Goal: Transaction & Acquisition: Purchase product/service

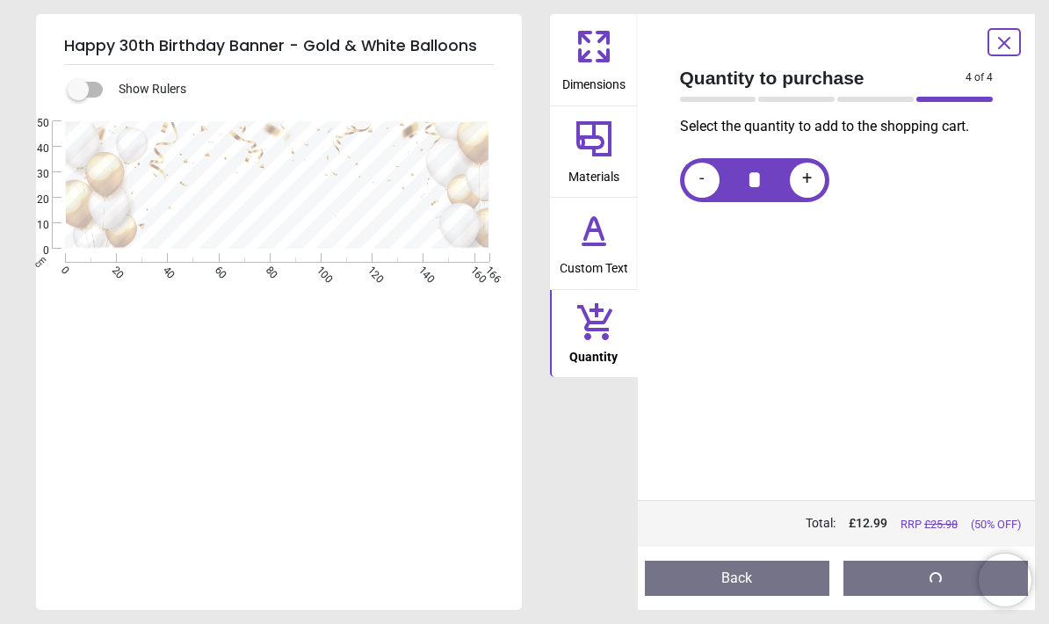
scroll to position [22, 0]
click at [874, 576] on button "Add to cart" at bounding box center [936, 578] width 185 height 35
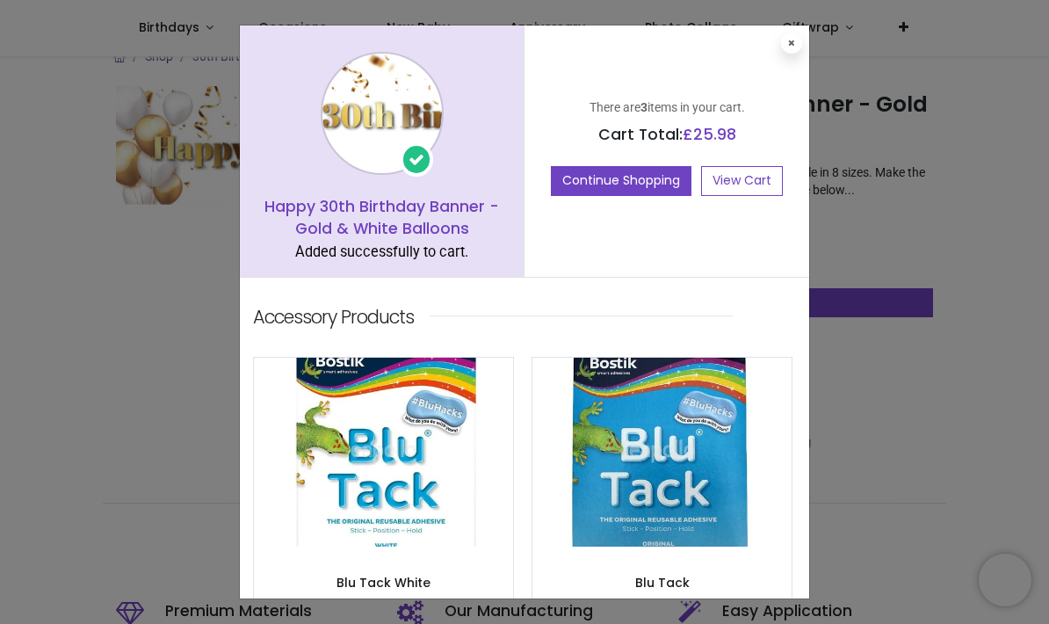
click at [710, 170] on link "View Cart" at bounding box center [742, 181] width 82 height 30
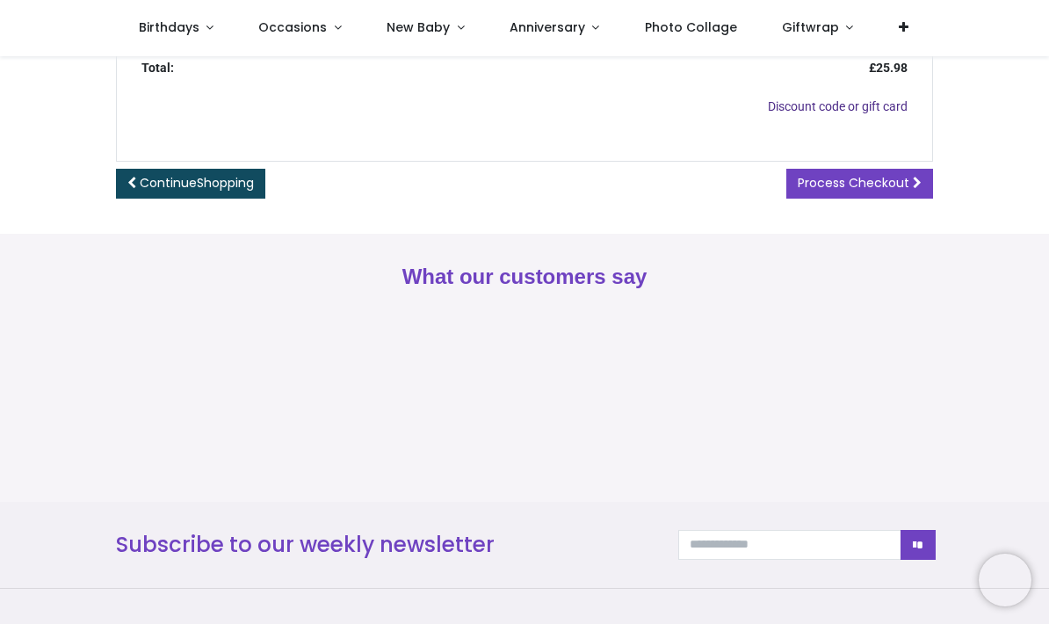
scroll to position [1042, 0]
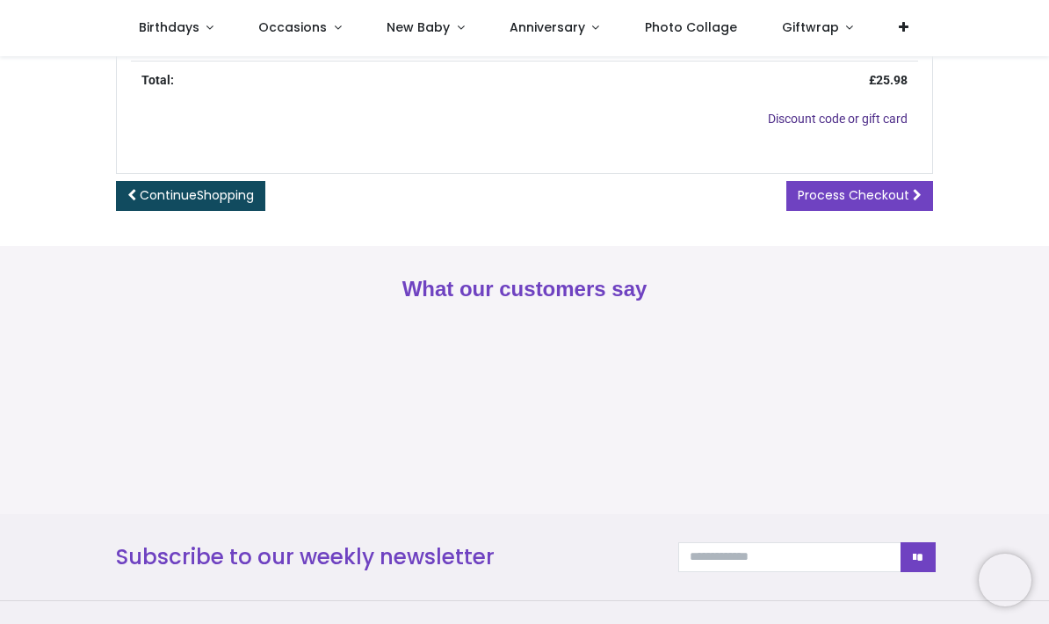
click at [802, 186] on span "Process Checkout" at bounding box center [854, 195] width 112 height 18
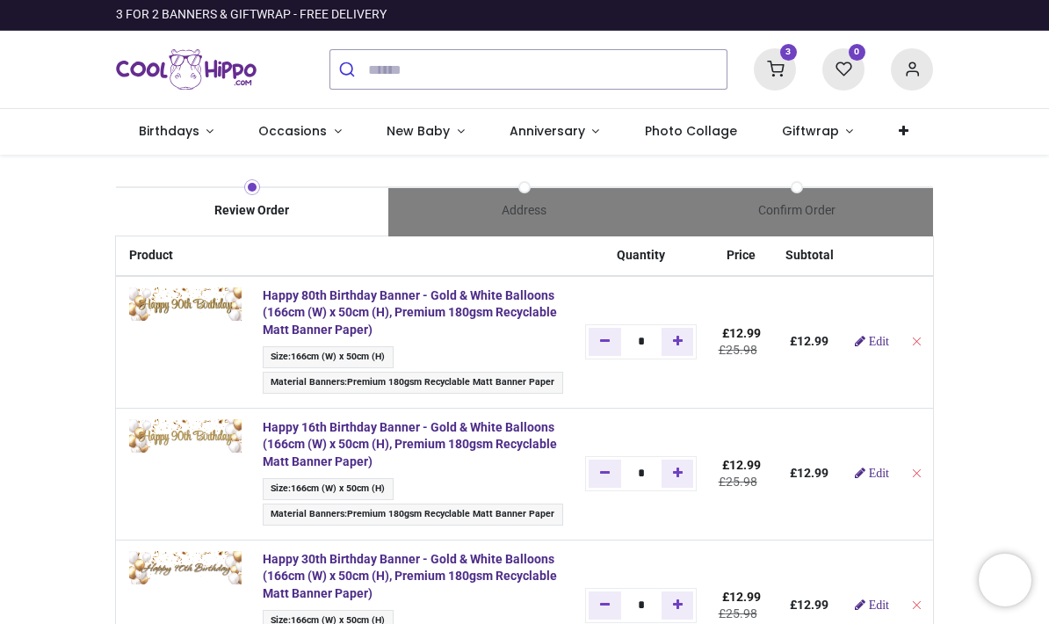
scroll to position [0, 0]
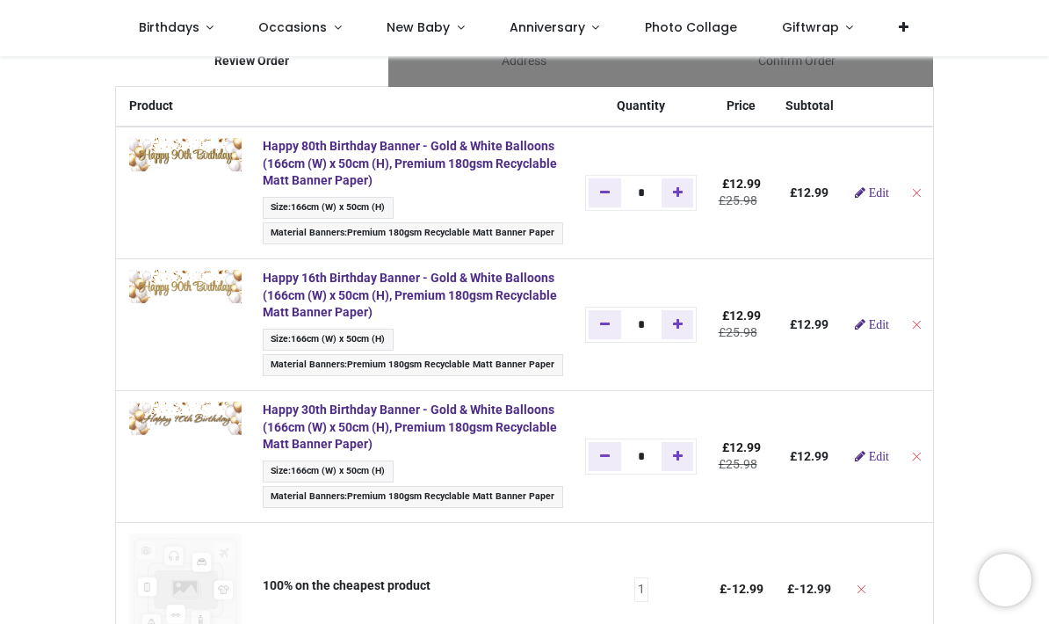
scroll to position [54, 0]
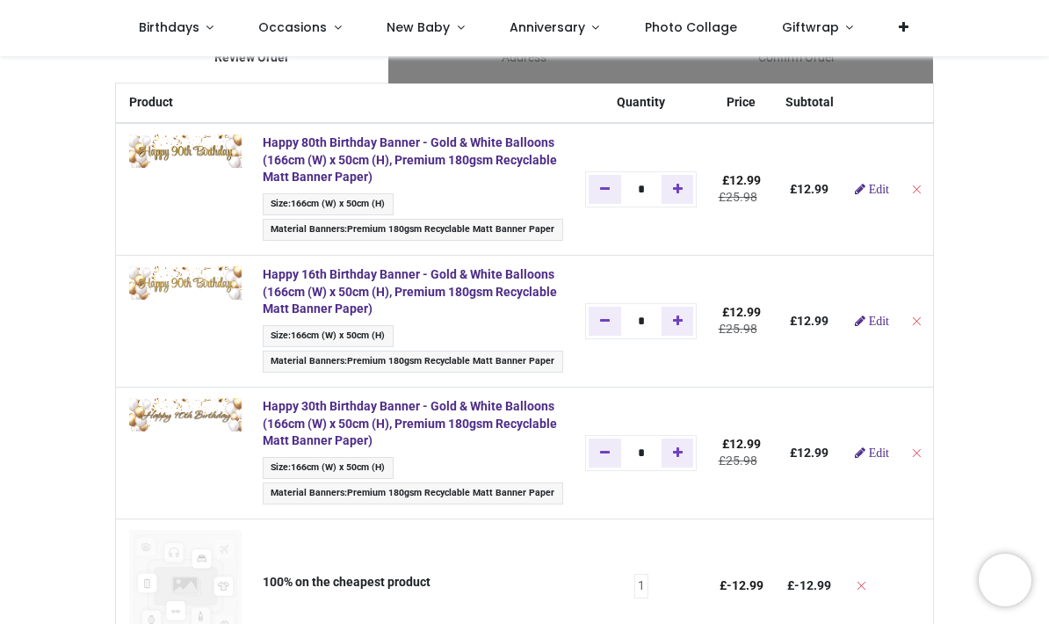
click at [86, 397] on div "Review Order Address Confirm Order Price" at bounding box center [524, 617] width 1049 height 1231
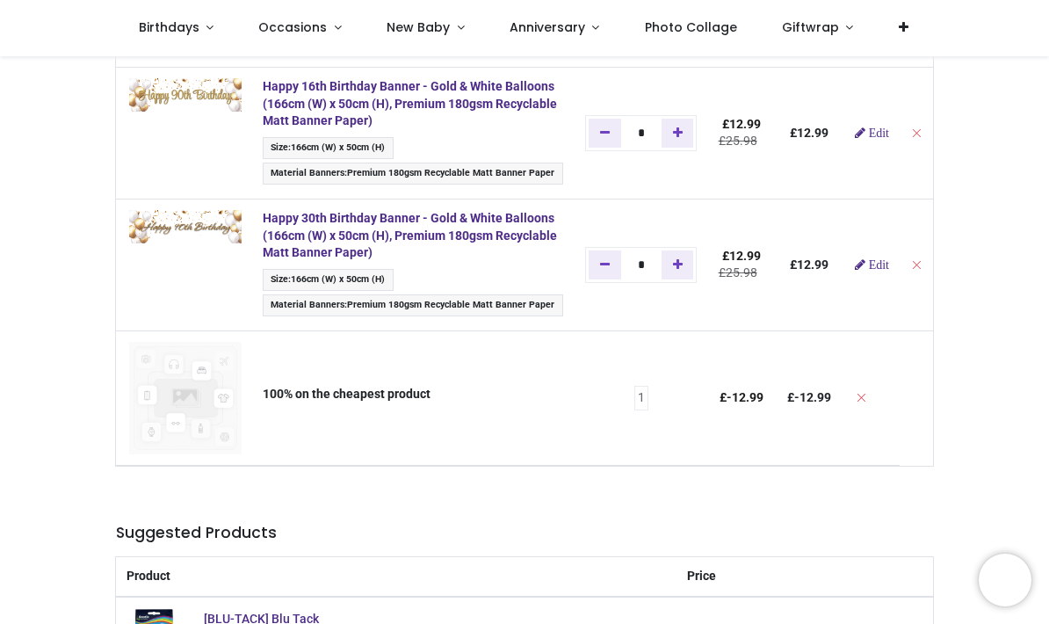
scroll to position [229, 0]
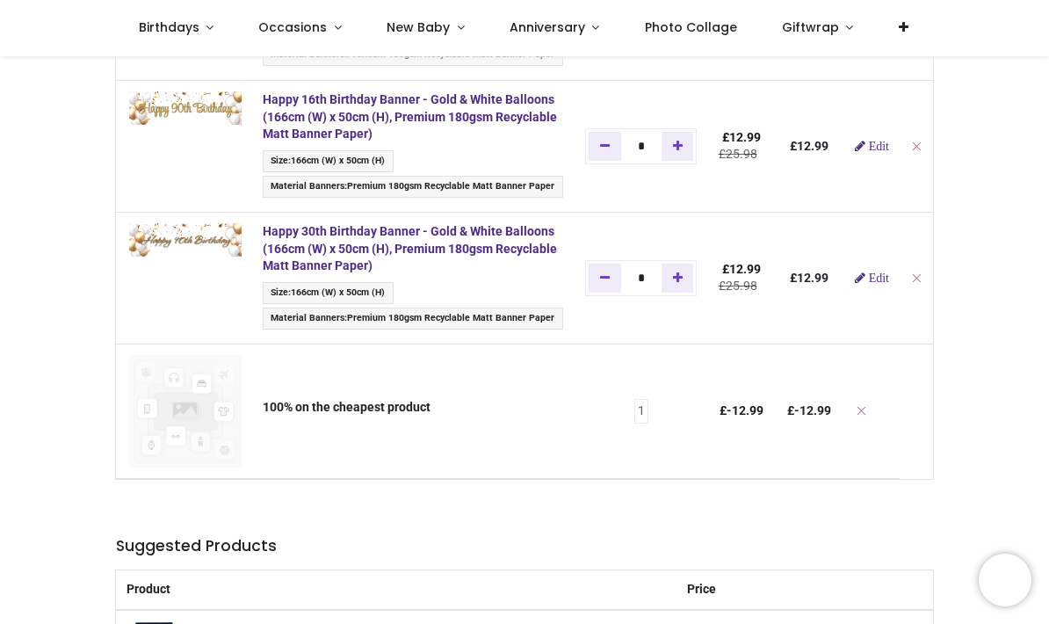
click at [645, 406] on span "1" at bounding box center [641, 412] width 7 height 18
click at [371, 235] on strong "Happy 30th Birthday Banner - Gold & White Balloons (166cm (W) x 50cm (H), Premi…" at bounding box center [410, 248] width 294 height 48
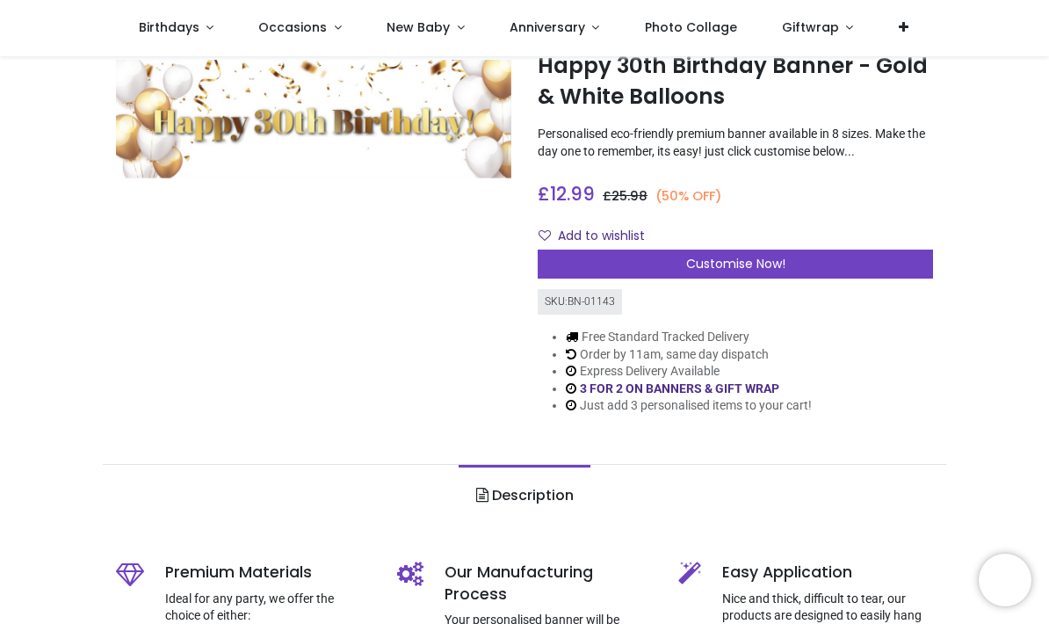
click at [595, 268] on div "Customise Now!" at bounding box center [736, 265] width 396 height 30
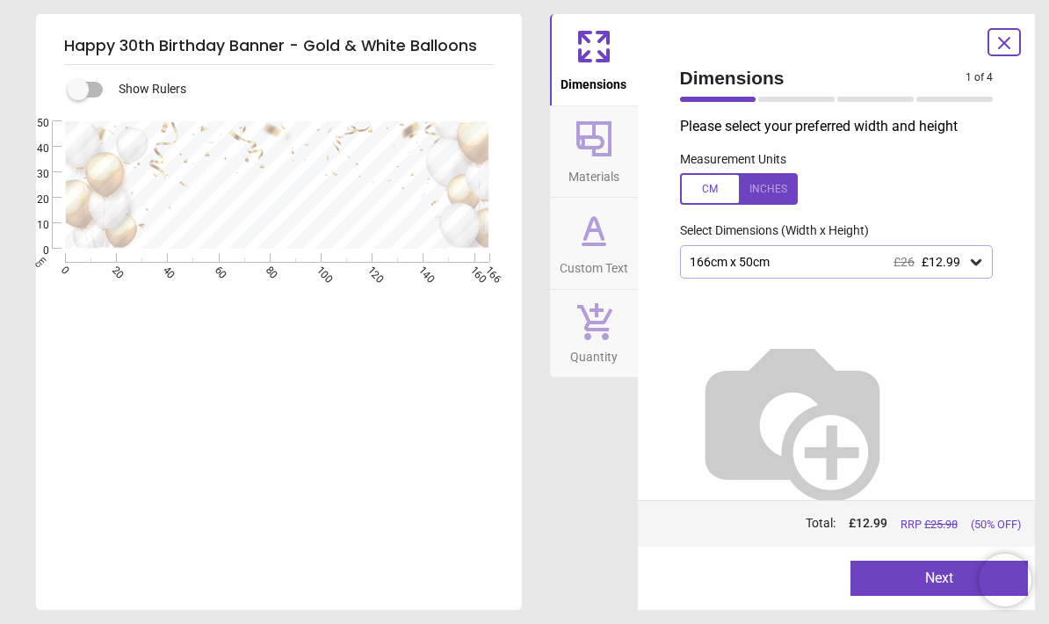
click at [862, 574] on button "Next" at bounding box center [940, 578] width 178 height 35
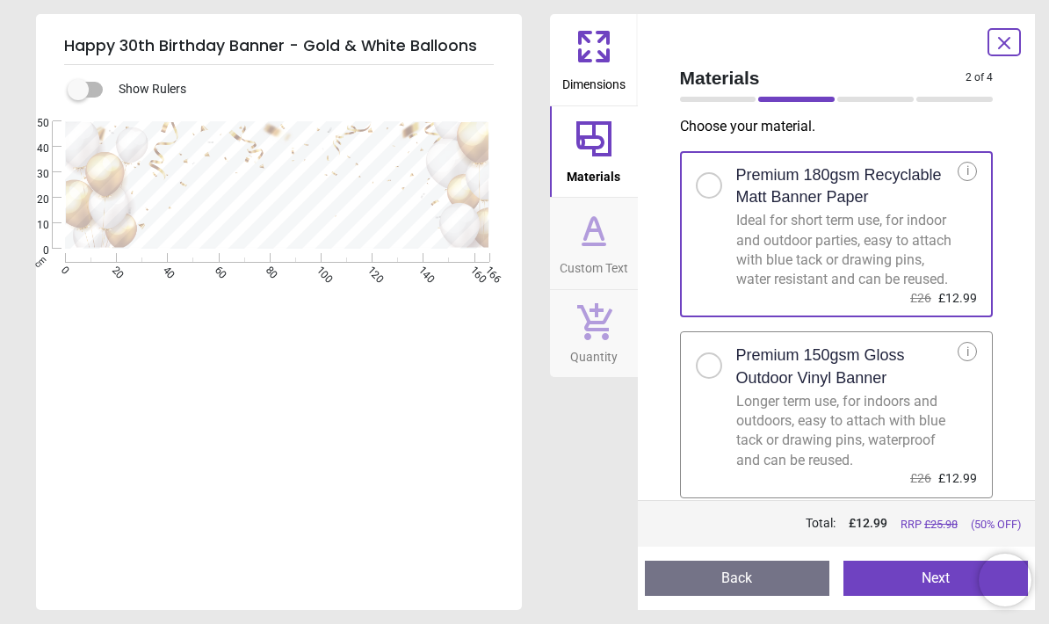
click at [880, 570] on button "Next" at bounding box center [936, 578] width 185 height 35
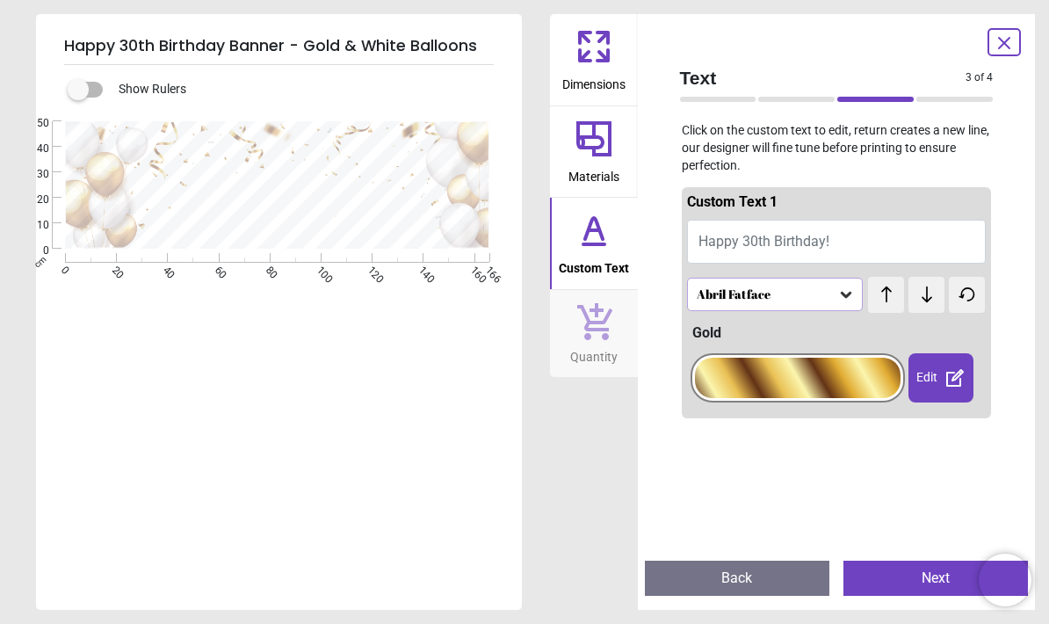
click at [710, 241] on span "Happy 30th Birthday!" at bounding box center [764, 241] width 131 height 17
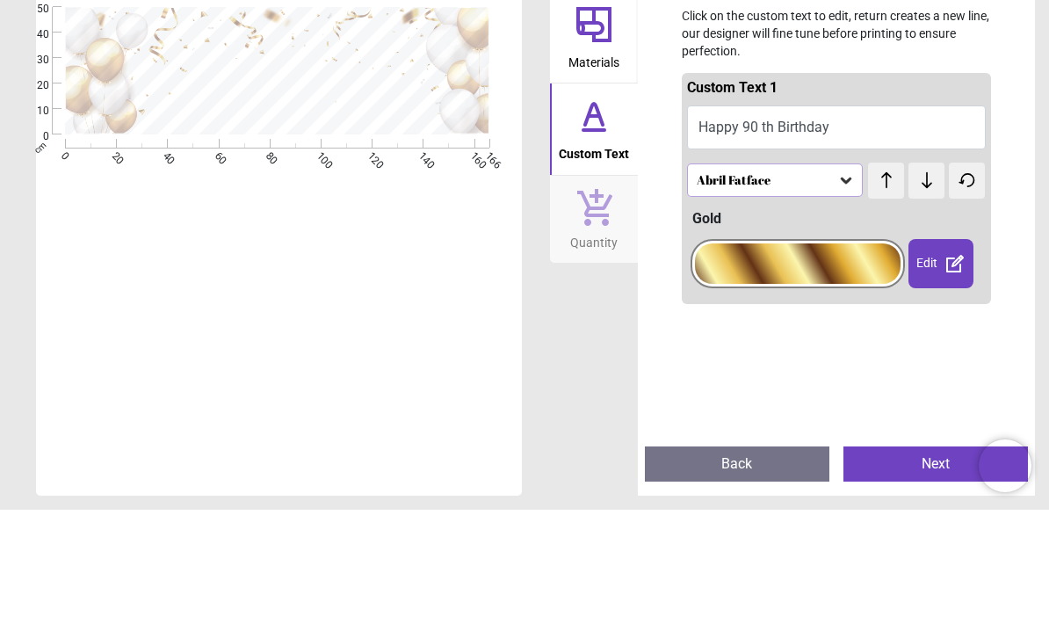
type textarea "**********"
click at [223, 176] on div "**********" at bounding box center [277, 433] width 483 height 624
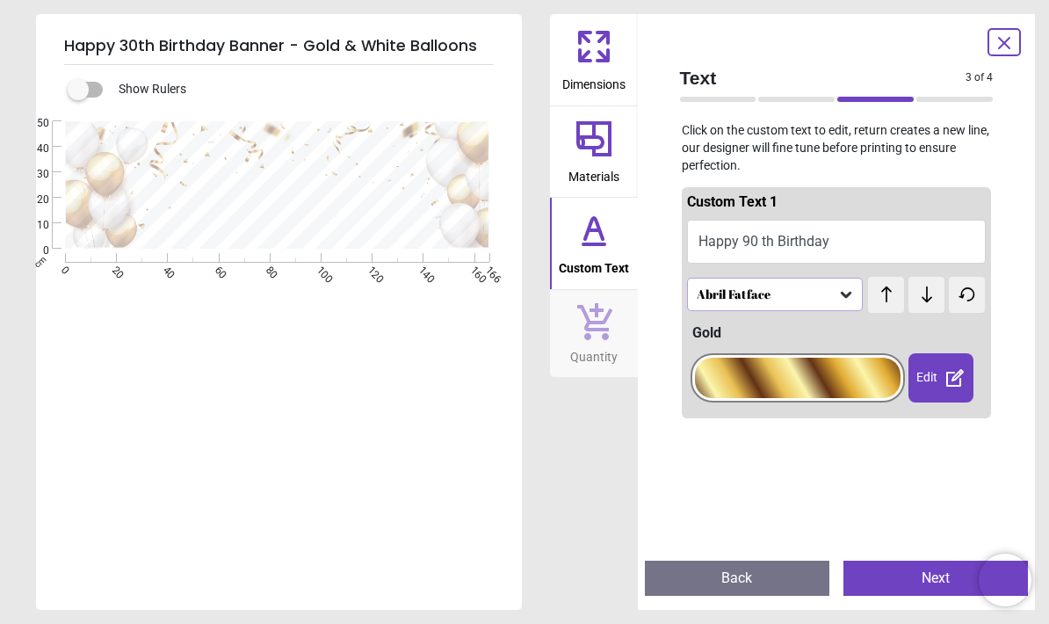
click at [724, 294] on div "Abril Fatface" at bounding box center [766, 294] width 143 height 15
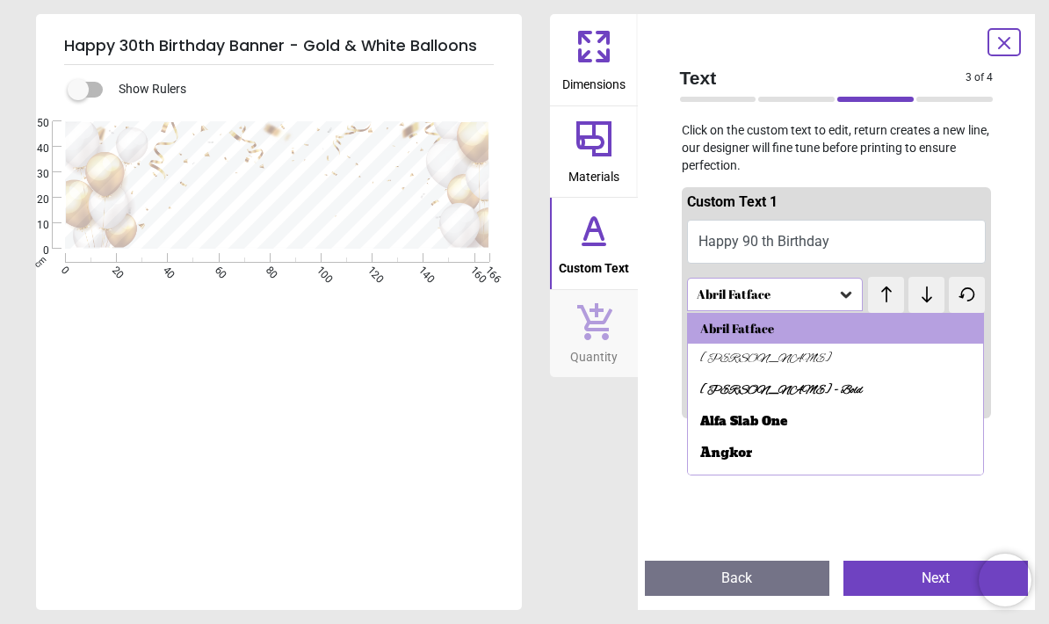
click at [703, 357] on div "[PERSON_NAME]" at bounding box center [766, 360] width 132 height 18
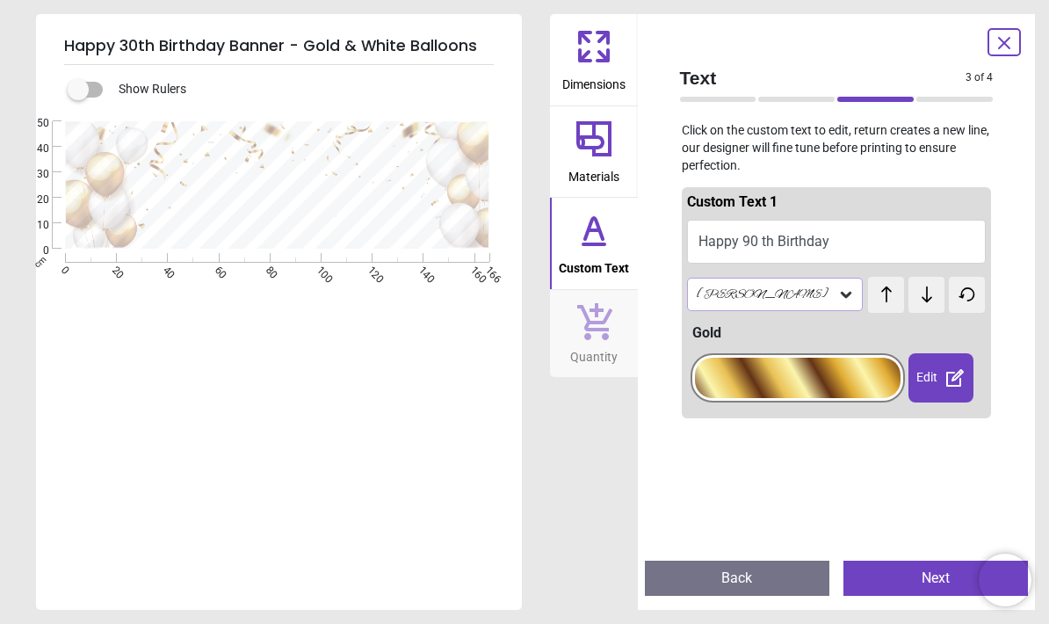
click at [732, 370] on div at bounding box center [798, 378] width 207 height 40
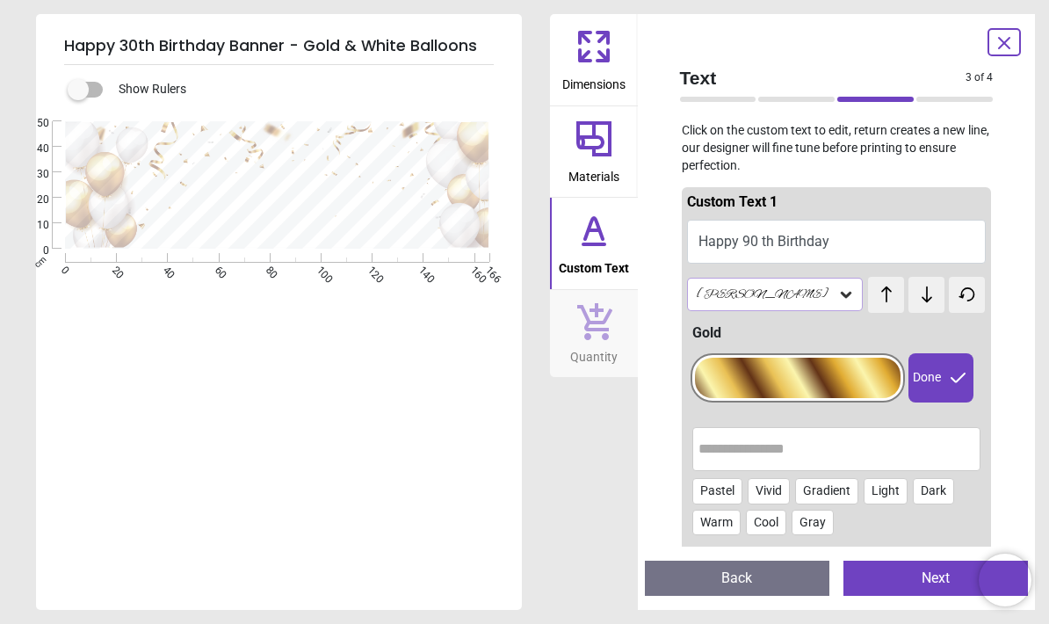
click at [743, 454] on input "text" at bounding box center [837, 449] width 277 height 35
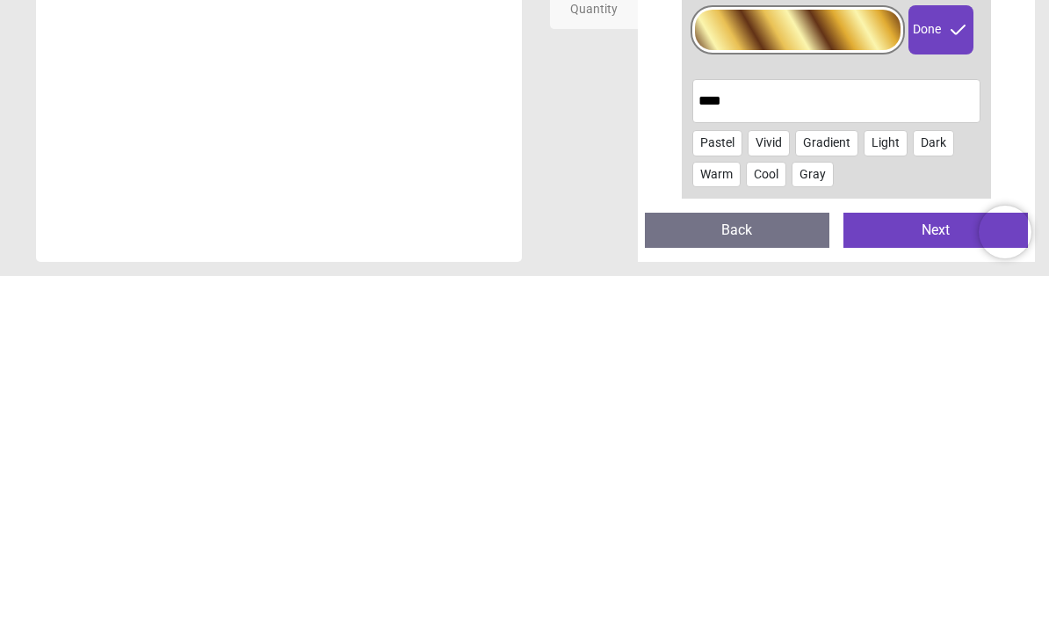
type input "****"
click at [594, 146] on div "Dimensions Materials Custom Text Quantity" at bounding box center [594, 312] width 88 height 596
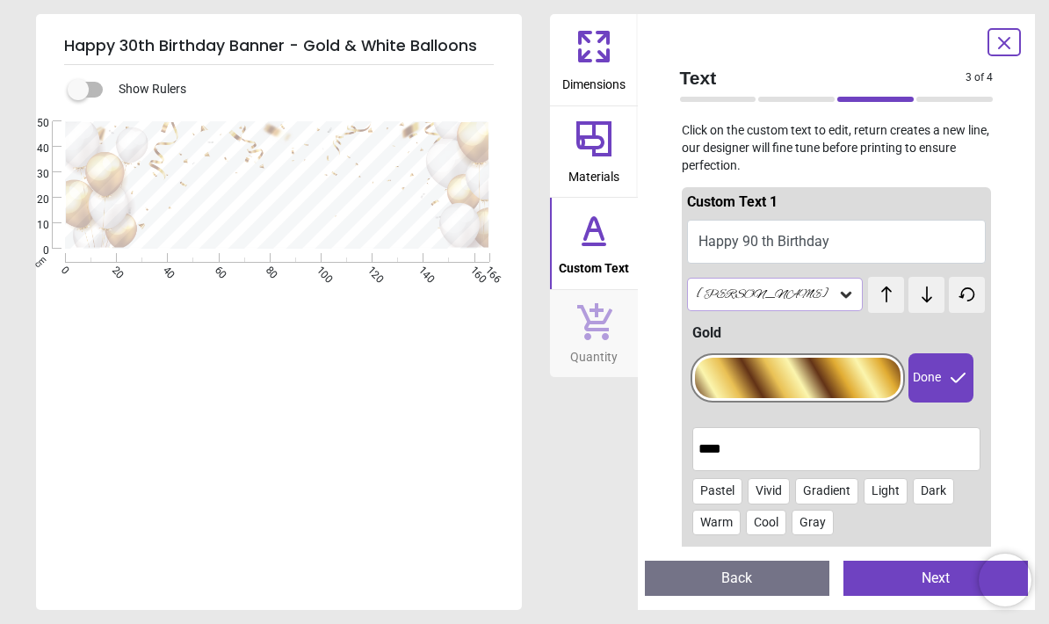
click at [762, 444] on input "****" at bounding box center [837, 449] width 277 height 35
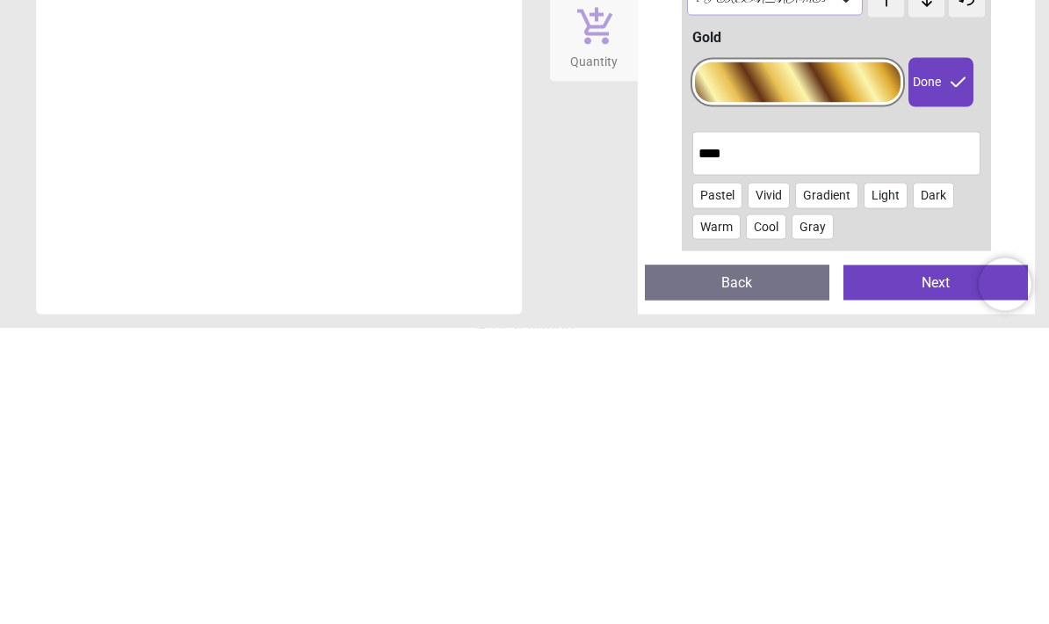
click at [778, 358] on div at bounding box center [798, 378] width 207 height 40
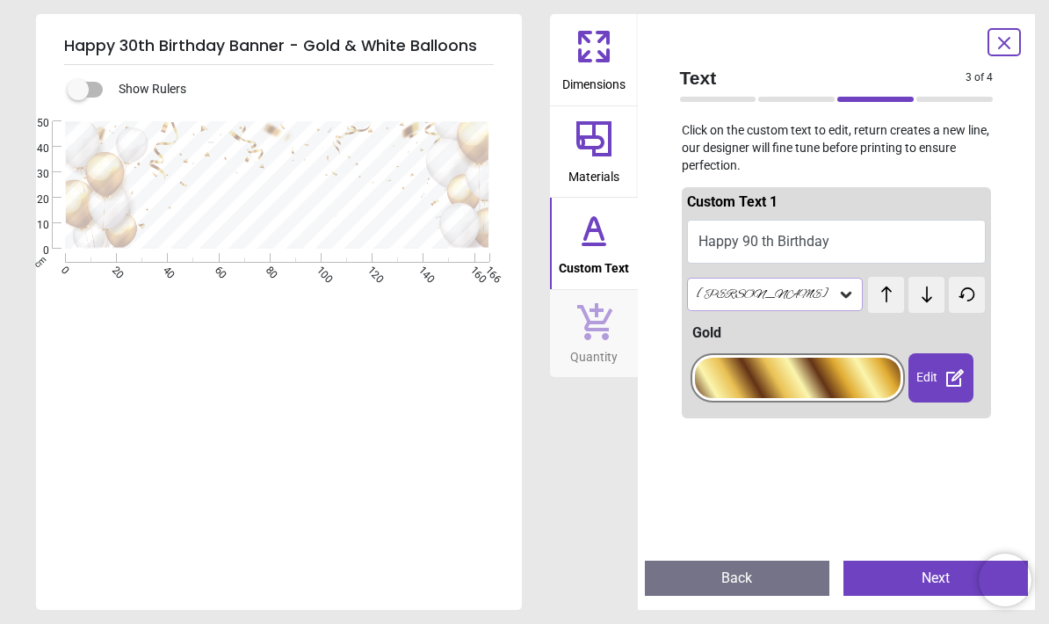
click at [761, 386] on div at bounding box center [798, 378] width 207 height 40
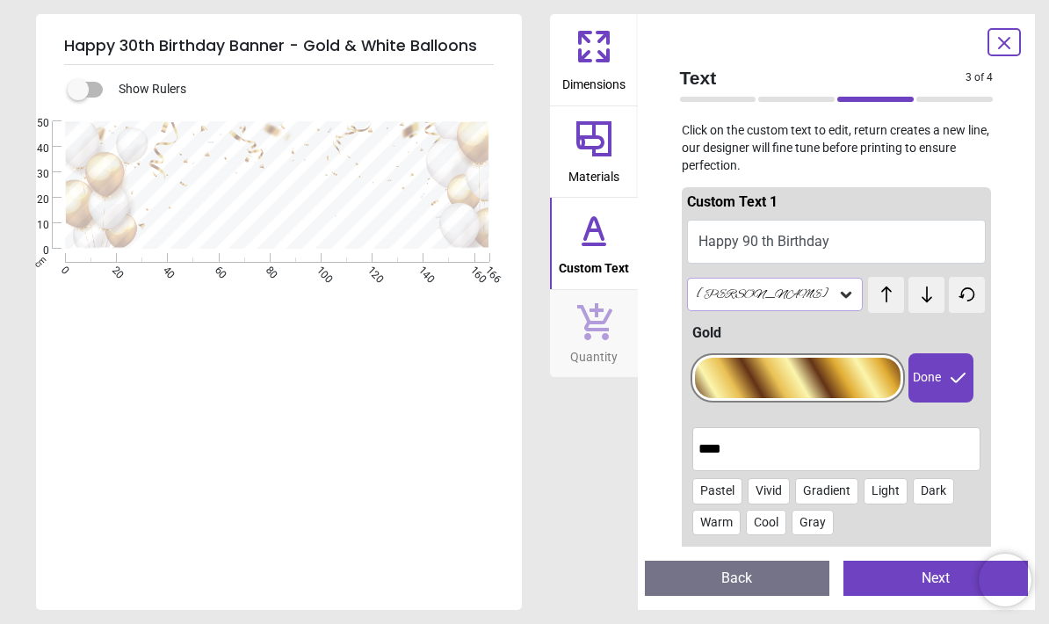
click at [740, 447] on input "****" at bounding box center [837, 449] width 277 height 35
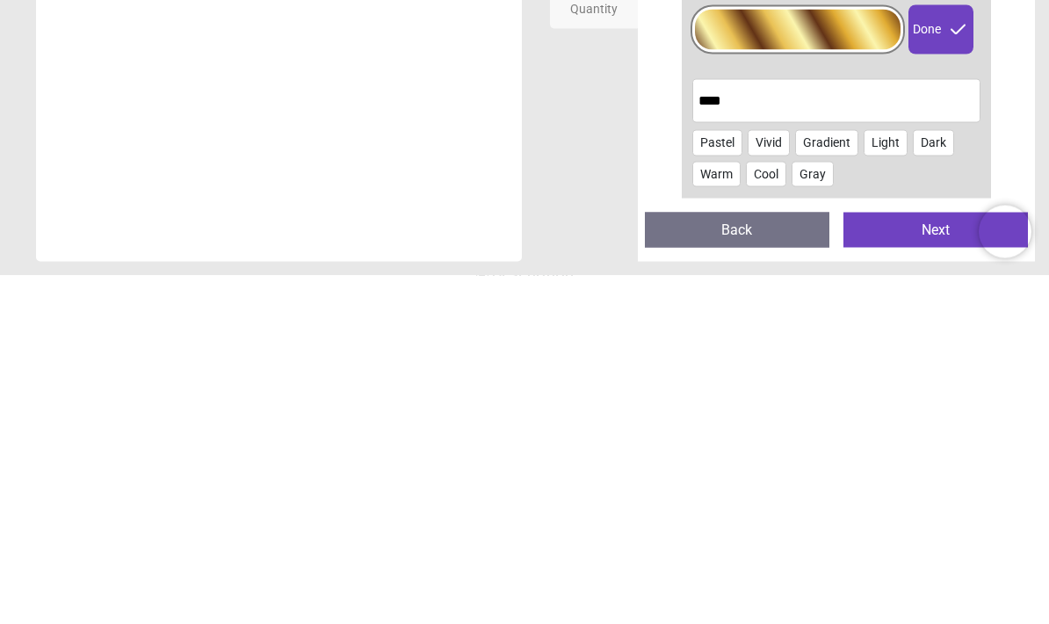
click at [548, 129] on div "**********" at bounding box center [524, 312] width 1049 height 624
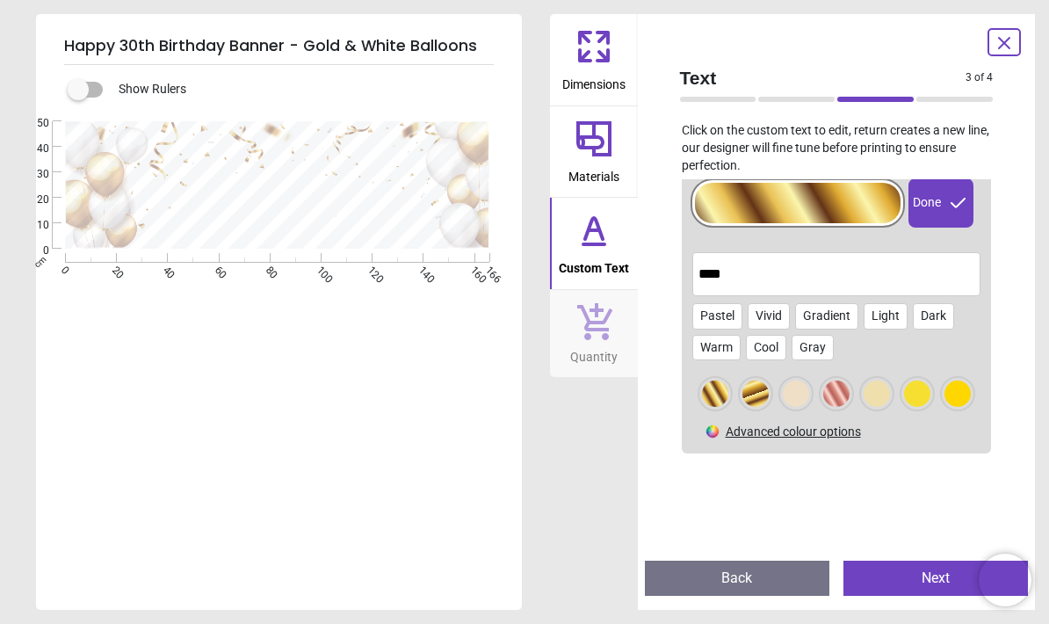
scroll to position [172, 0]
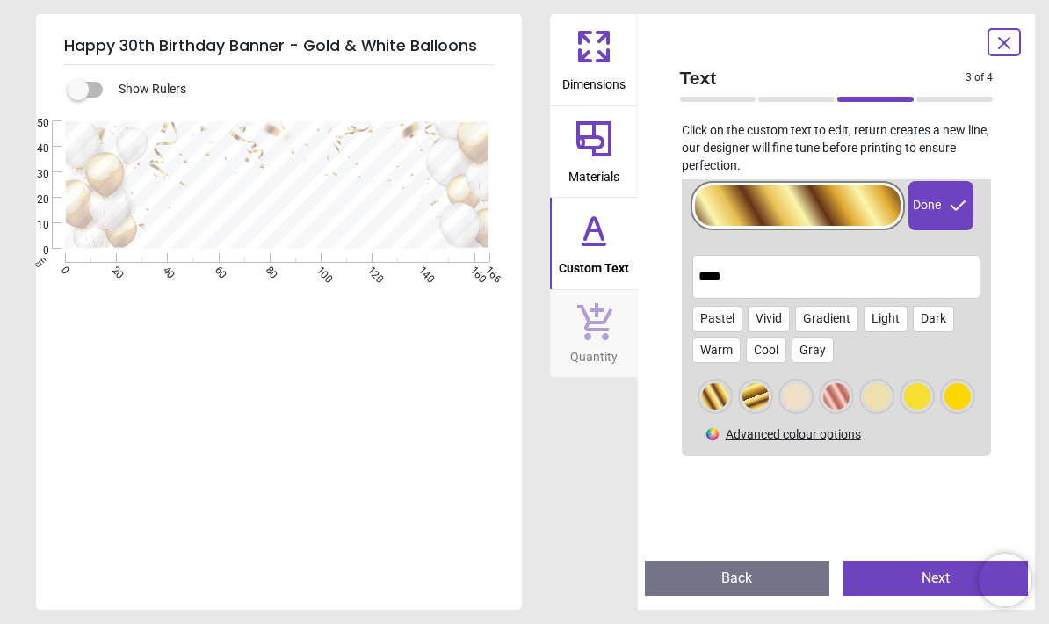
click at [749, 398] on div at bounding box center [756, 396] width 26 height 26
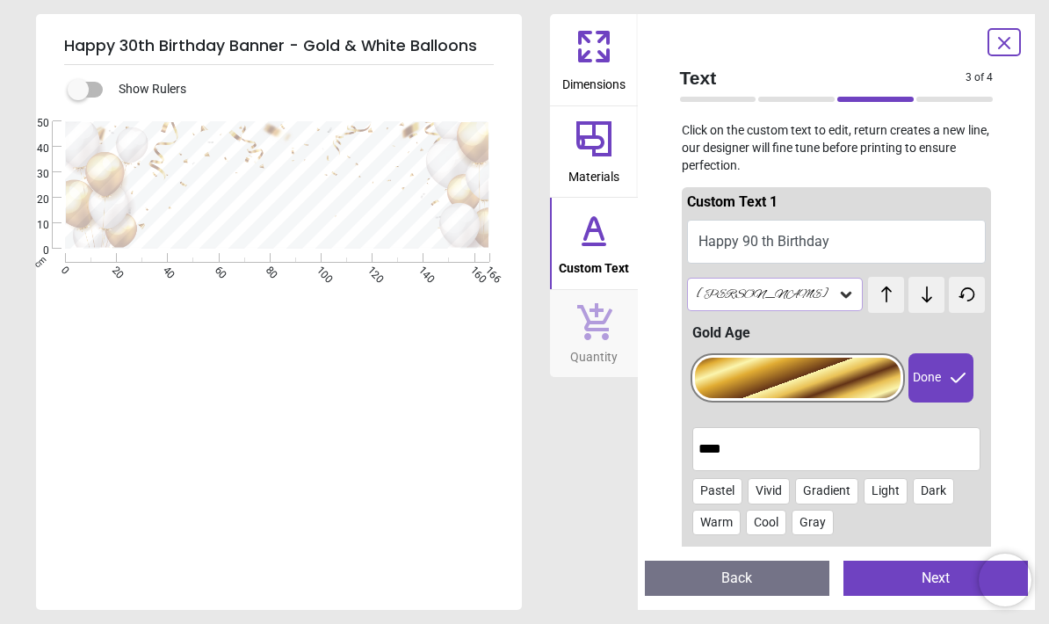
scroll to position [0, 0]
click at [711, 287] on div "[PERSON_NAME]" at bounding box center [766, 294] width 143 height 15
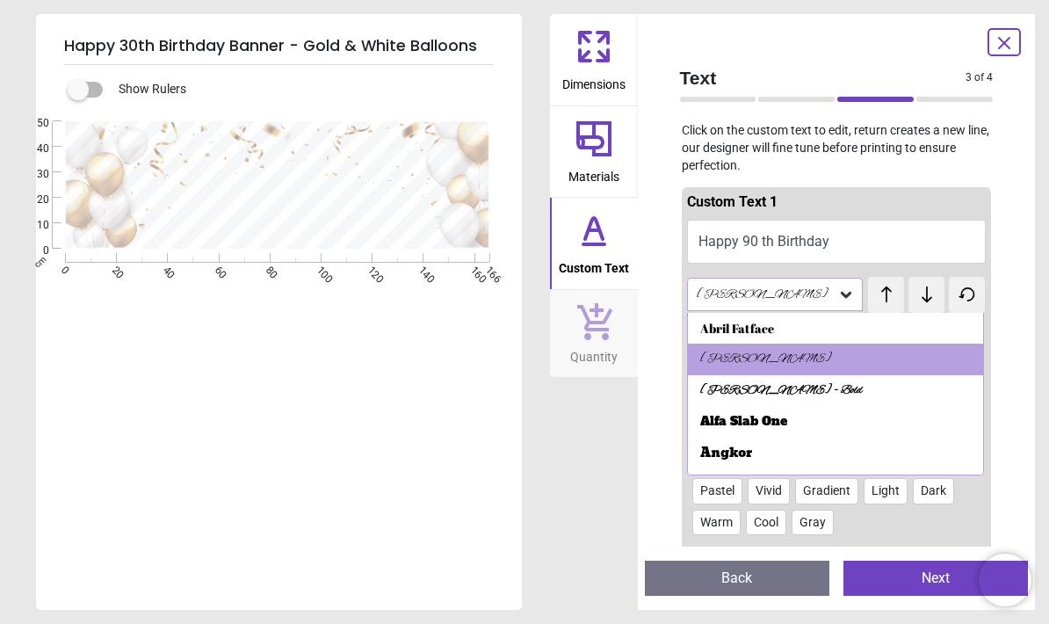
click at [705, 335] on div "Abril Fatface" at bounding box center [836, 329] width 296 height 32
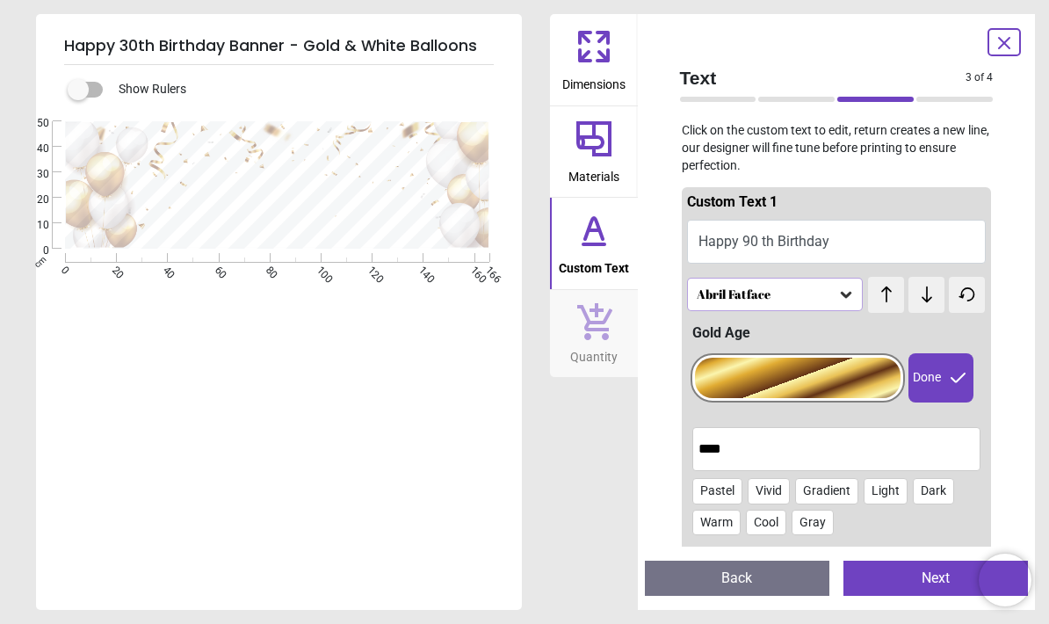
click at [729, 448] on input "****" at bounding box center [837, 449] width 277 height 35
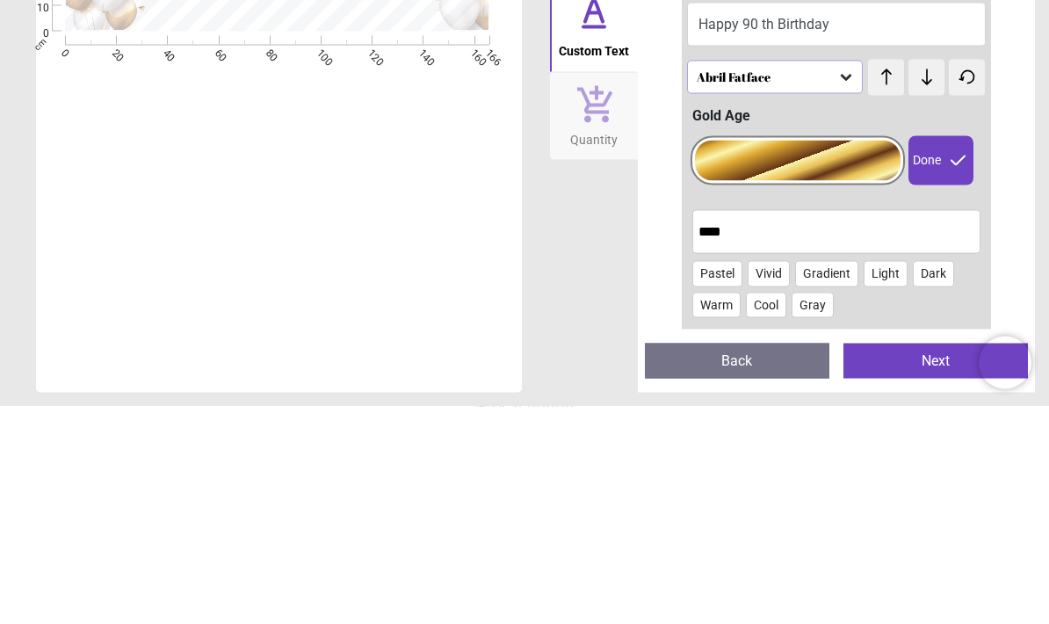
click at [825, 358] on div at bounding box center [798, 378] width 207 height 40
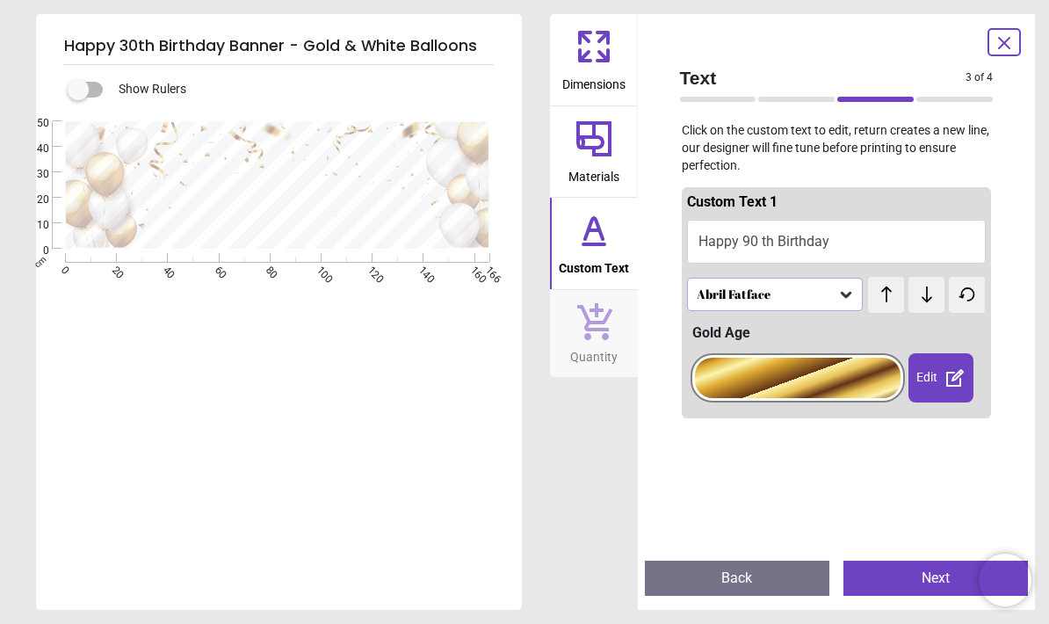
click at [736, 383] on div at bounding box center [798, 378] width 207 height 40
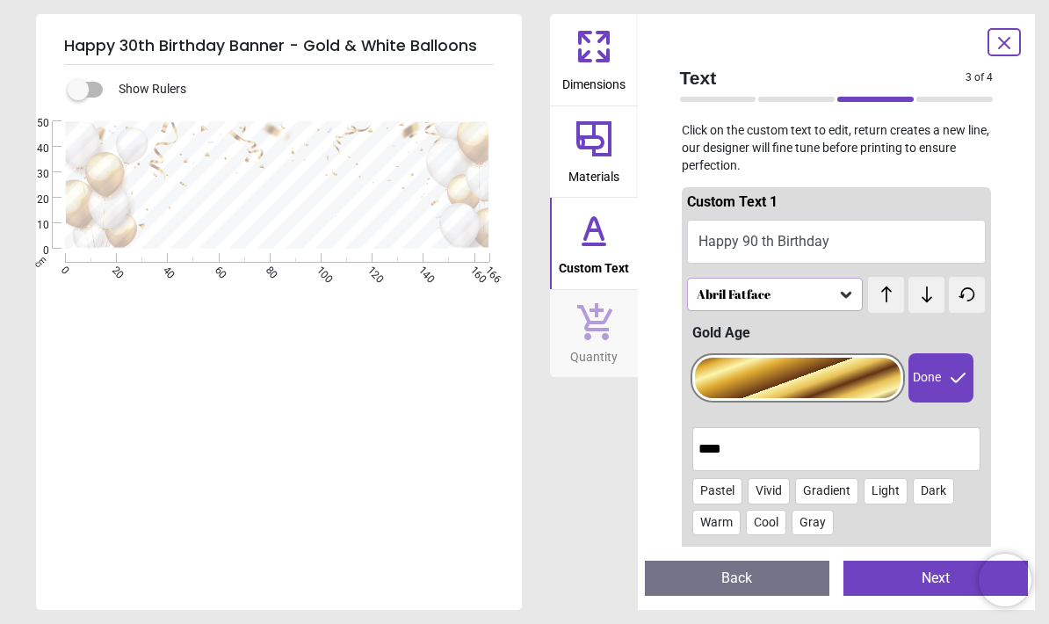
click at [713, 453] on input "****" at bounding box center [837, 449] width 277 height 35
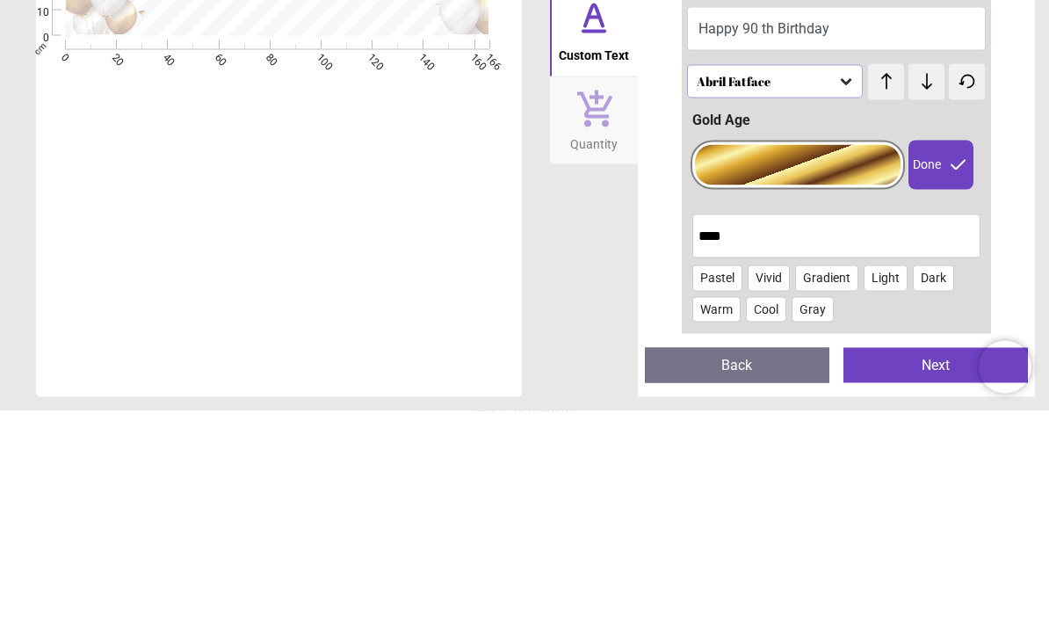
click at [918, 353] on div "Done" at bounding box center [941, 377] width 64 height 49
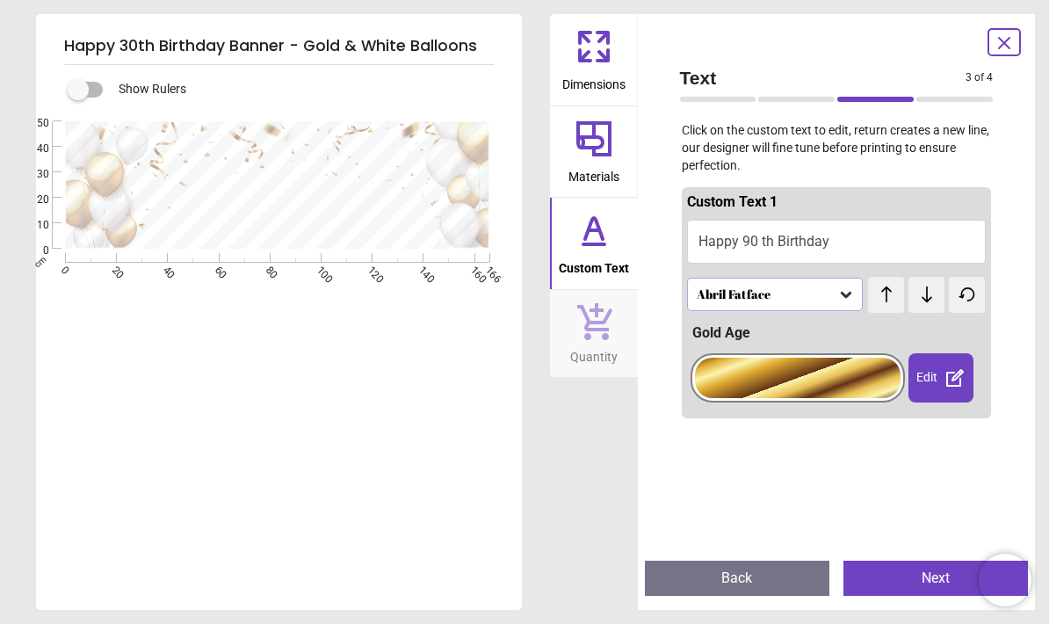
click at [925, 387] on div "Edit" at bounding box center [941, 377] width 64 height 49
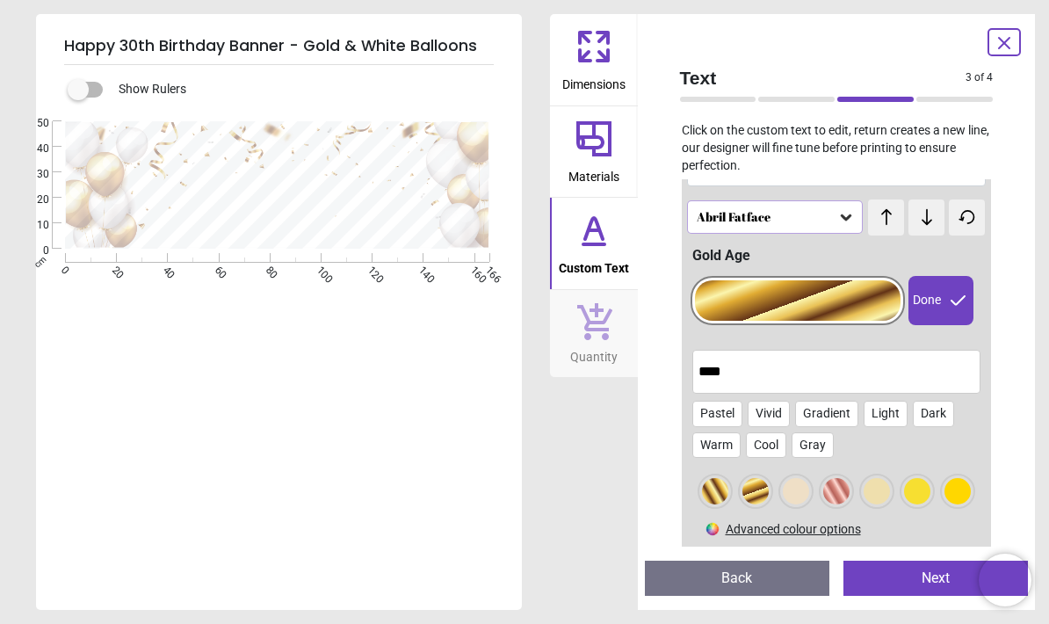
scroll to position [93, 0]
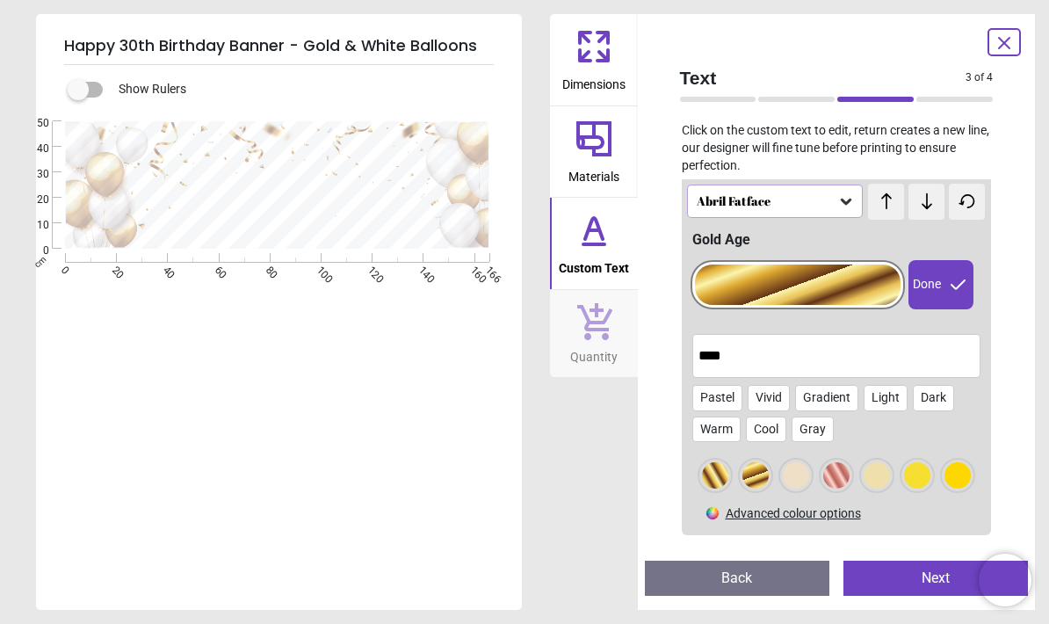
click at [709, 468] on div at bounding box center [715, 475] width 26 height 26
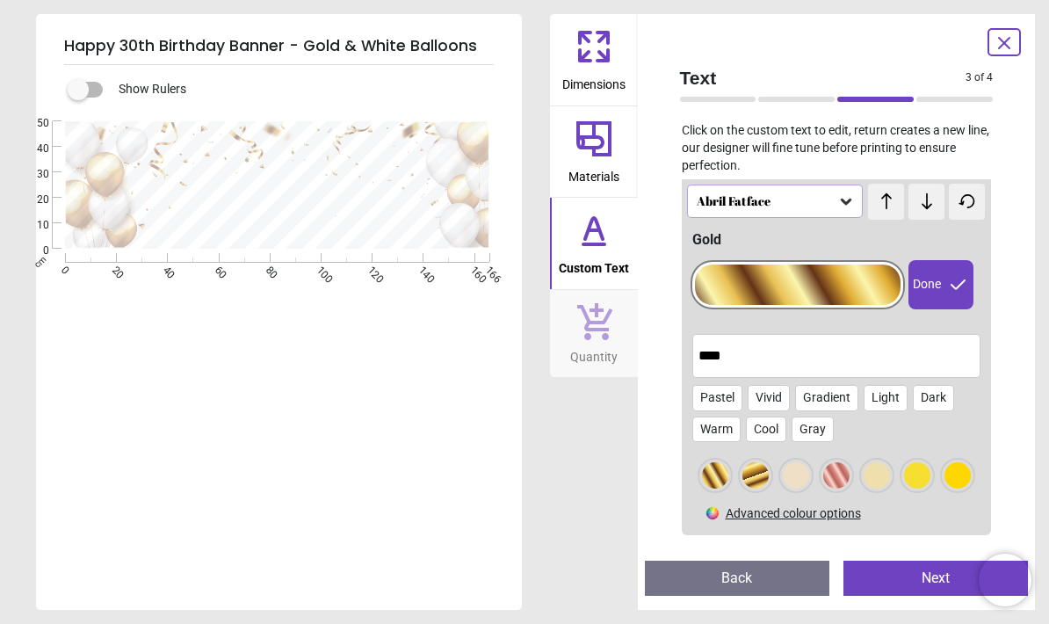
click at [744, 464] on div at bounding box center [756, 475] width 26 height 26
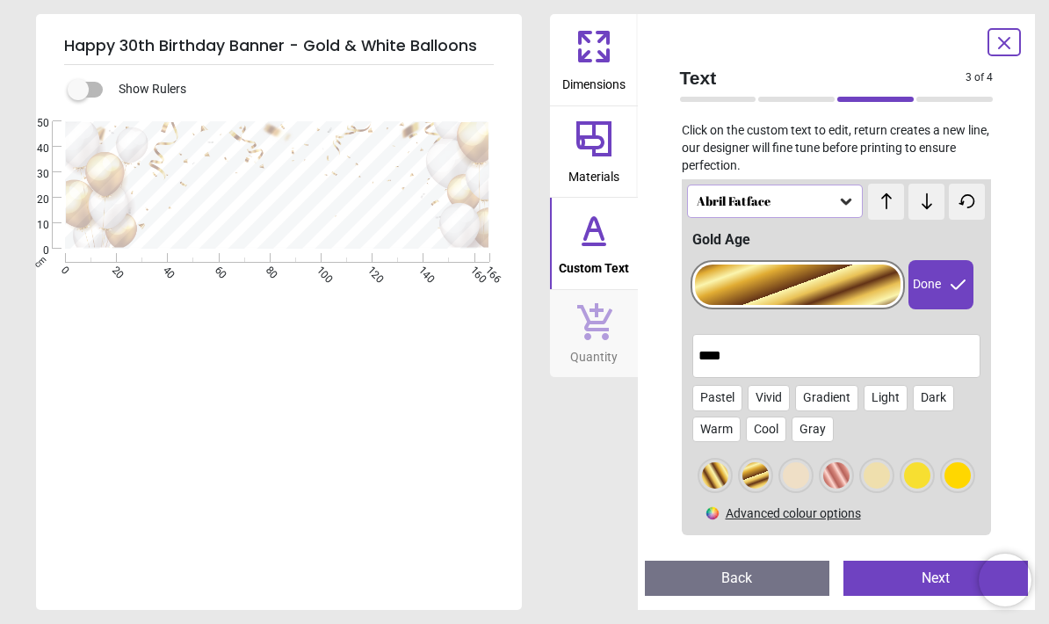
click at [717, 352] on input "****" at bounding box center [837, 355] width 277 height 35
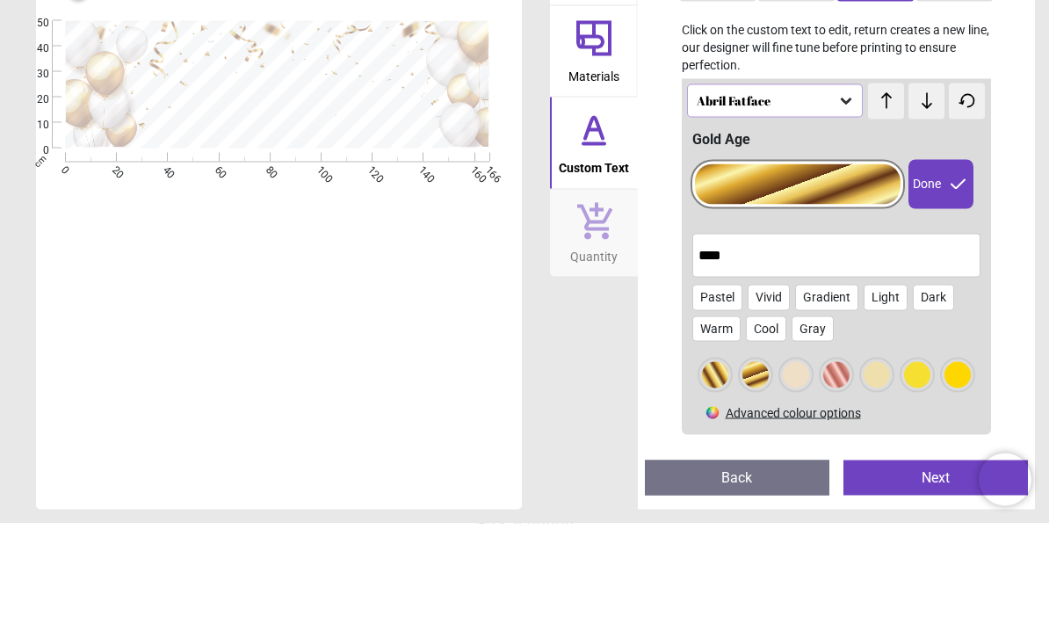
click at [717, 185] on div "Abril Fatface" at bounding box center [775, 201] width 177 height 33
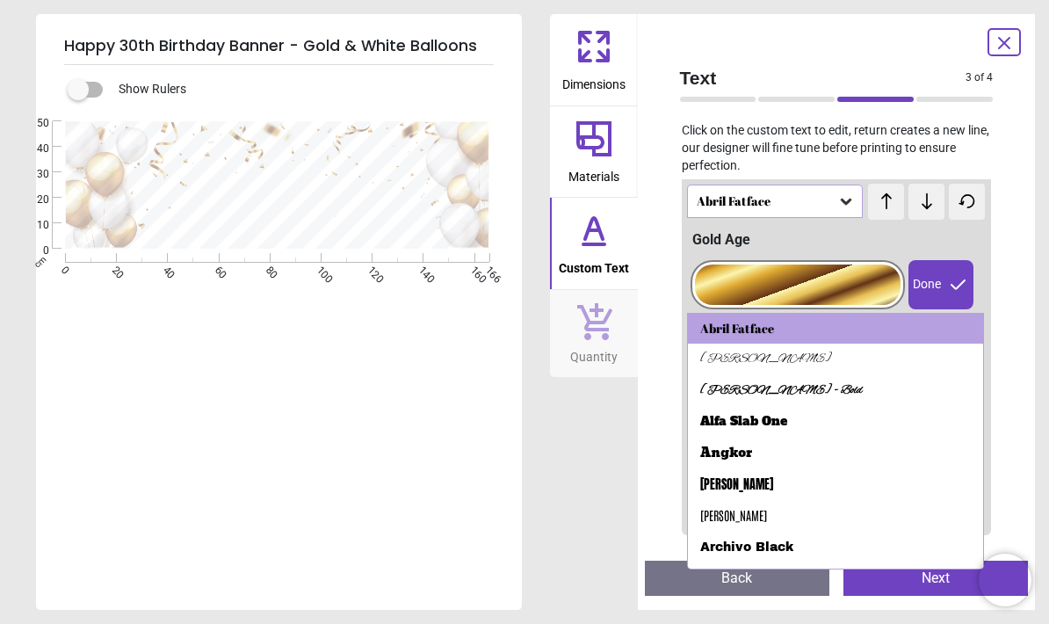
click at [715, 351] on div "[PERSON_NAME]" at bounding box center [766, 360] width 132 height 18
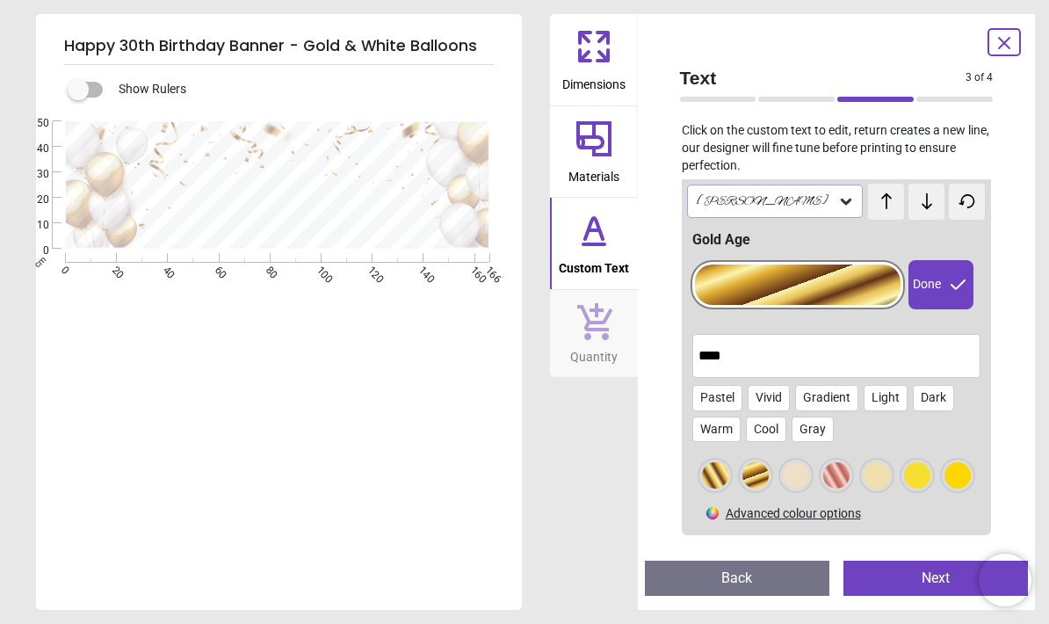
click at [171, 399] on div "**********" at bounding box center [277, 433] width 483 height 624
click at [716, 515] on img at bounding box center [713, 513] width 16 height 16
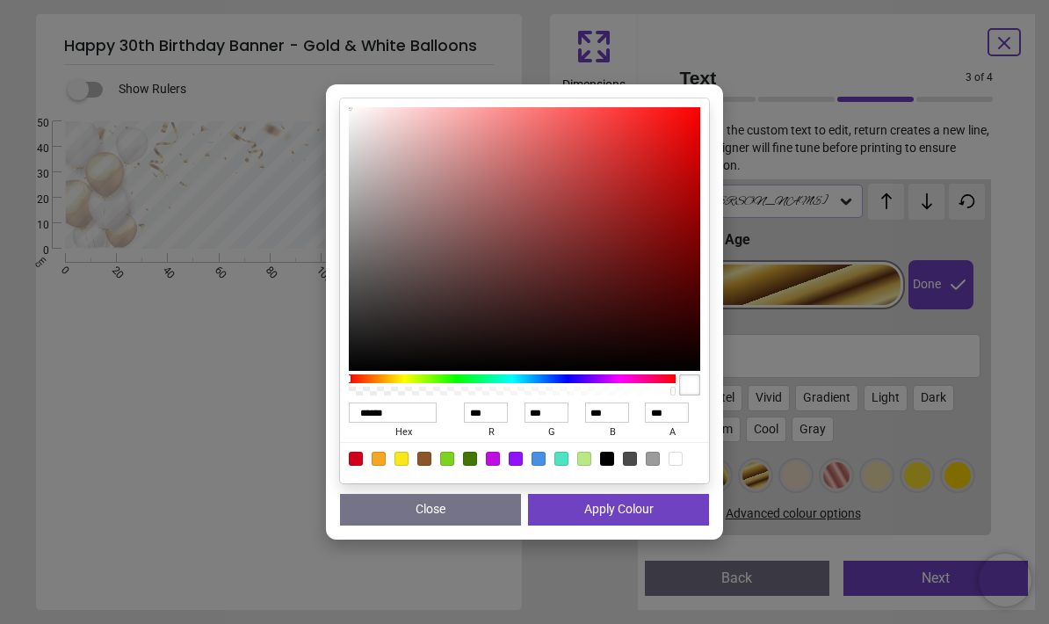
click at [238, 359] on div "****** hex *** r *** g *** b *** a Close Apply Colour" at bounding box center [524, 312] width 1049 height 624
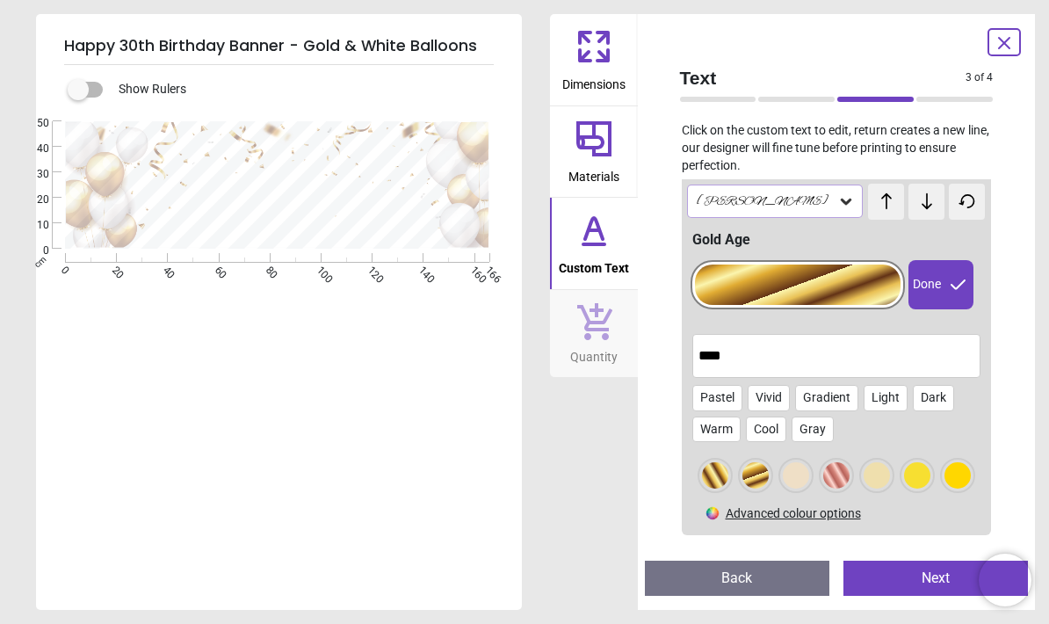
click at [782, 292] on div at bounding box center [798, 285] width 207 height 40
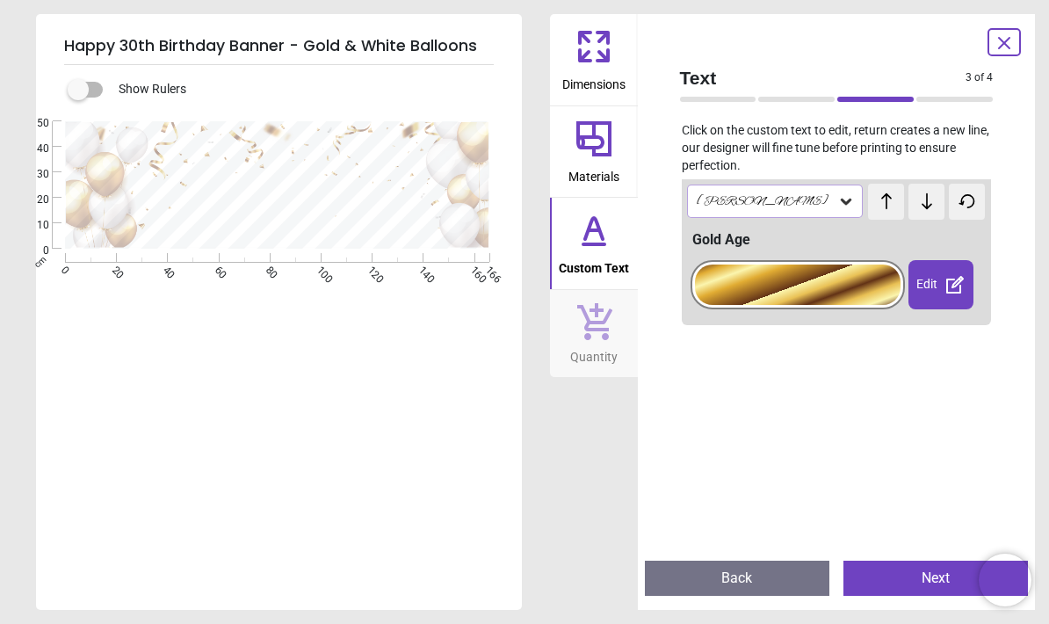
click at [762, 280] on div at bounding box center [798, 285] width 207 height 40
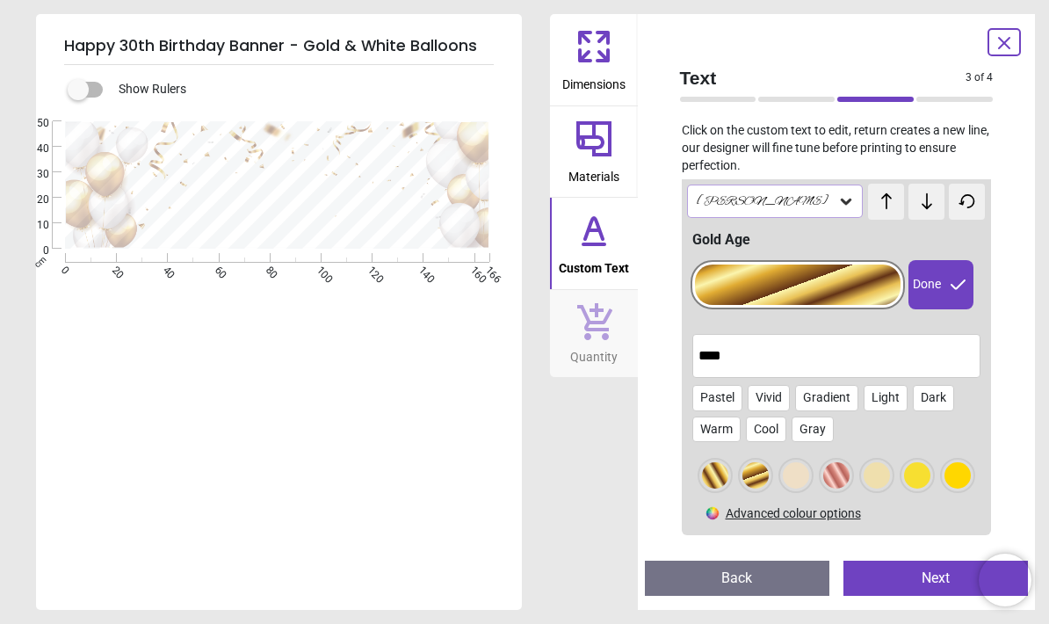
click at [935, 289] on div "Done" at bounding box center [941, 284] width 64 height 49
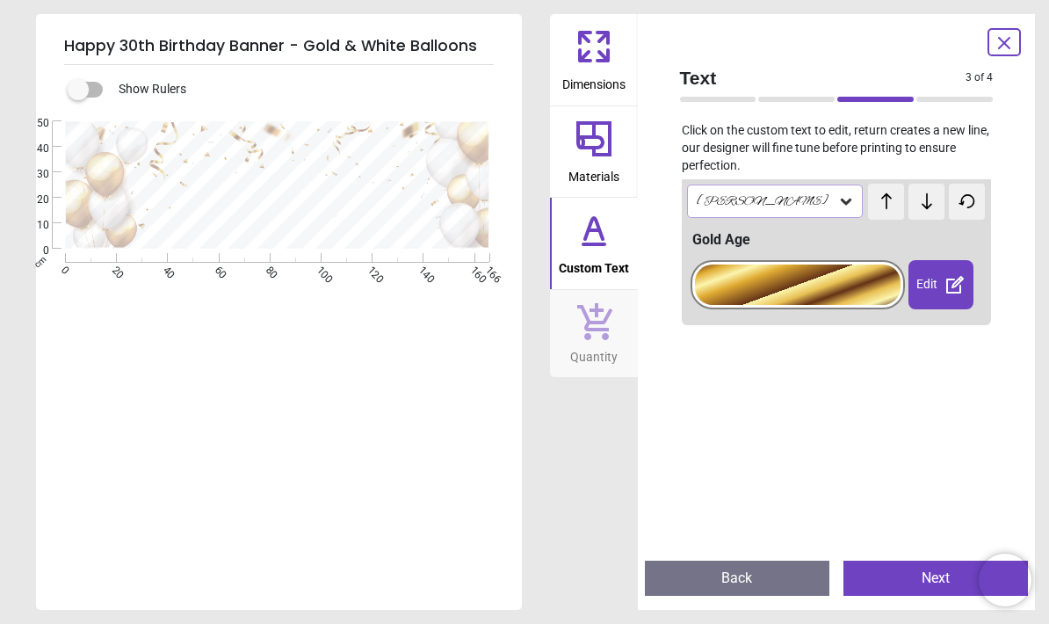
click at [925, 287] on div "Edit" at bounding box center [941, 284] width 64 height 49
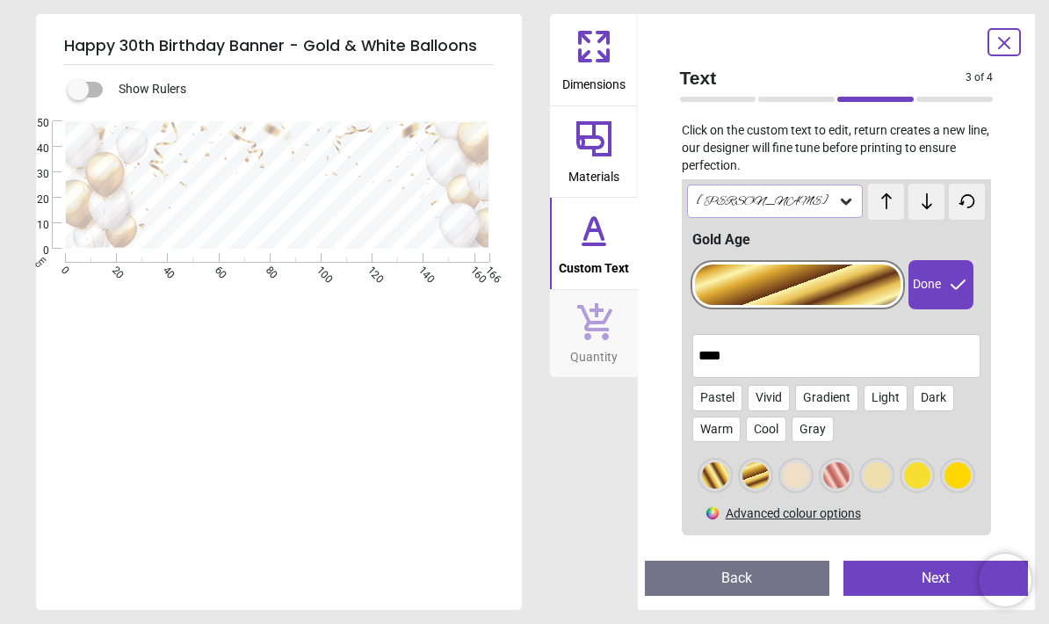
click at [702, 472] on div at bounding box center [715, 475] width 26 height 26
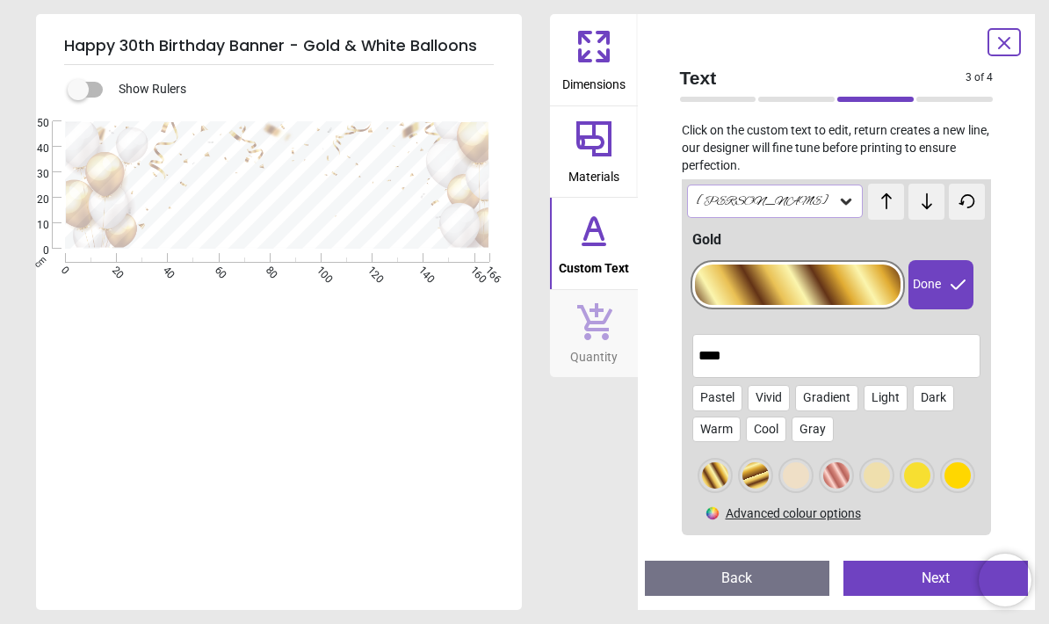
click at [492, 363] on div "**********" at bounding box center [277, 433] width 483 height 624
click at [750, 207] on div "[PERSON_NAME]" at bounding box center [775, 201] width 177 height 33
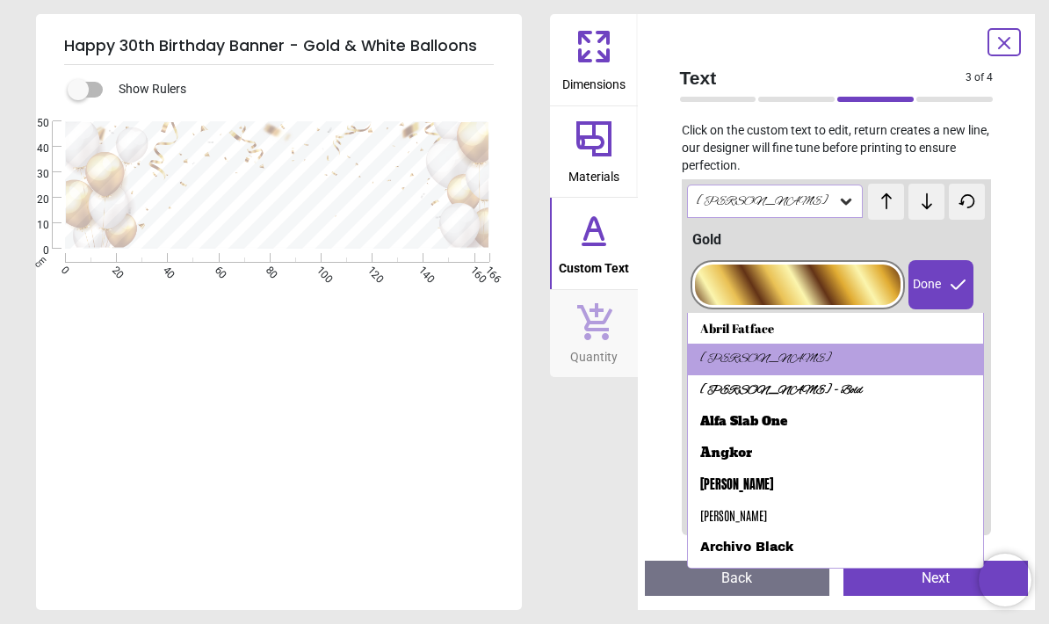
click at [707, 382] on div "[PERSON_NAME] - Bold" at bounding box center [781, 391] width 163 height 18
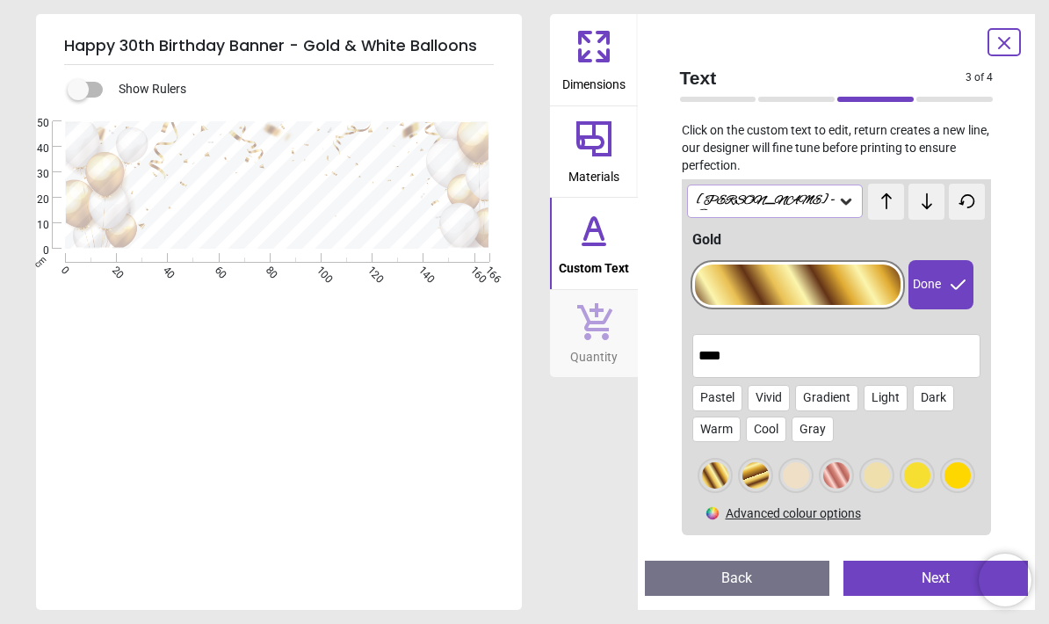
click at [758, 199] on div "[PERSON_NAME] - Bold" at bounding box center [766, 201] width 143 height 17
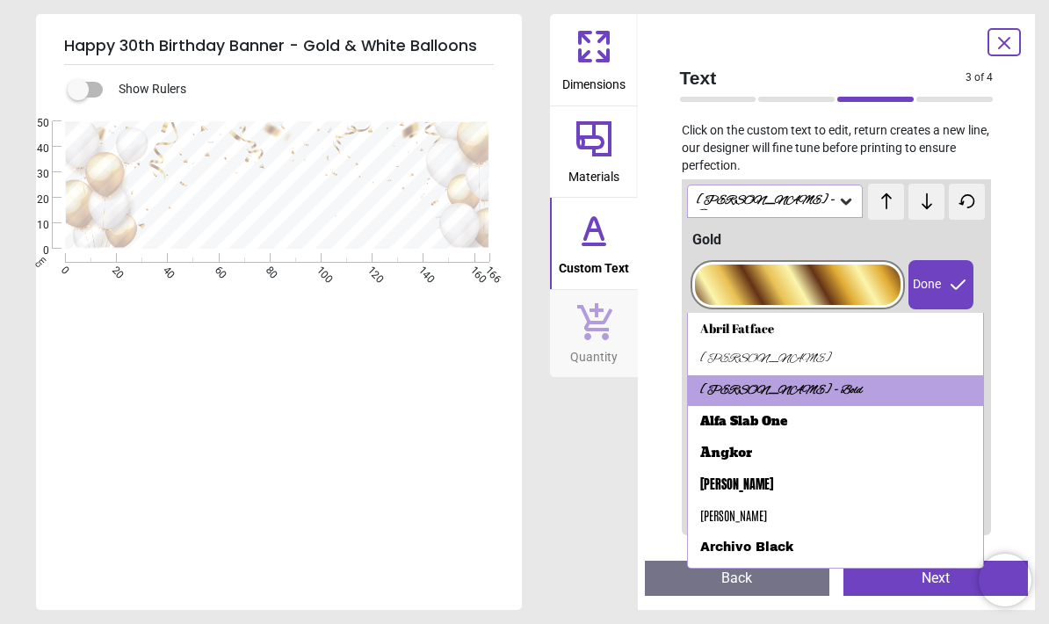
click at [727, 280] on div at bounding box center [798, 285] width 207 height 40
click at [768, 285] on div at bounding box center [798, 285] width 207 height 40
click at [520, 445] on div "**********" at bounding box center [279, 304] width 486 height 381
click at [715, 195] on div "[PERSON_NAME] - Bold" at bounding box center [766, 201] width 143 height 17
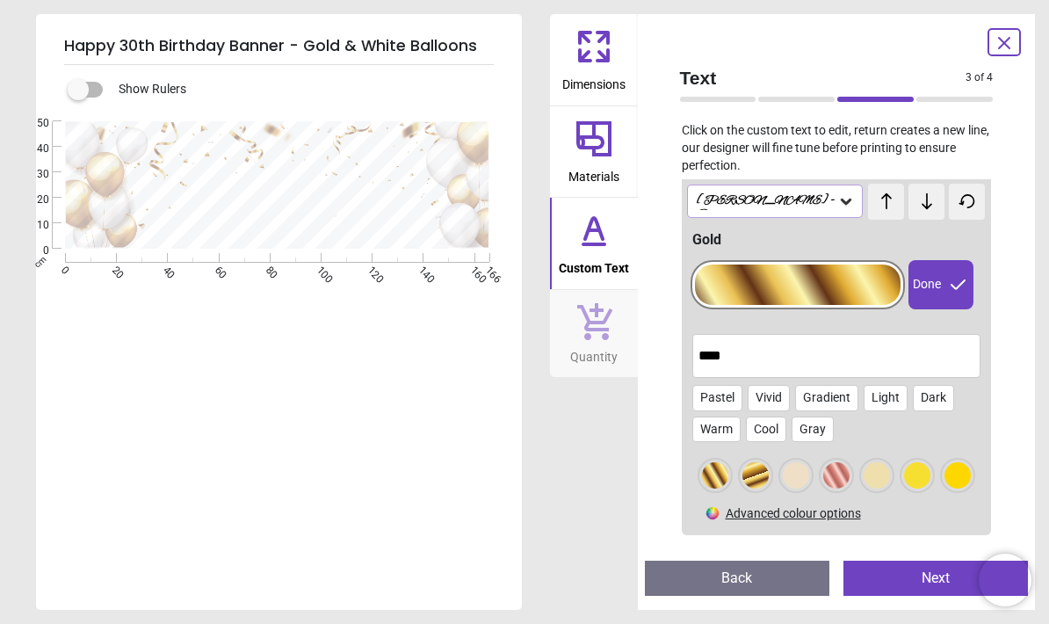
click at [710, 356] on input "****" at bounding box center [837, 355] width 277 height 35
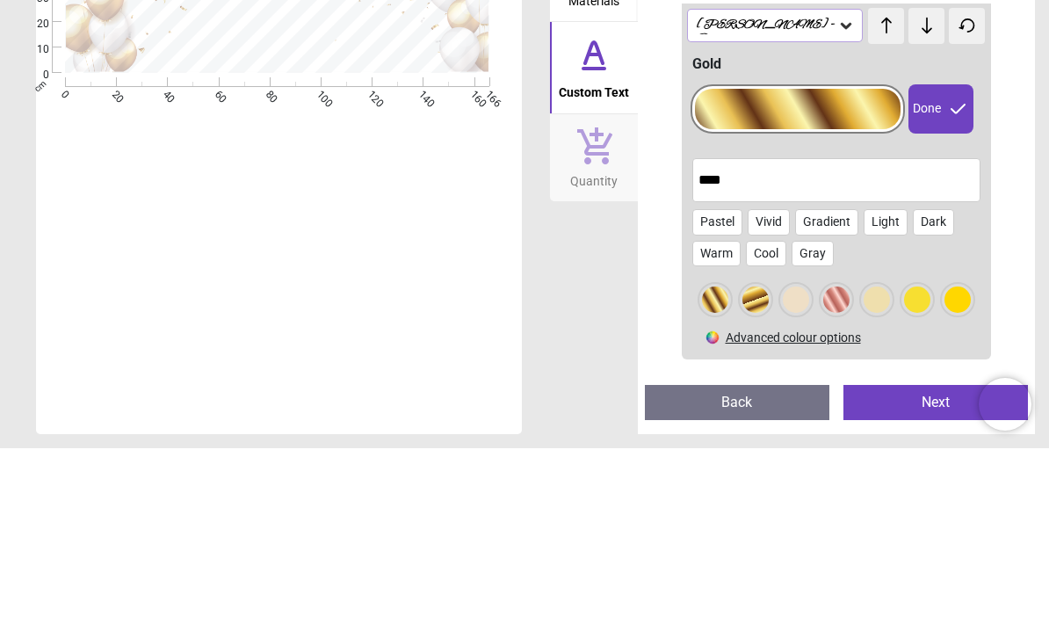
click at [941, 260] on div "Done" at bounding box center [941, 284] width 64 height 49
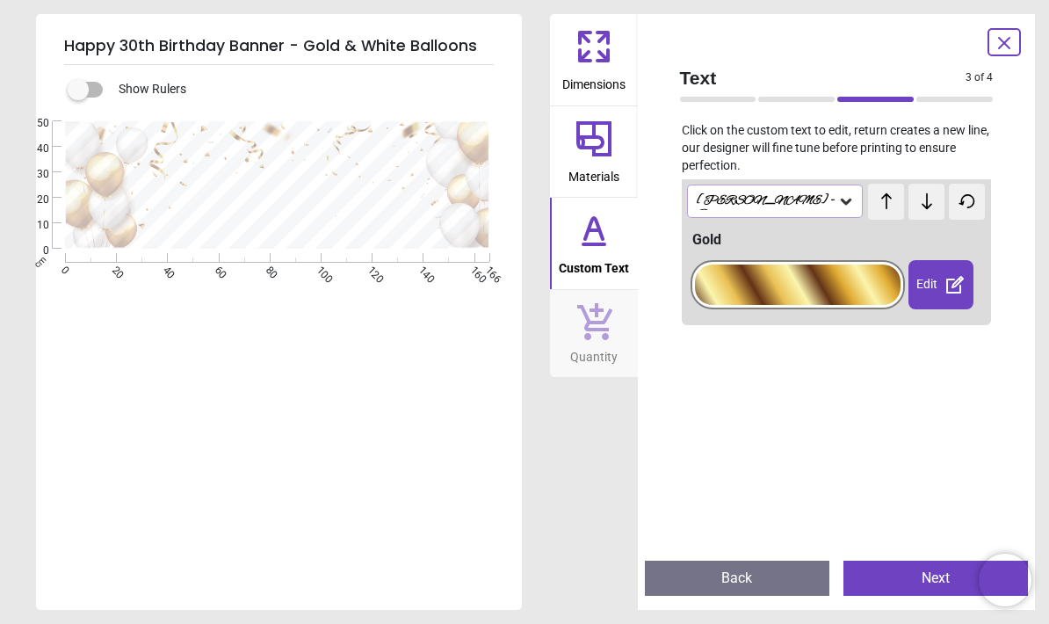
click at [742, 285] on div at bounding box center [798, 285] width 207 height 40
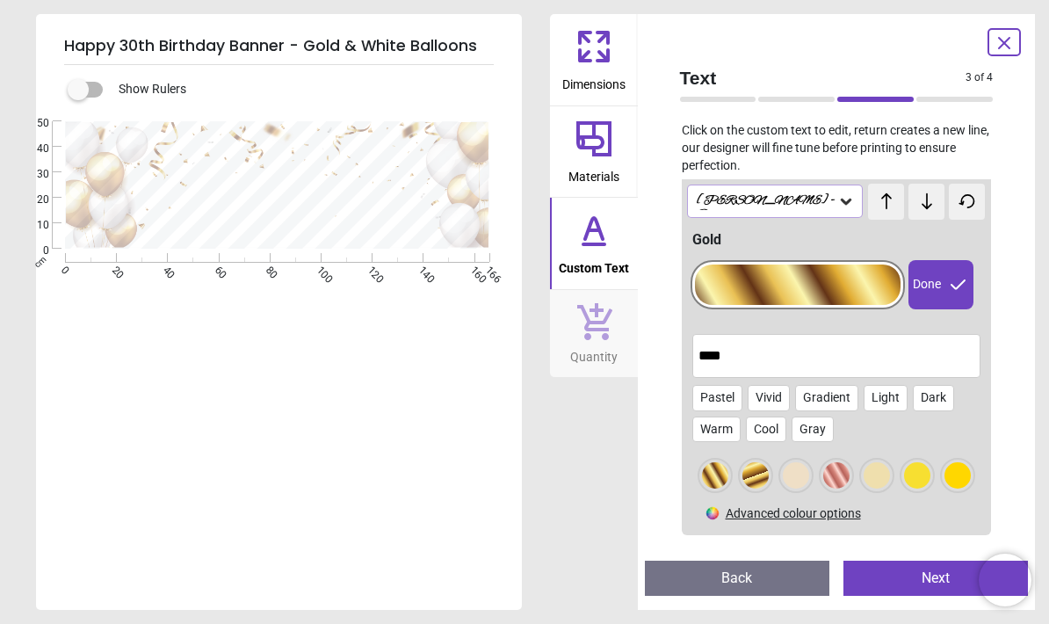
click at [749, 477] on div at bounding box center [756, 475] width 26 height 26
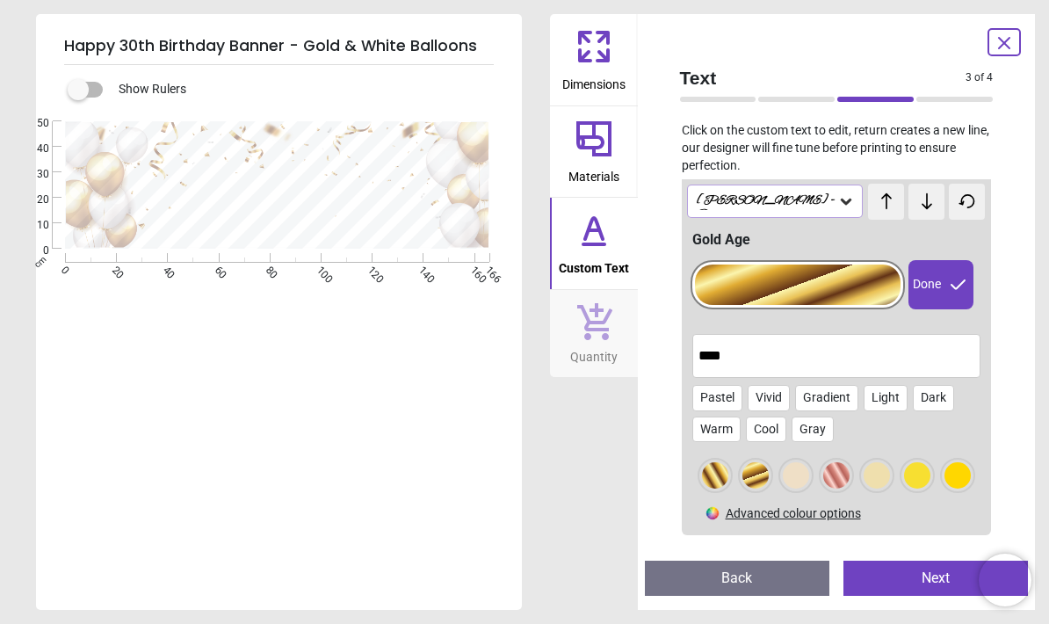
click at [762, 213] on div "[PERSON_NAME] - Bold" at bounding box center [775, 201] width 177 height 33
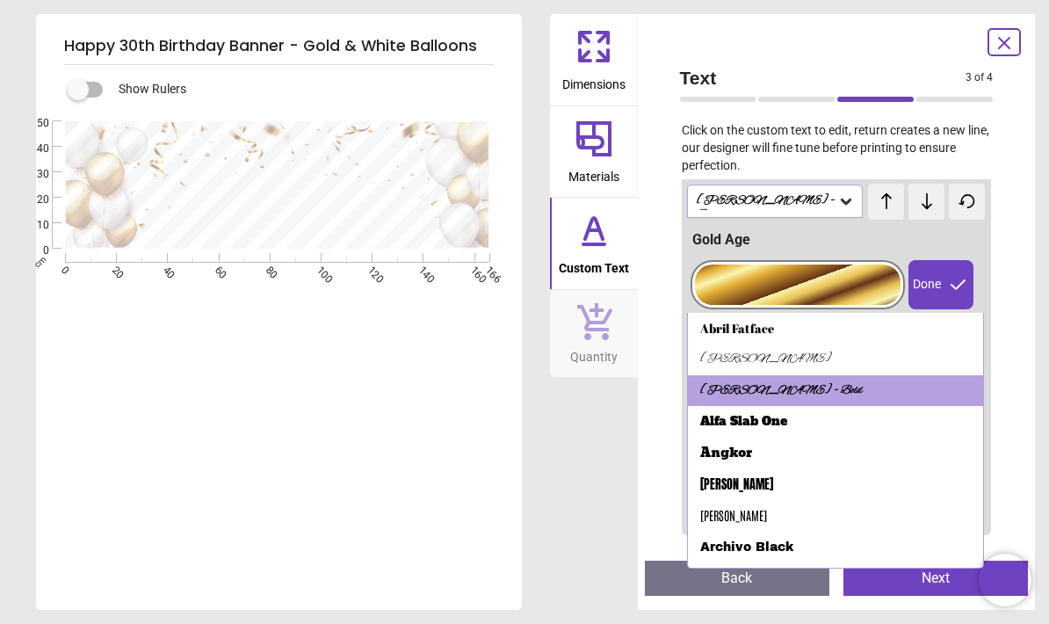
click at [708, 415] on div "Alfa Slab One" at bounding box center [743, 422] width 87 height 18
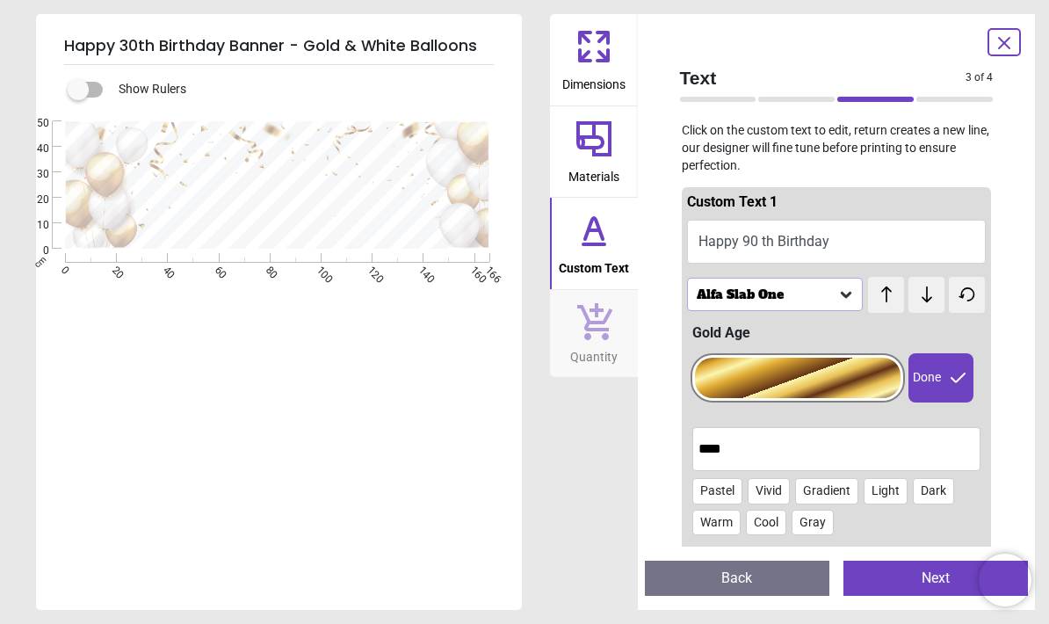
scroll to position [0, 0]
click at [767, 233] on button "Happy 90 th Birthday" at bounding box center [837, 242] width 300 height 44
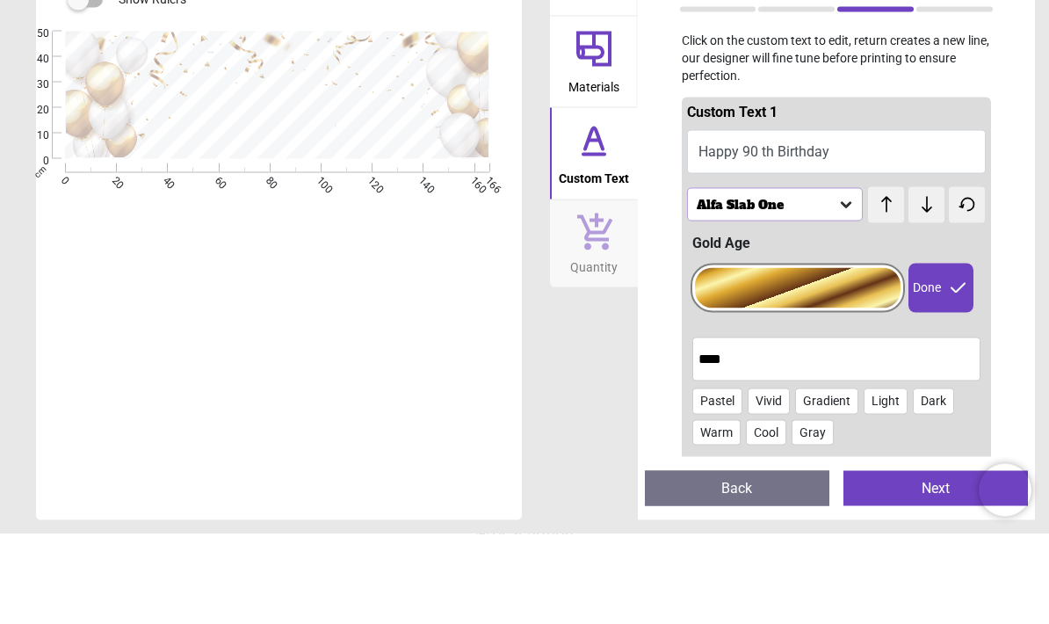
click at [763, 220] on button "Happy 90 th Birthday" at bounding box center [837, 242] width 300 height 44
click at [761, 220] on button "Happy 90 th Birthday" at bounding box center [837, 242] width 300 height 44
click at [769, 220] on button "Happy 90 th Birthday" at bounding box center [837, 242] width 300 height 44
click at [770, 220] on button "Happy 90 th Birthday" at bounding box center [837, 242] width 300 height 44
click at [766, 220] on button "Happy 90 th Birthday" at bounding box center [837, 242] width 300 height 44
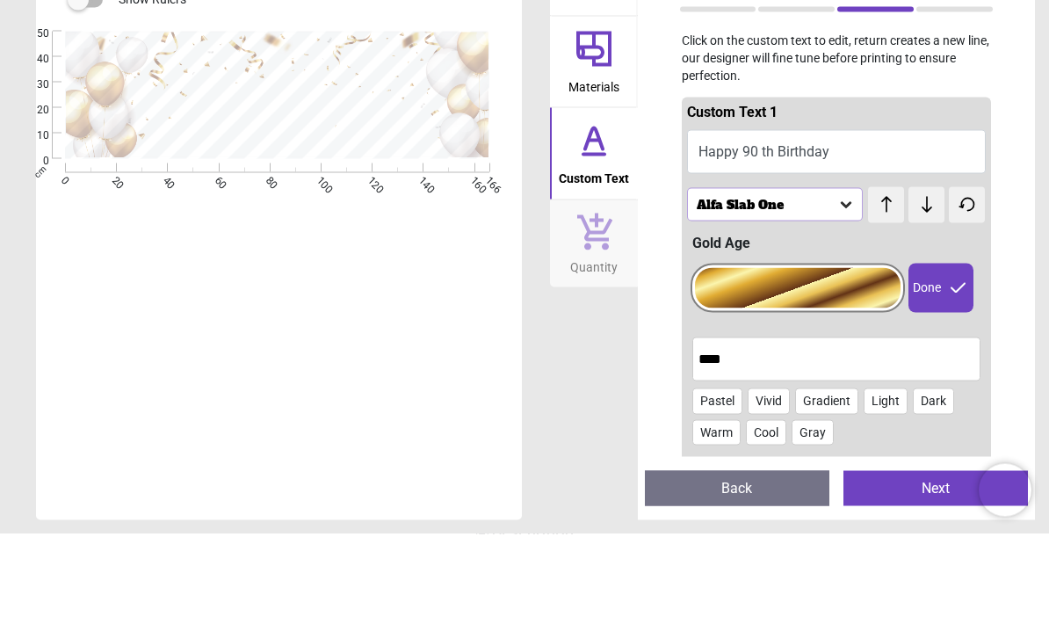
click at [848, 220] on button "Happy 90 th Birthday" at bounding box center [837, 242] width 300 height 44
type textarea "**********"
click at [904, 122] on p "Click on the custom text to edit, return creates a new line, our designer will …" at bounding box center [837, 148] width 342 height 52
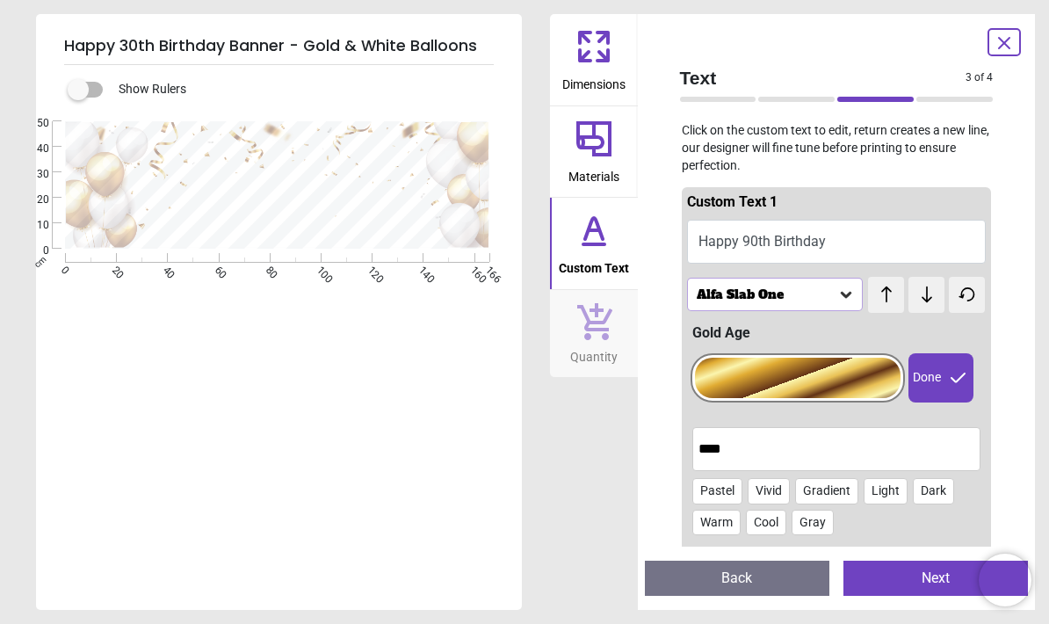
click at [705, 295] on div "Alfa Slab One" at bounding box center [766, 294] width 143 height 15
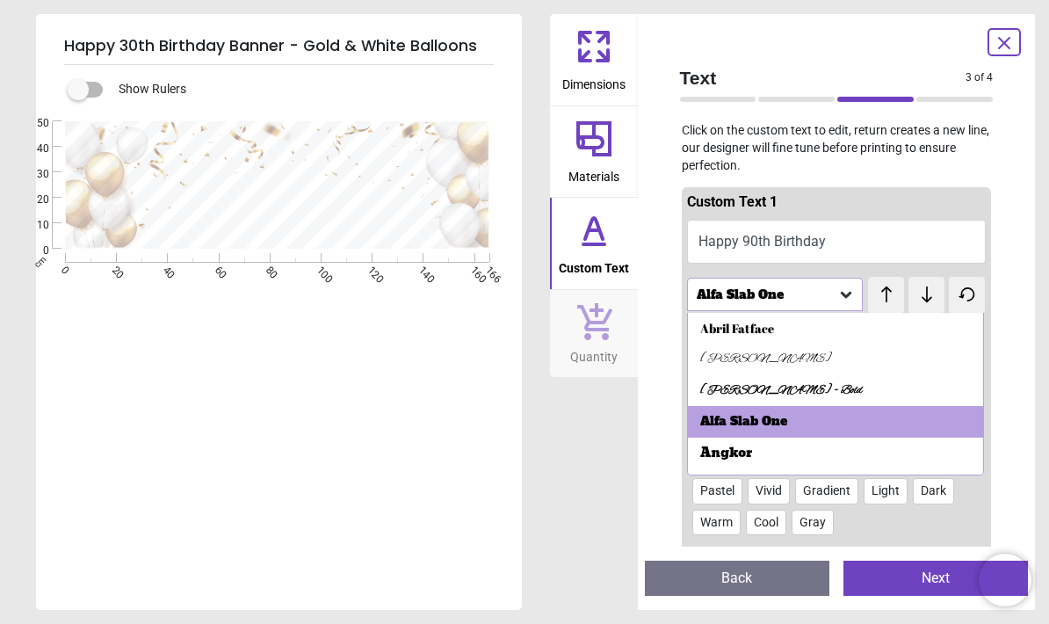
click at [704, 447] on div "Angkor" at bounding box center [726, 454] width 52 height 18
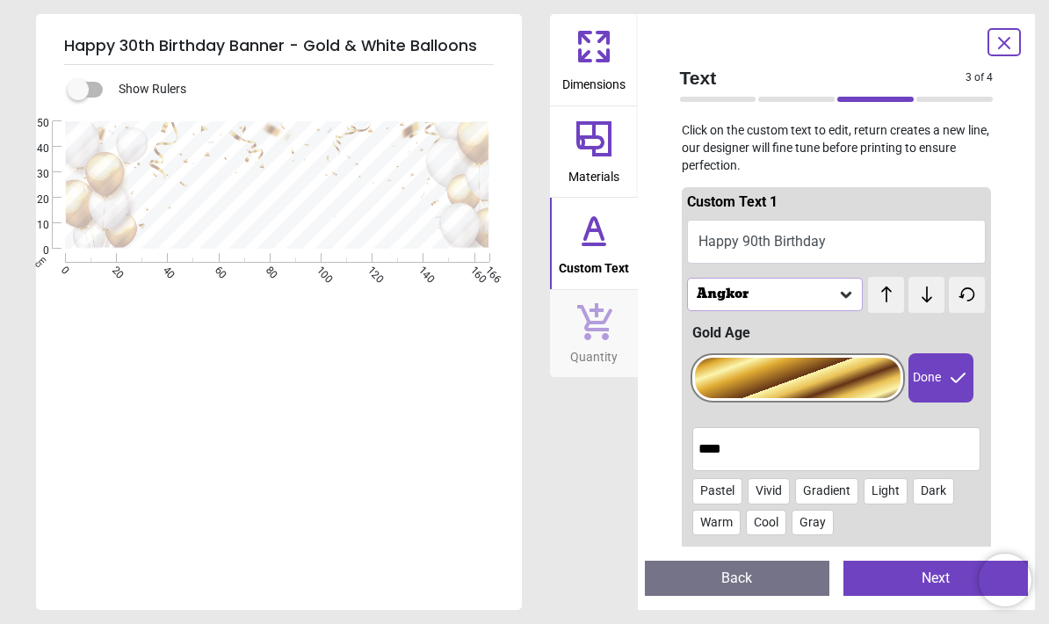
click at [700, 294] on div "Angkor" at bounding box center [766, 294] width 143 height 15
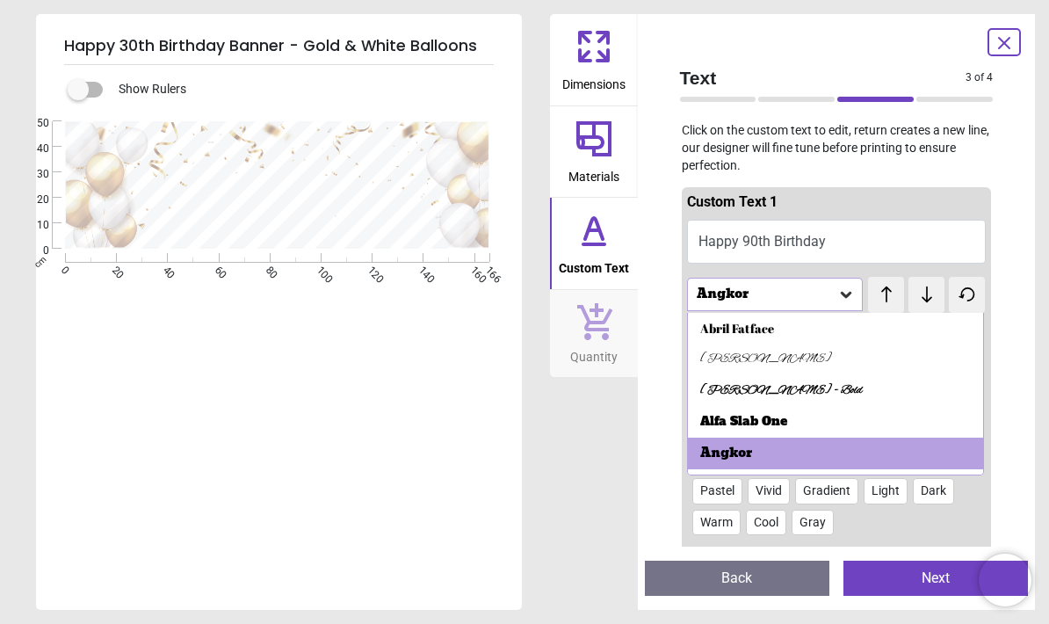
scroll to position [41, 0]
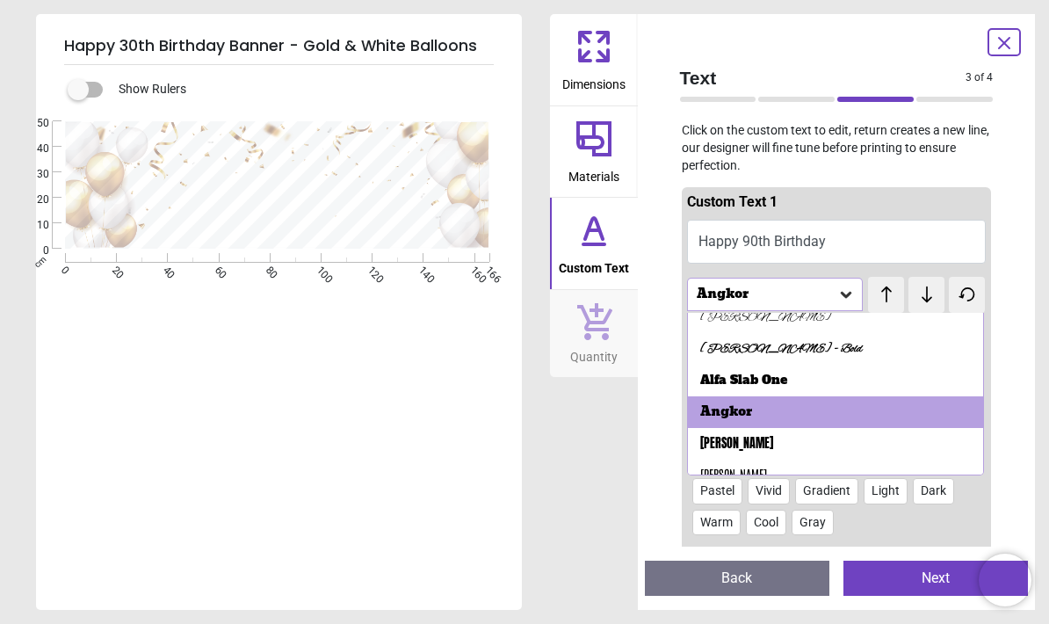
click at [702, 442] on div "[PERSON_NAME]" at bounding box center [736, 444] width 73 height 18
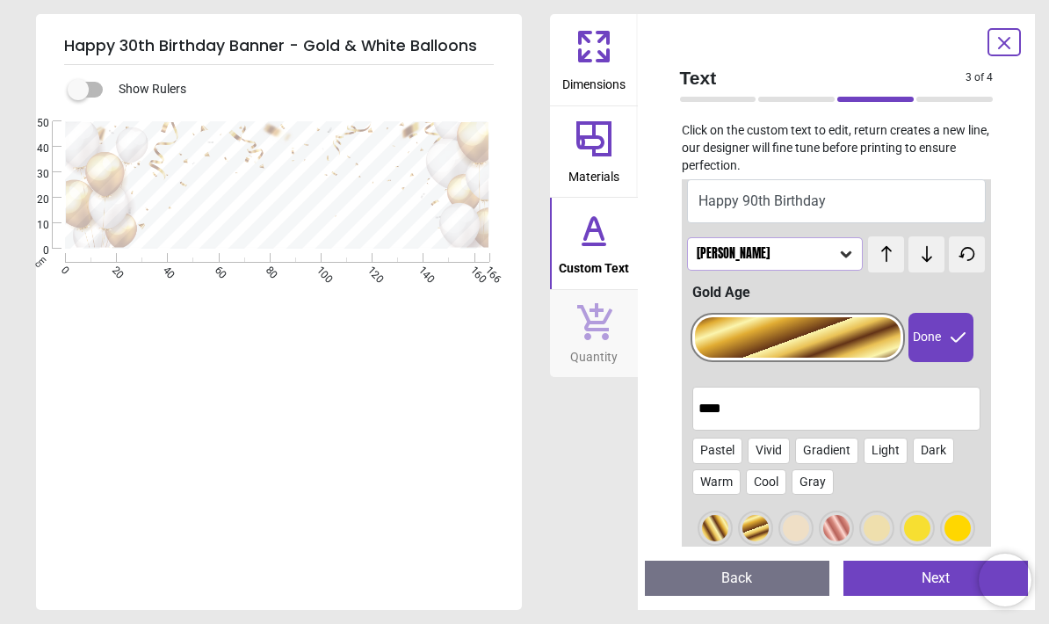
scroll to position [40, 0]
click at [704, 259] on div "[PERSON_NAME]" at bounding box center [766, 255] width 143 height 15
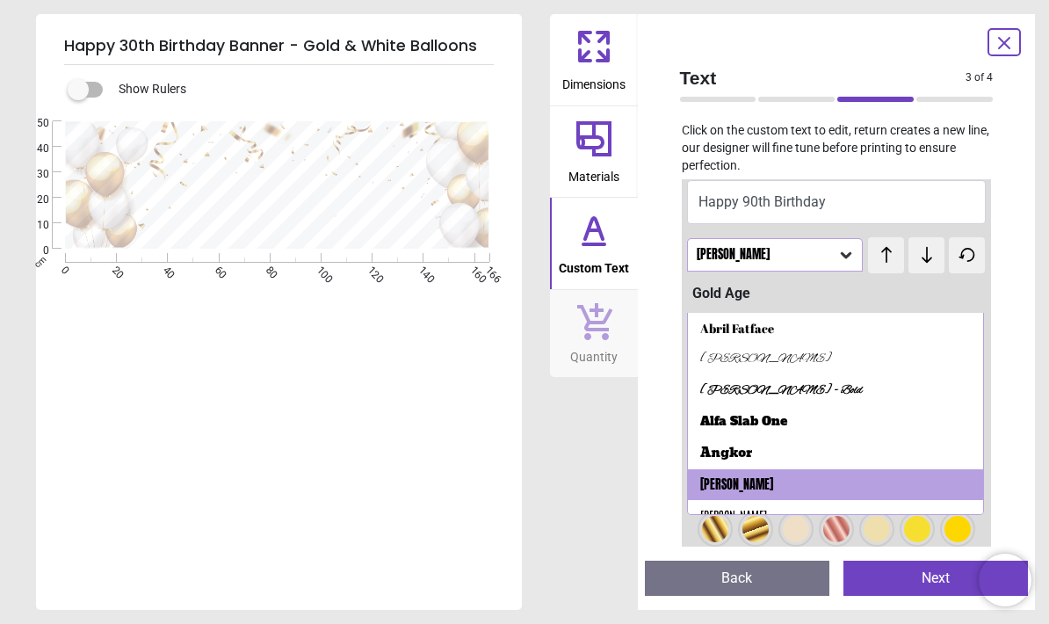
scroll to position [38, 0]
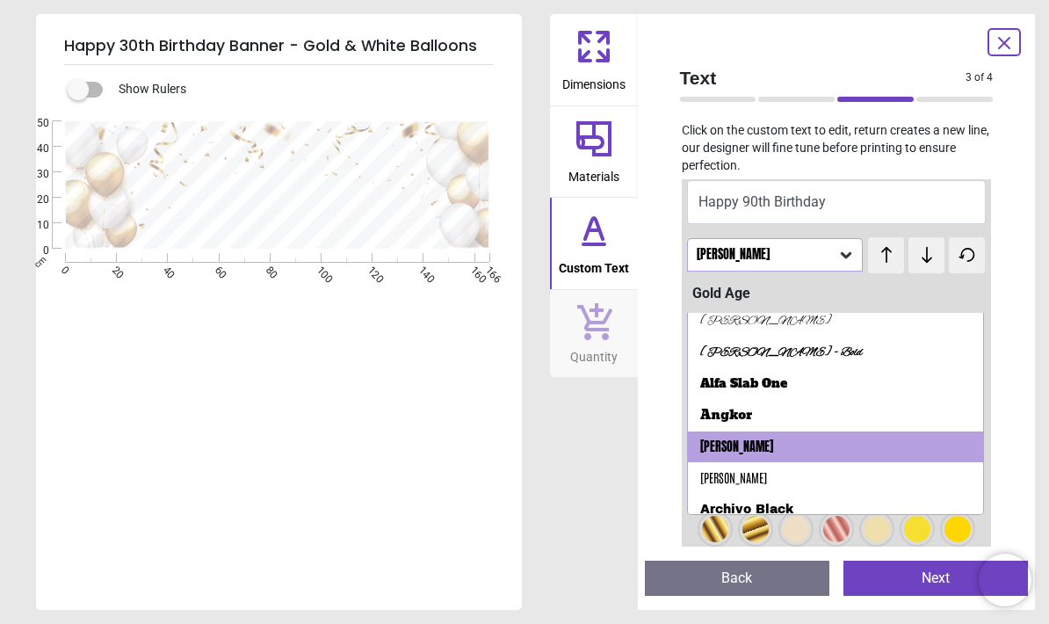
click at [711, 476] on div "[PERSON_NAME]" at bounding box center [733, 478] width 67 height 18
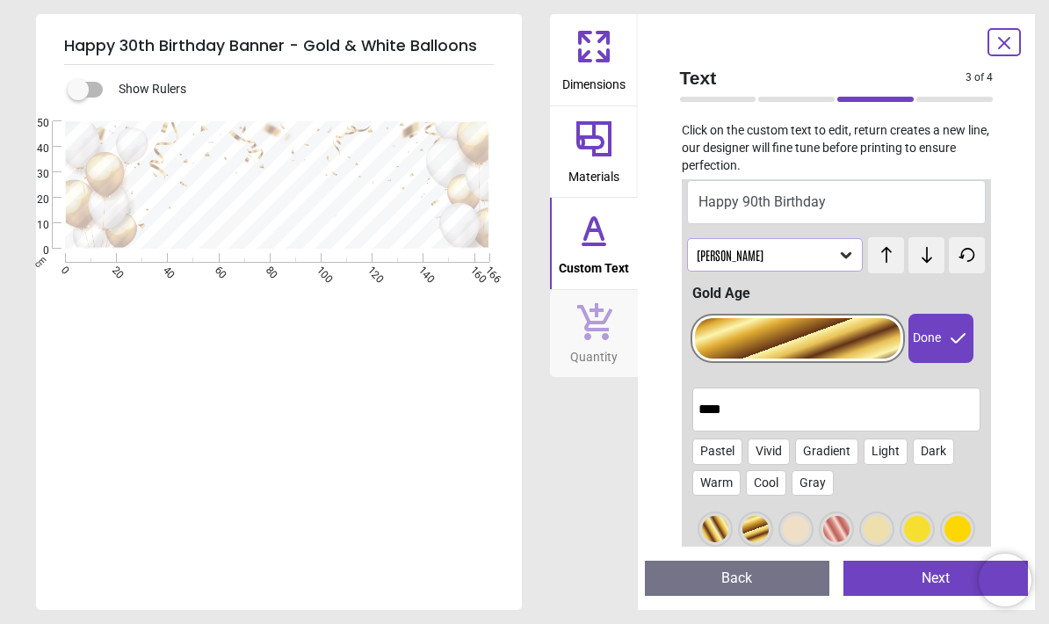
click at [702, 257] on div "[PERSON_NAME]" at bounding box center [766, 255] width 143 height 15
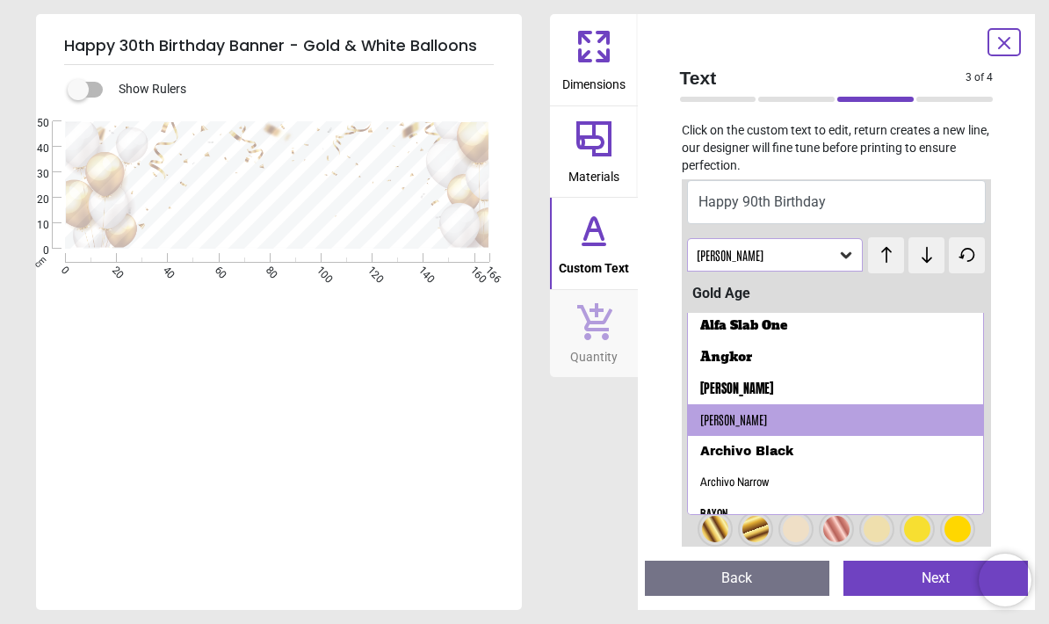
scroll to position [96, 0]
click at [702, 447] on div "Archivo Black" at bounding box center [746, 452] width 93 height 18
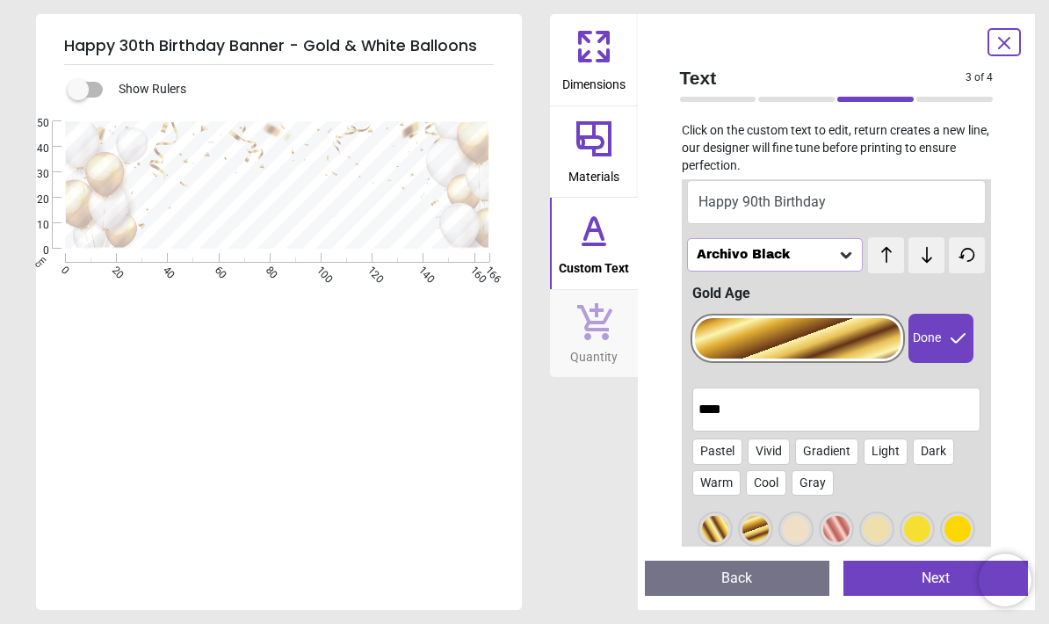
click at [695, 321] on div at bounding box center [798, 338] width 207 height 40
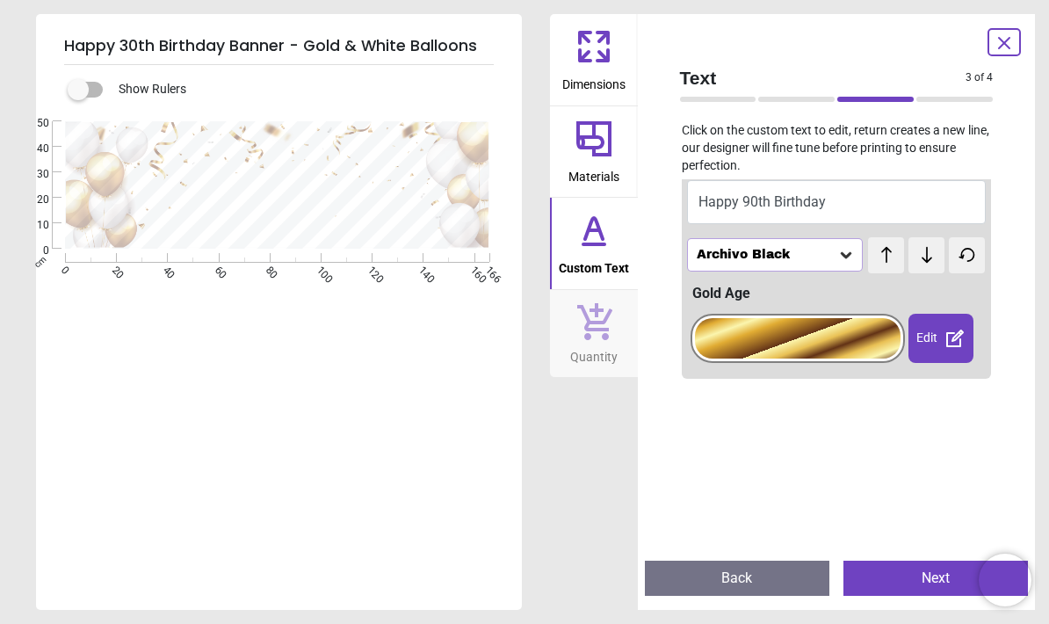
click at [721, 259] on div "Archivo Black" at bounding box center [766, 255] width 143 height 15
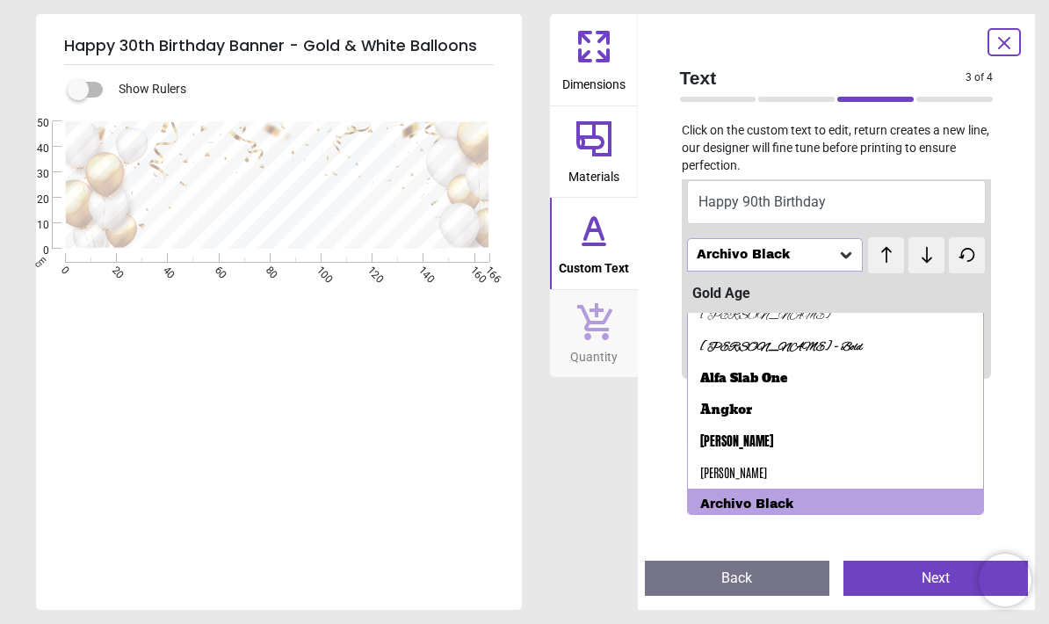
scroll to position [45, 0]
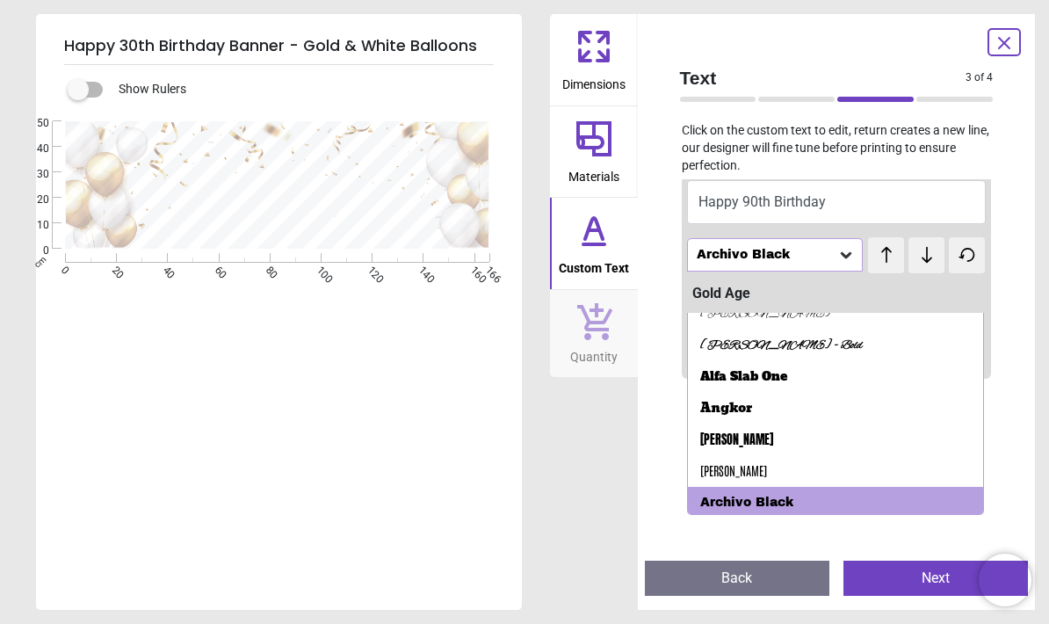
click at [698, 439] on div "[PERSON_NAME]" at bounding box center [836, 441] width 296 height 32
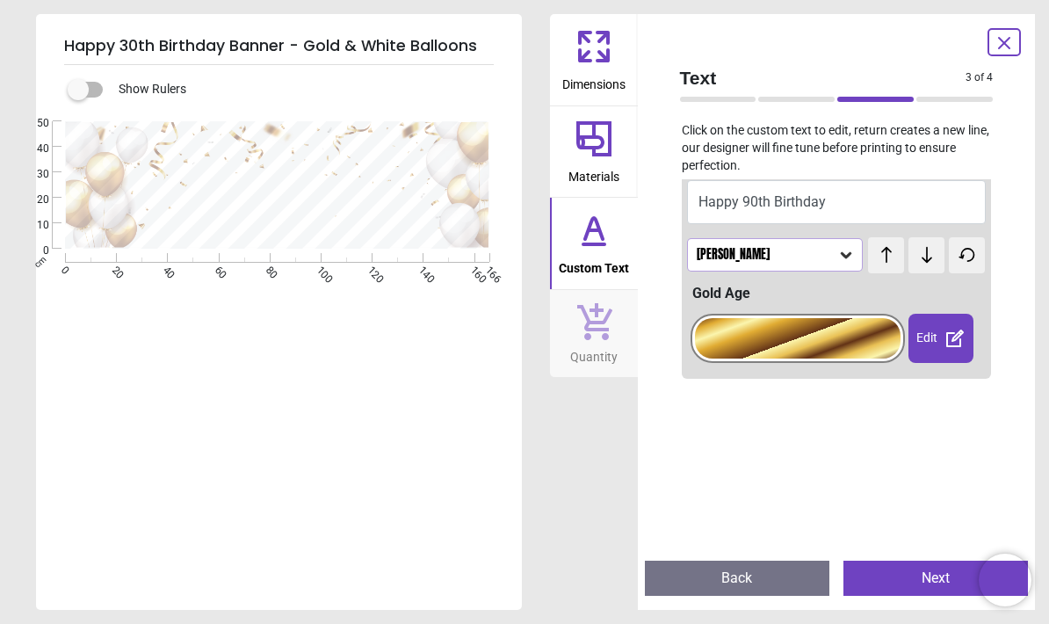
click at [708, 253] on div "[PERSON_NAME]" at bounding box center [766, 255] width 143 height 15
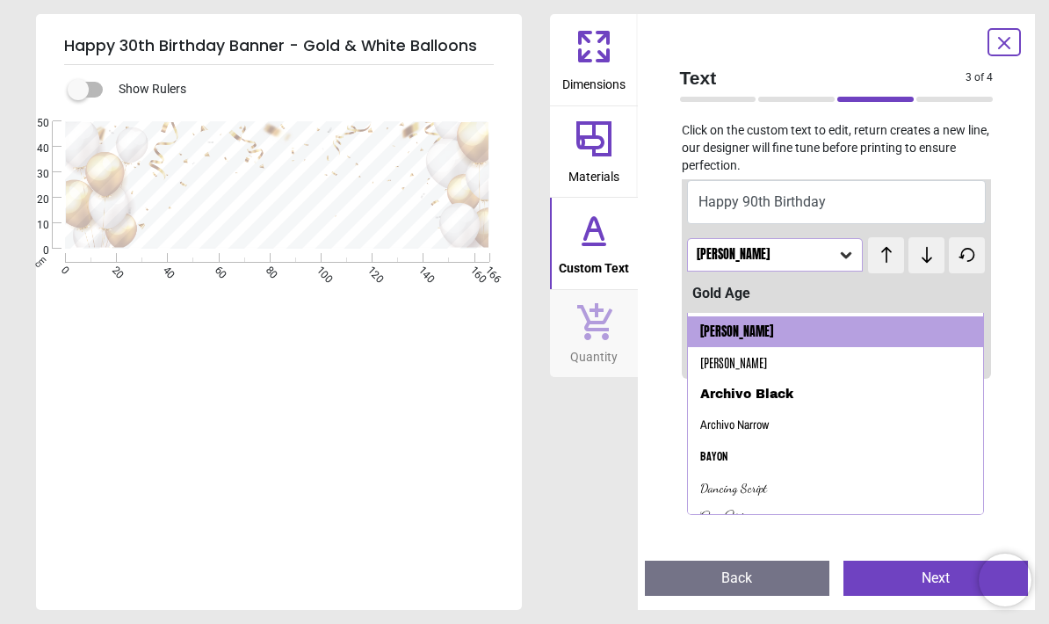
scroll to position [156, 0]
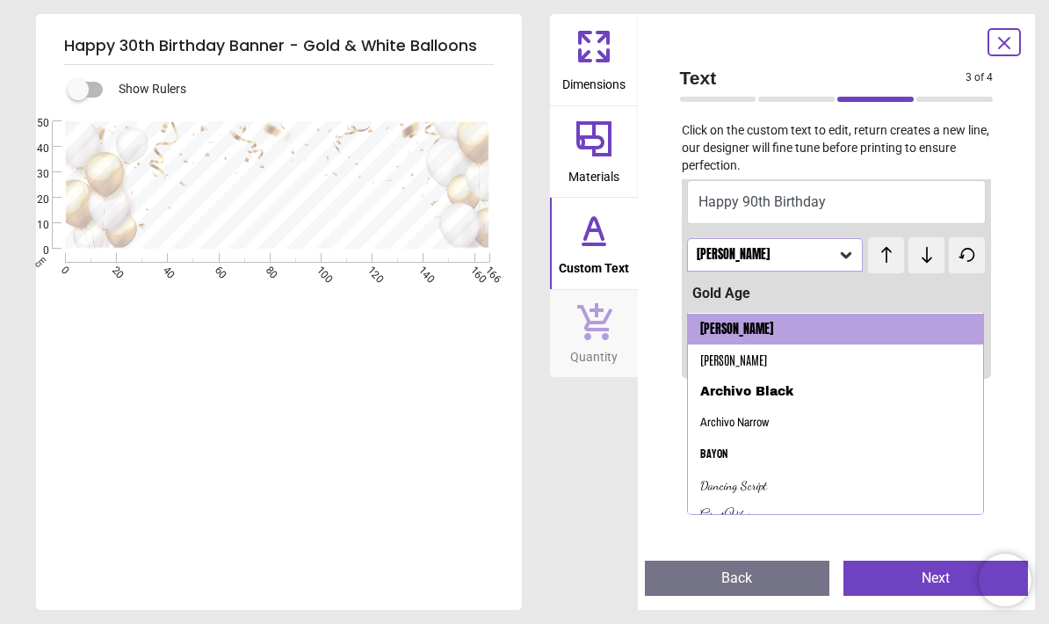
click at [715, 479] on div "Dancing Script" at bounding box center [733, 486] width 67 height 18
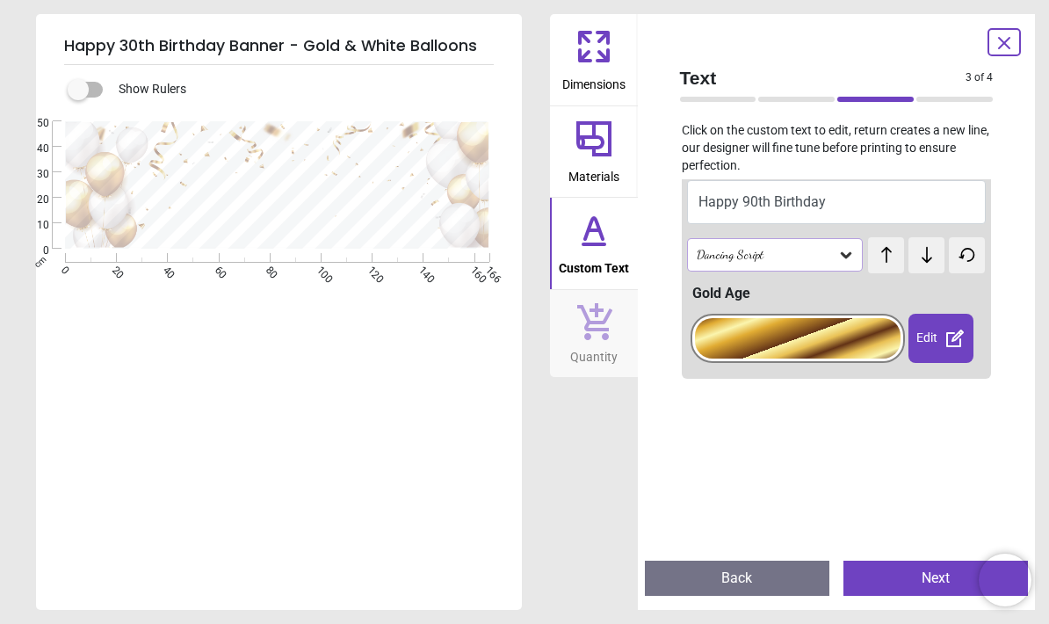
click at [698, 254] on div "Dancing Script" at bounding box center [766, 255] width 143 height 15
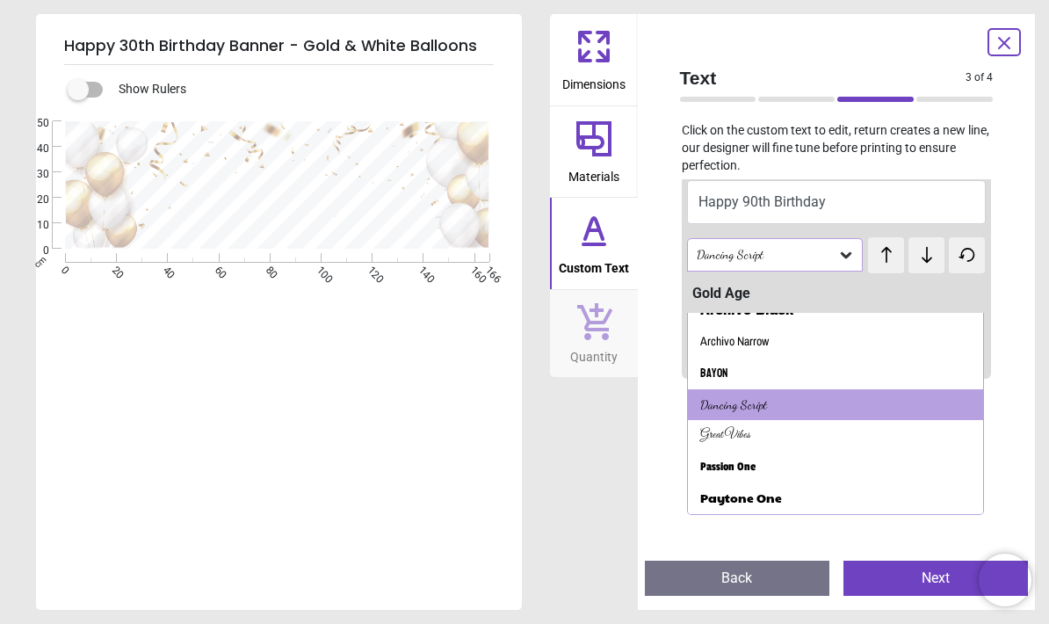
scroll to position [236, 0]
click at [697, 434] on div "Great Vibes" at bounding box center [836, 436] width 296 height 32
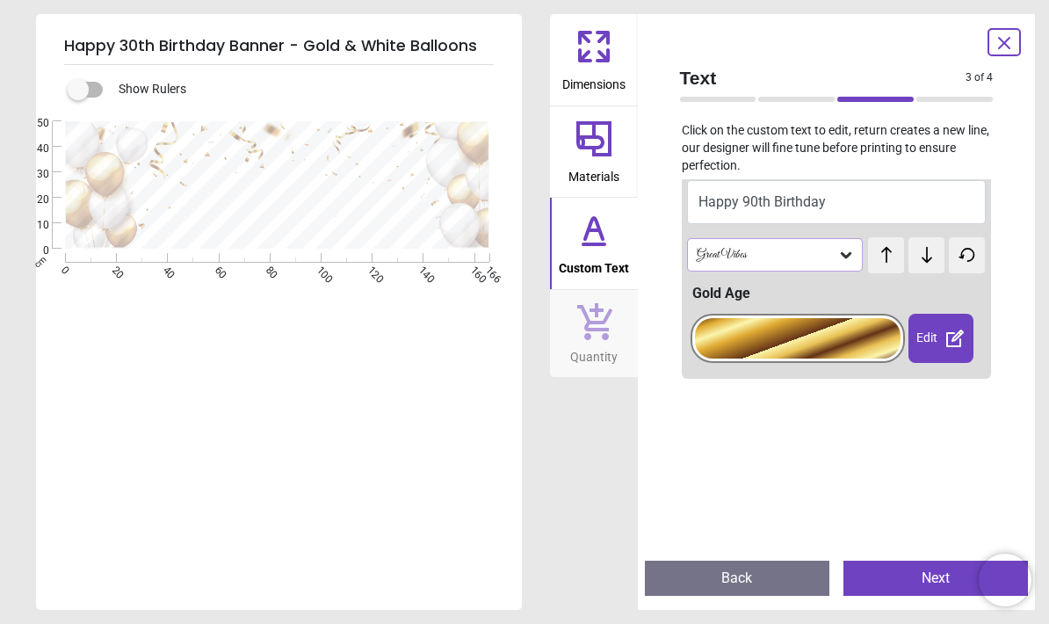
click at [790, 333] on div at bounding box center [798, 338] width 207 height 40
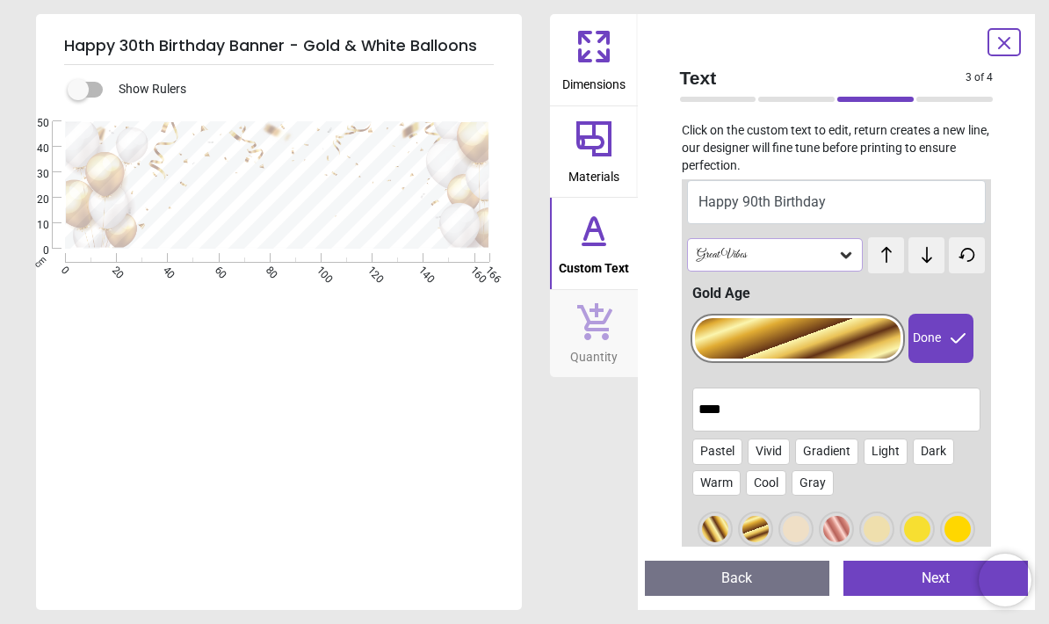
click at [708, 525] on div at bounding box center [715, 529] width 26 height 26
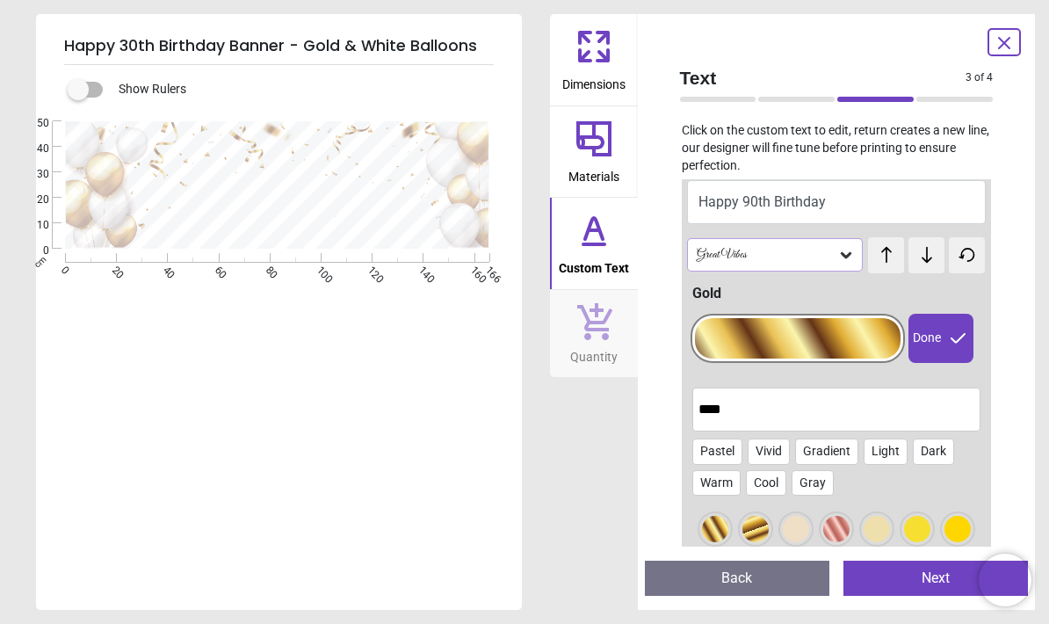
click at [749, 529] on div at bounding box center [756, 529] width 26 height 26
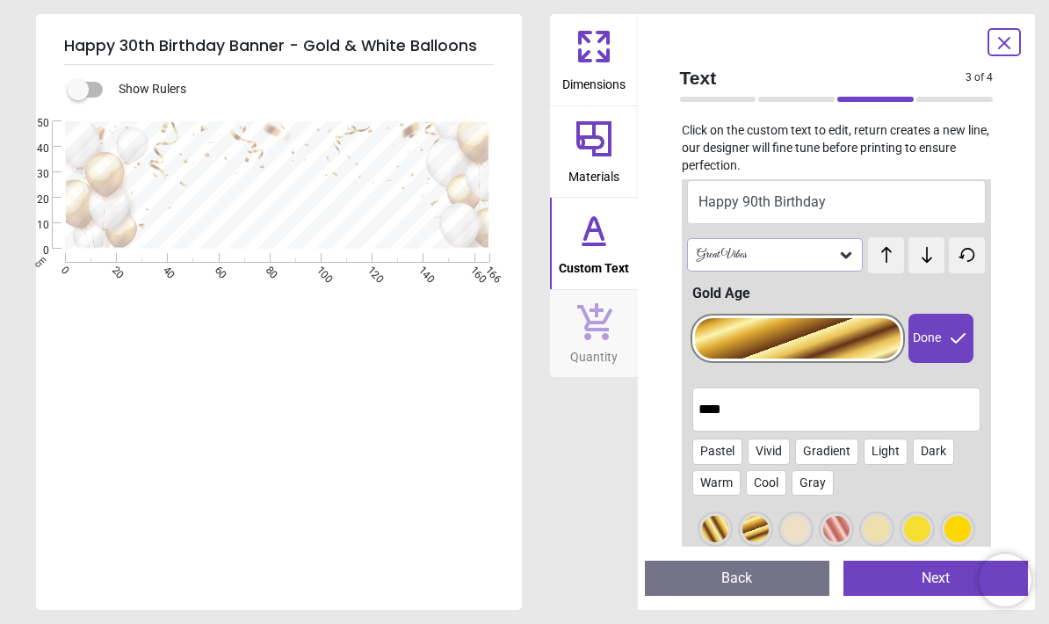
click at [715, 258] on div "Great Vibes" at bounding box center [766, 255] width 143 height 15
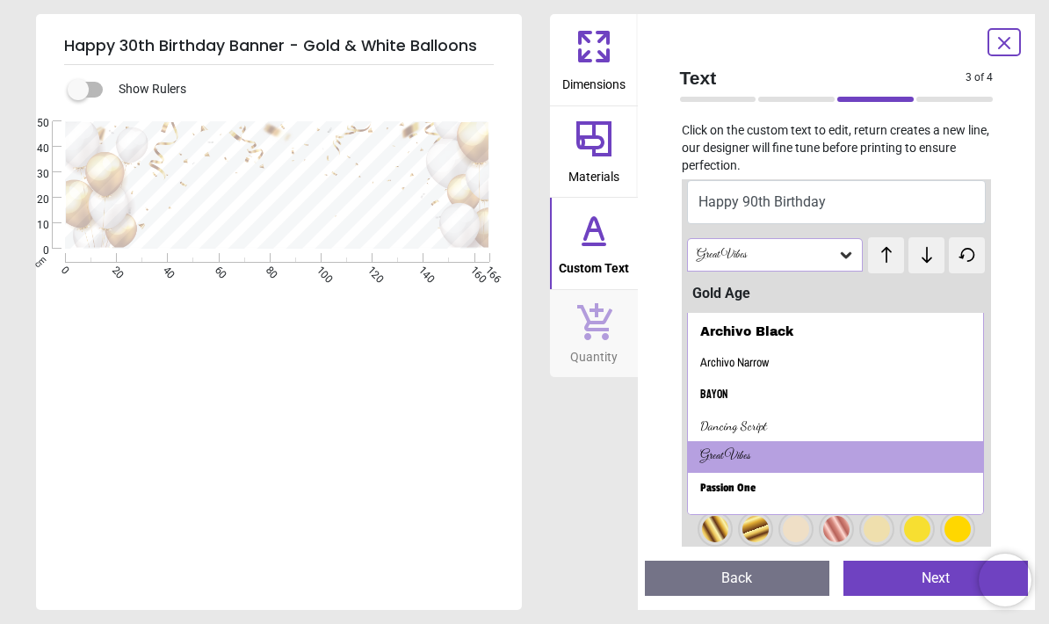
scroll to position [216, 0]
click at [701, 420] on div "Dancing Script" at bounding box center [733, 426] width 67 height 18
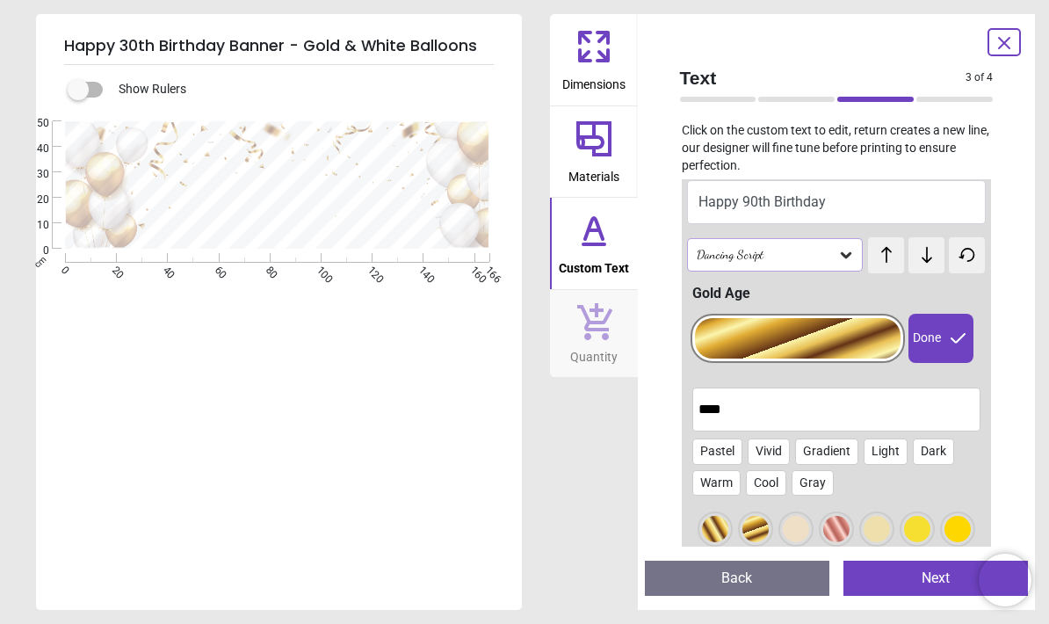
click at [776, 342] on div at bounding box center [798, 338] width 207 height 40
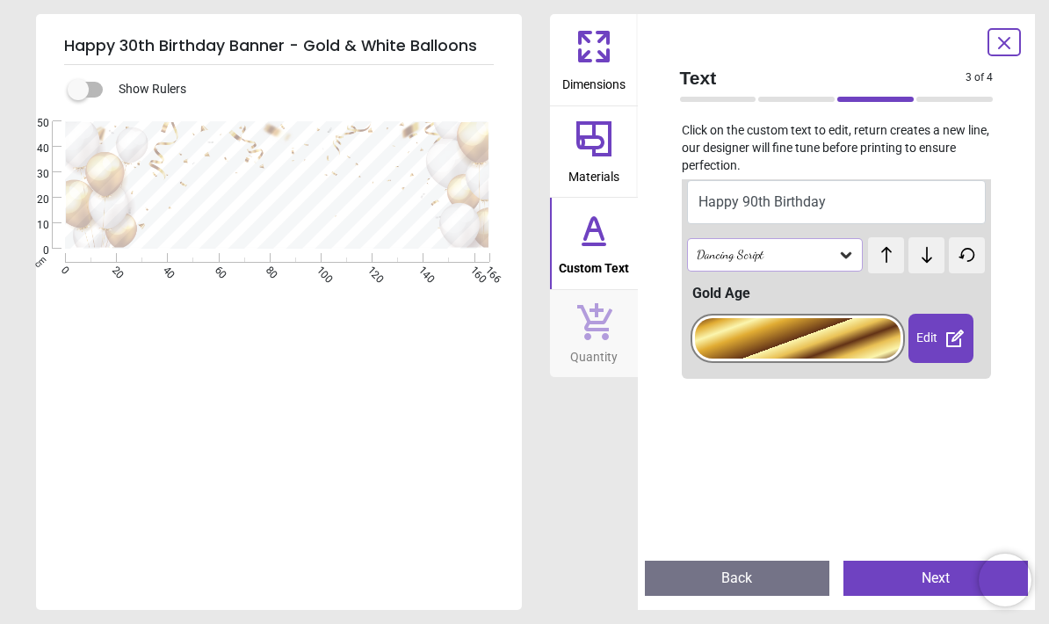
click at [929, 340] on div "Edit" at bounding box center [941, 338] width 64 height 49
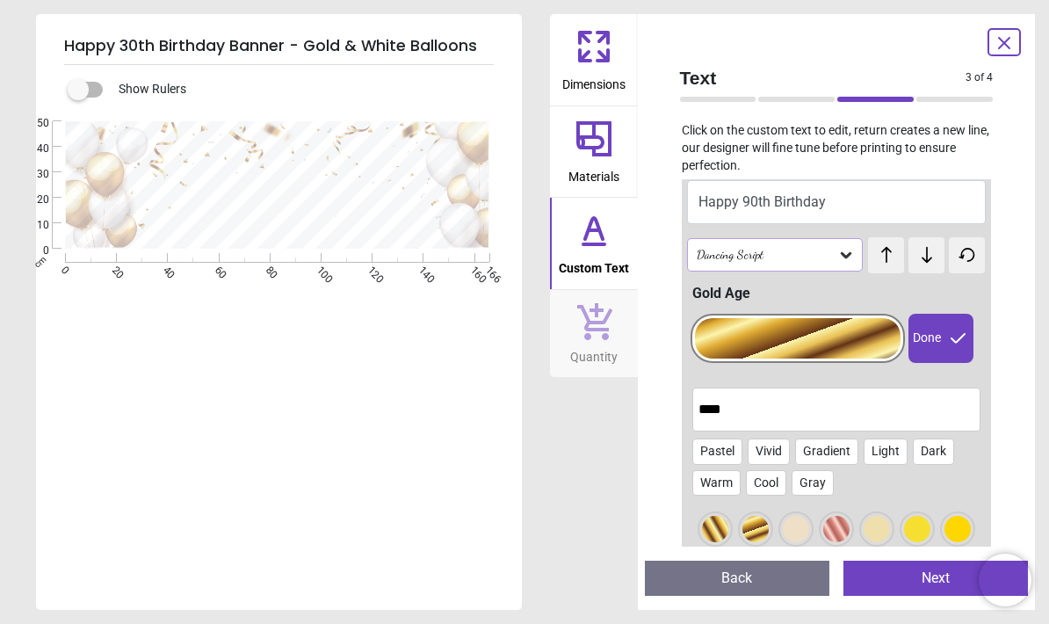
click at [709, 528] on div at bounding box center [715, 529] width 26 height 26
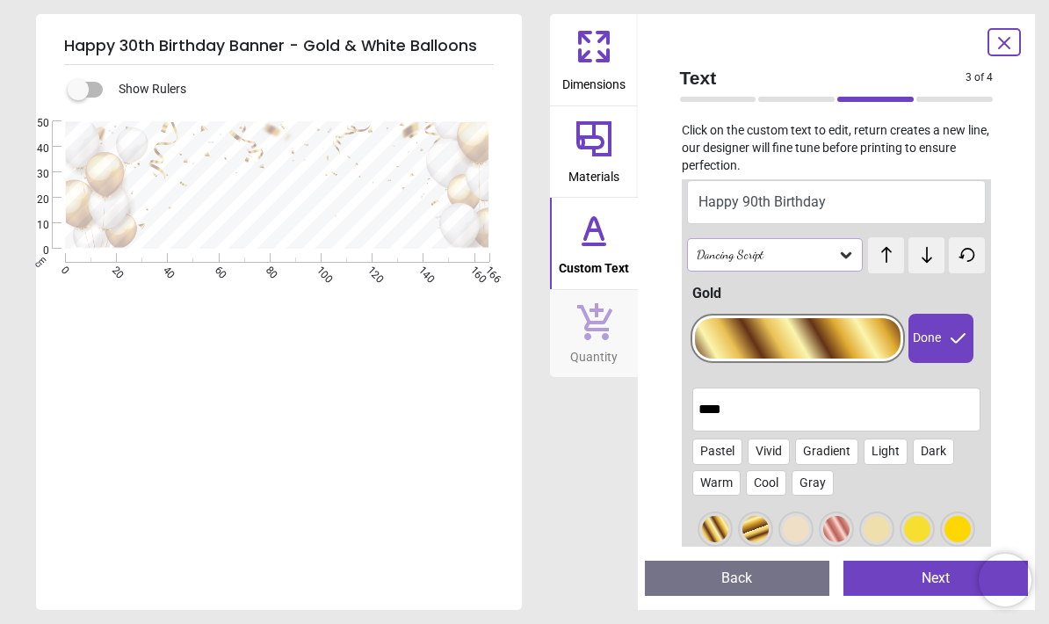
click at [724, 259] on div "Dancing Script" at bounding box center [766, 255] width 143 height 15
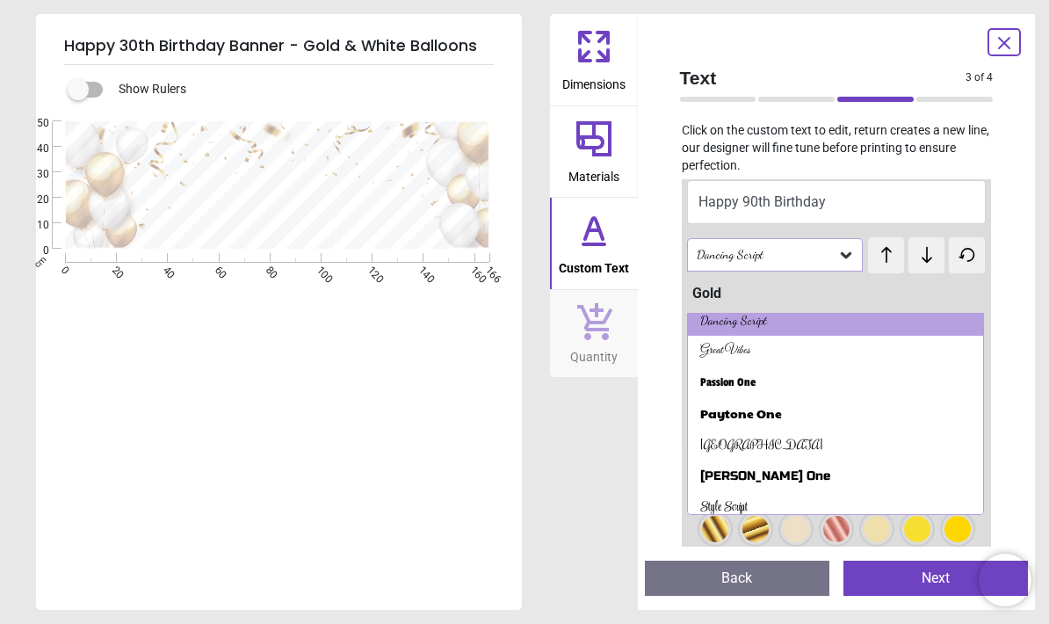
scroll to position [317, 0]
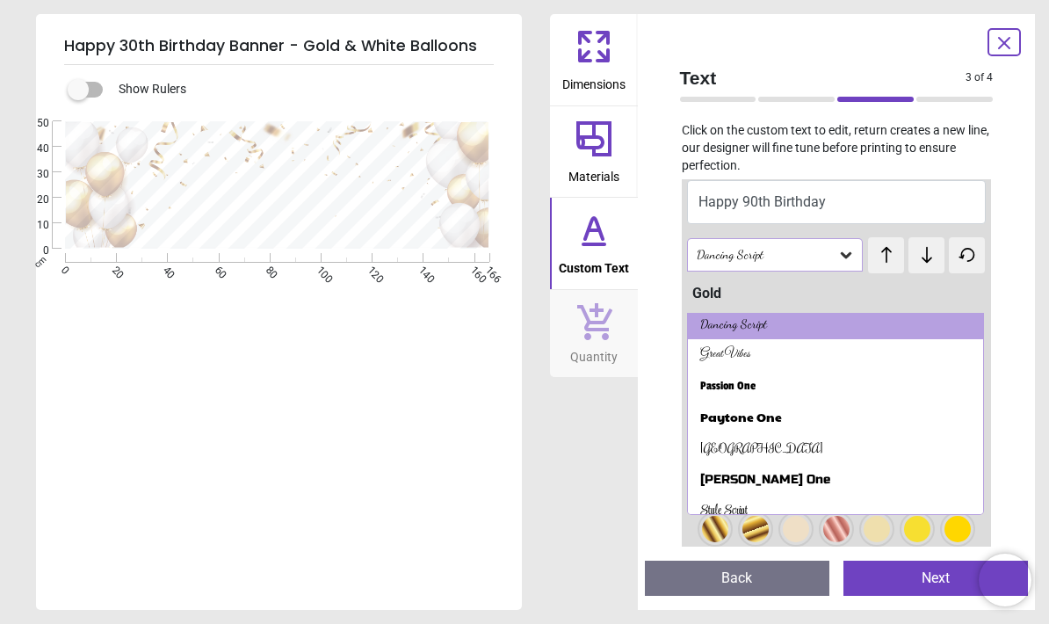
click at [697, 355] on div "Great Vibes" at bounding box center [836, 355] width 296 height 32
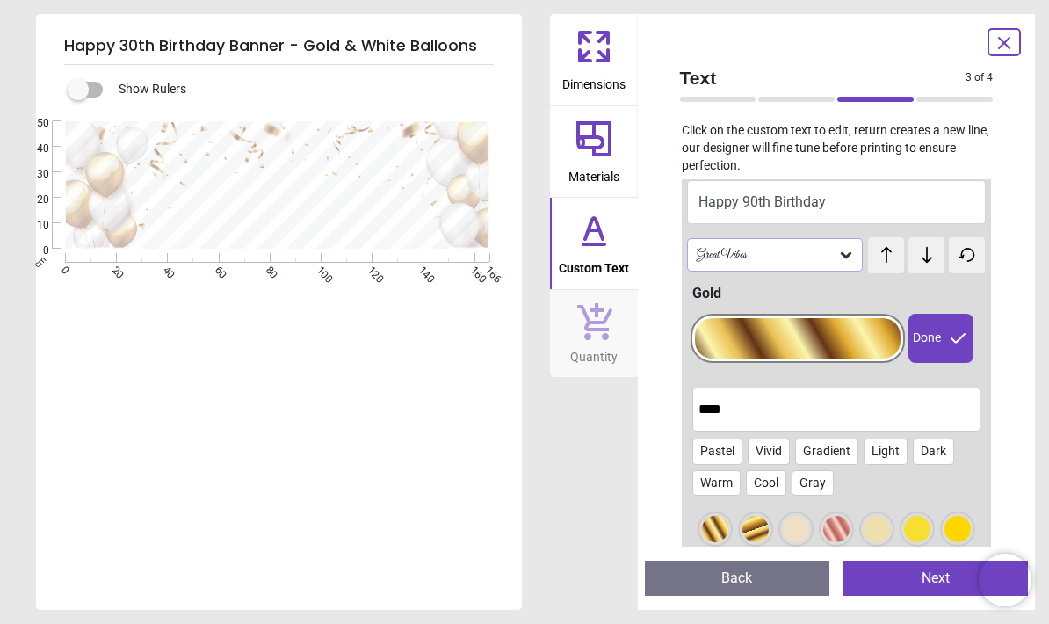
click at [701, 252] on div "Great Vibes" at bounding box center [766, 255] width 143 height 15
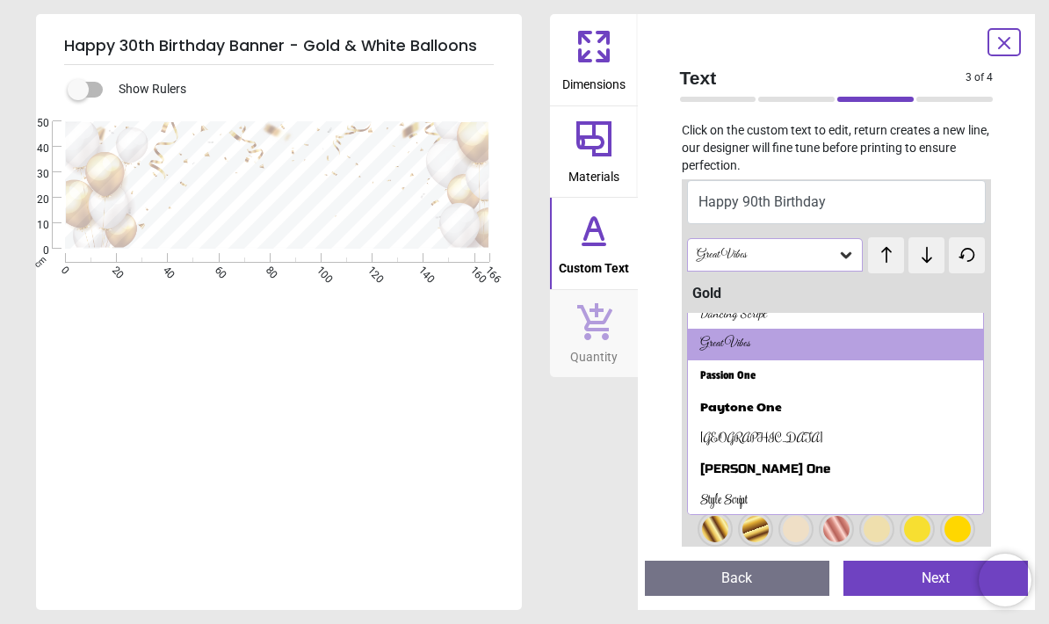
scroll to position [348, 0]
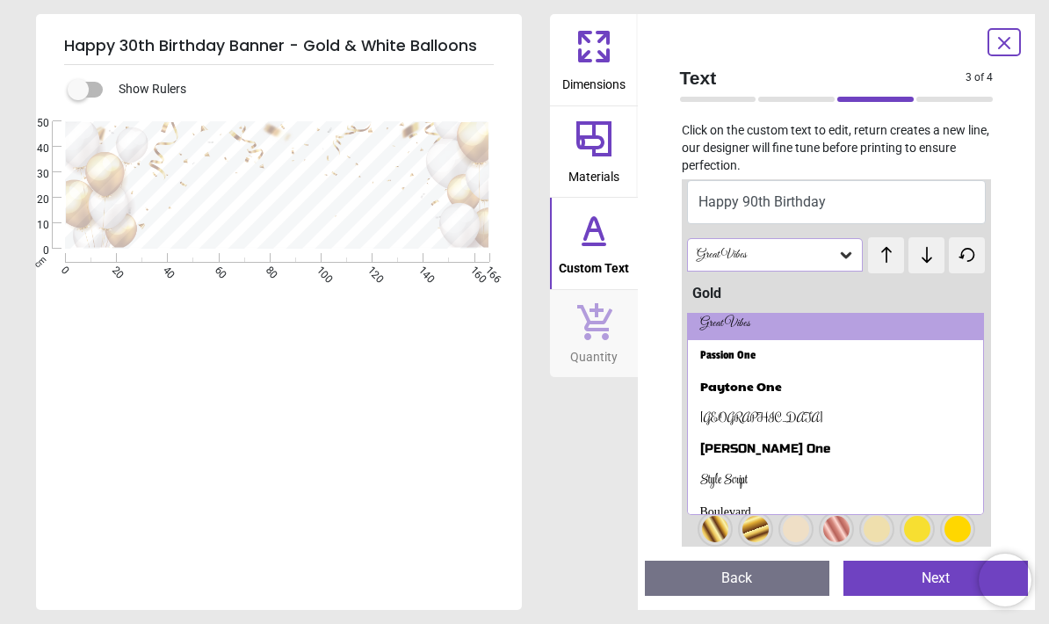
click at [694, 404] on div "[GEOGRAPHIC_DATA]" at bounding box center [836, 419] width 296 height 32
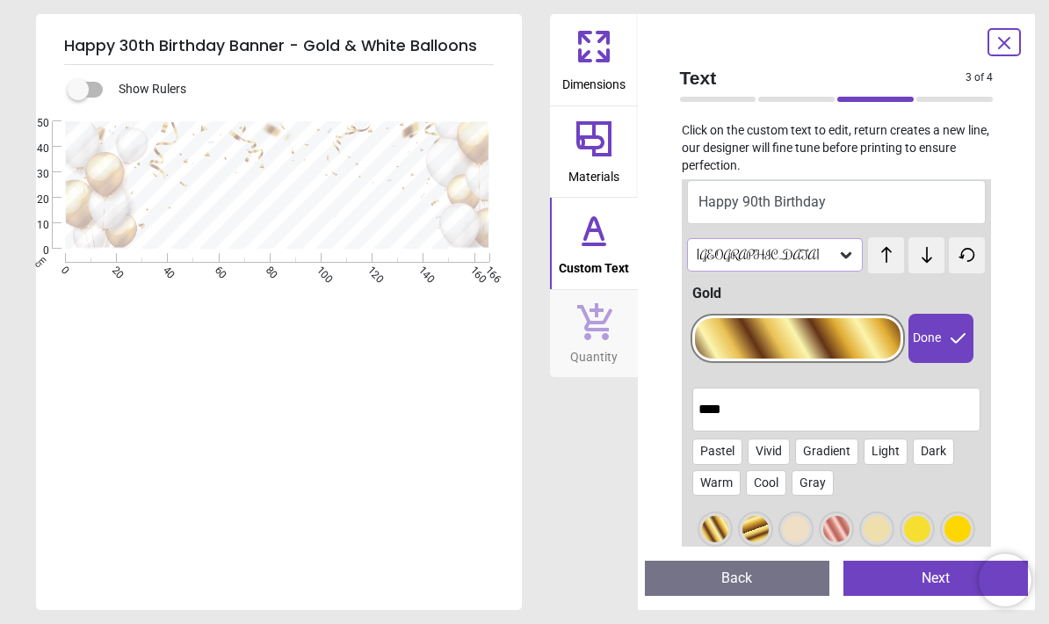
click at [842, 340] on div at bounding box center [798, 338] width 207 height 40
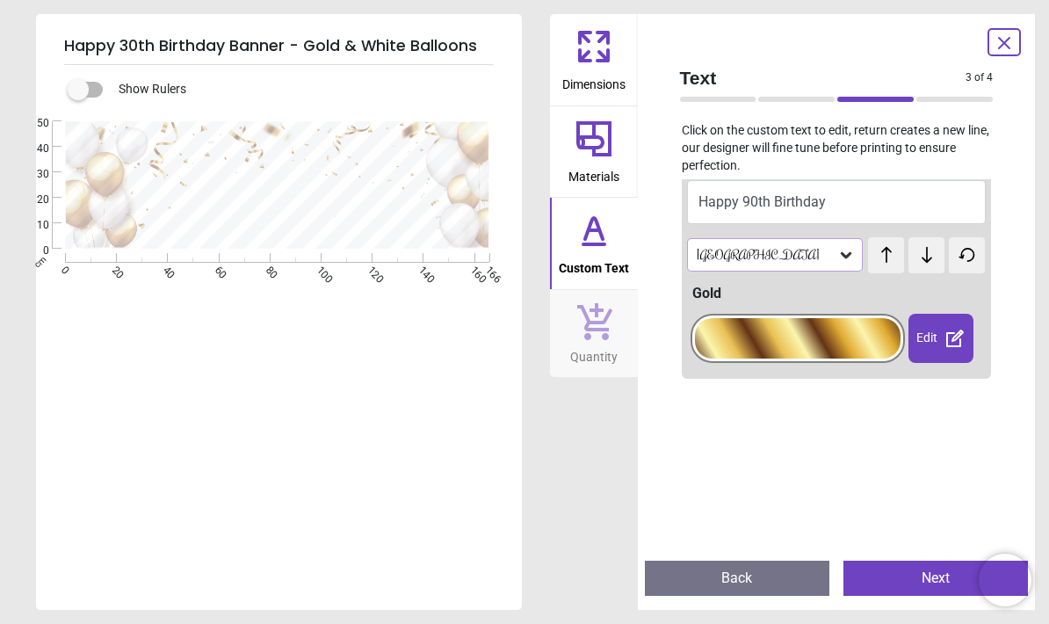
click at [940, 328] on div "Edit" at bounding box center [941, 338] width 64 height 49
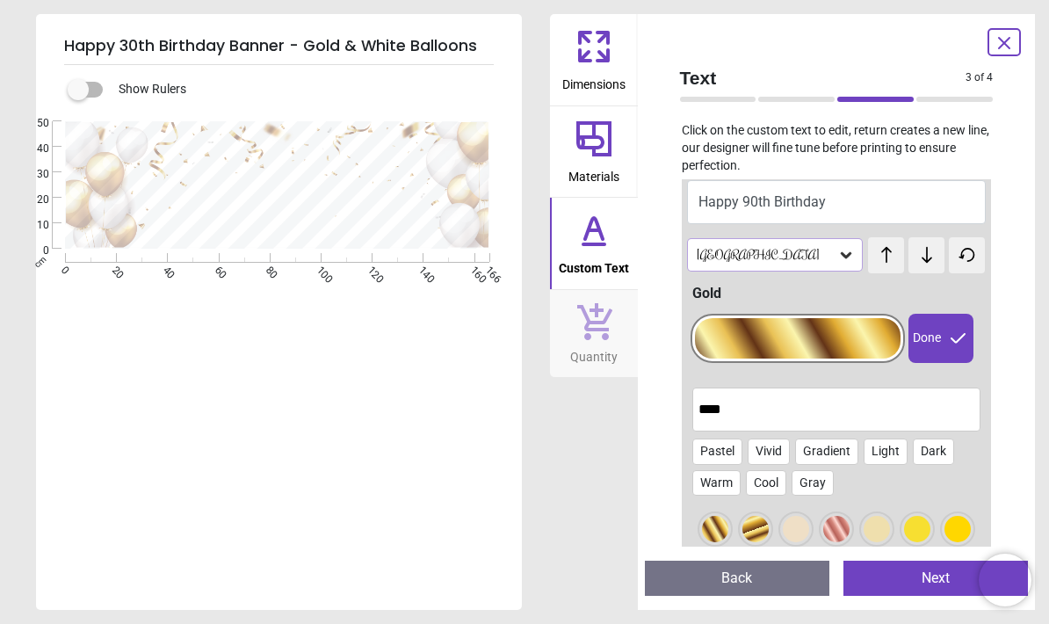
click at [702, 537] on div at bounding box center [715, 529] width 26 height 26
click at [711, 523] on div at bounding box center [715, 529] width 26 height 26
click at [754, 522] on div at bounding box center [756, 529] width 26 height 26
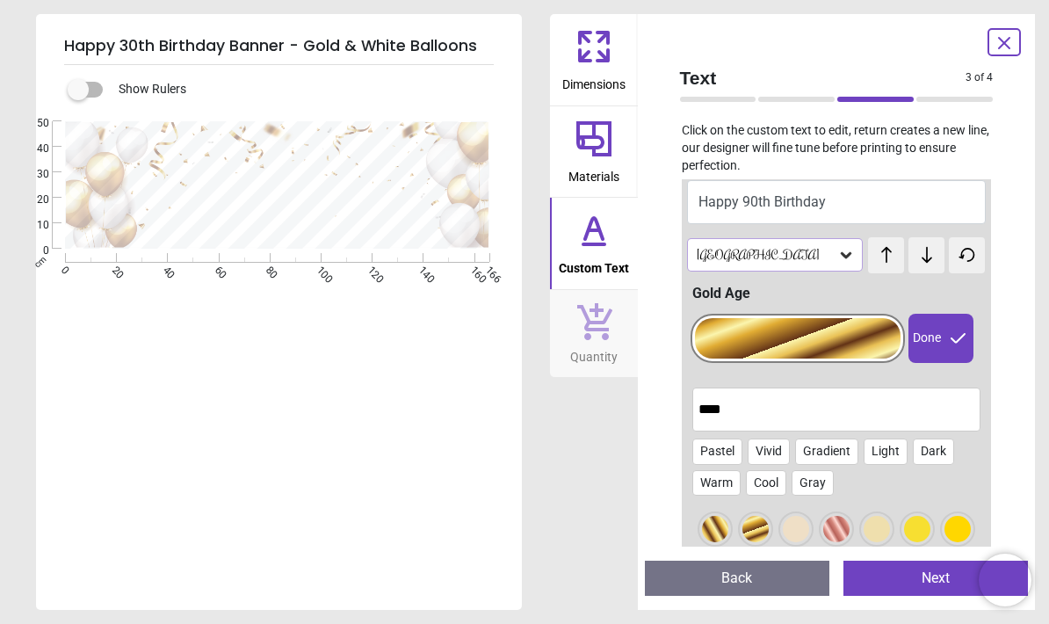
click at [745, 261] on div "[GEOGRAPHIC_DATA]" at bounding box center [775, 254] width 177 height 33
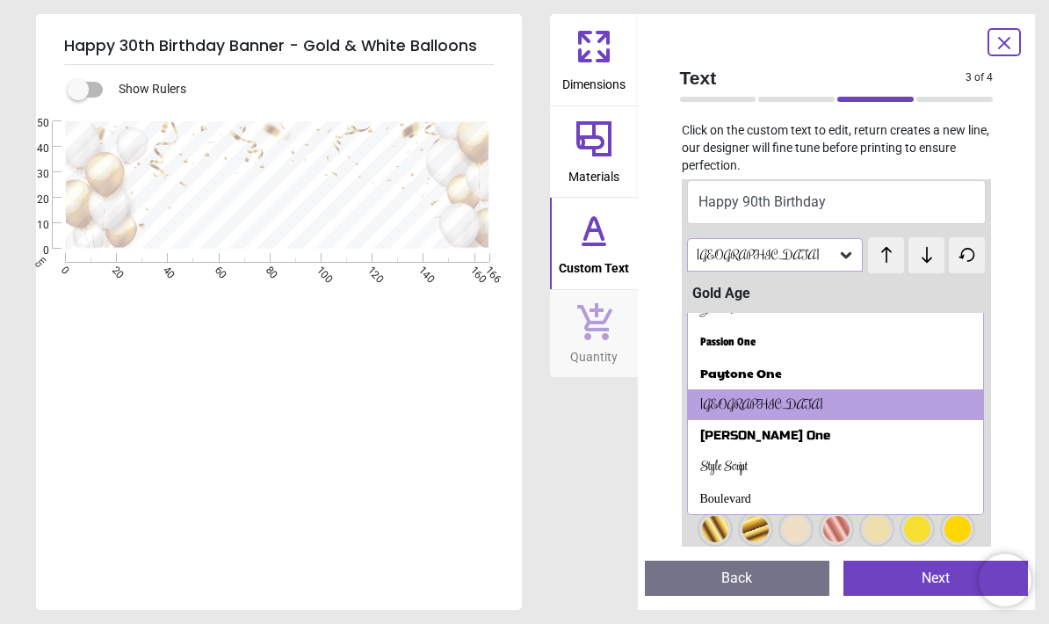
scroll to position [374, 0]
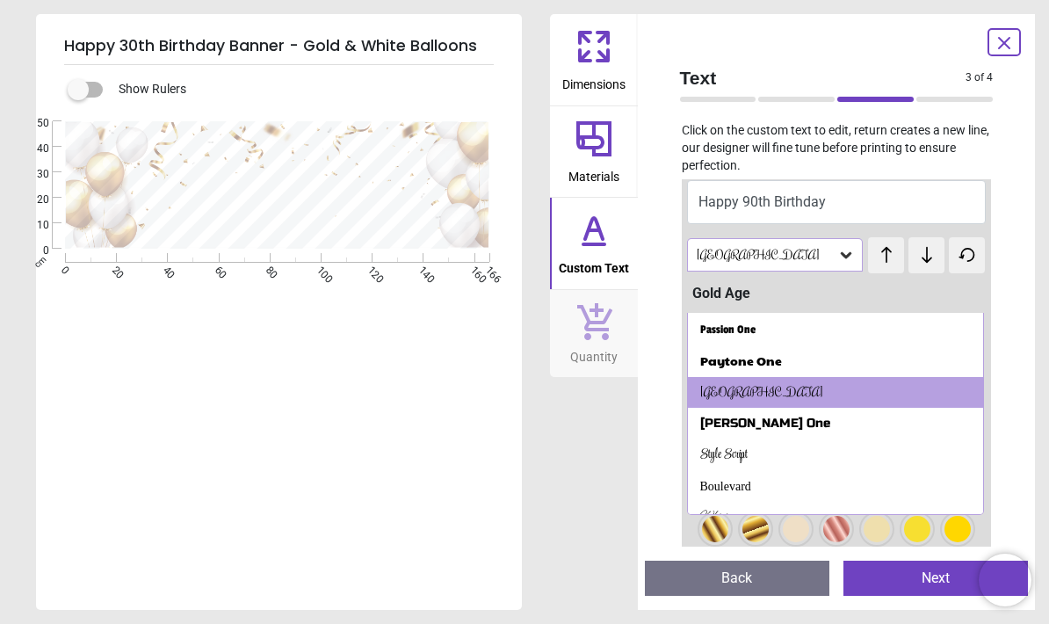
click at [698, 457] on div "Style Script" at bounding box center [836, 455] width 296 height 32
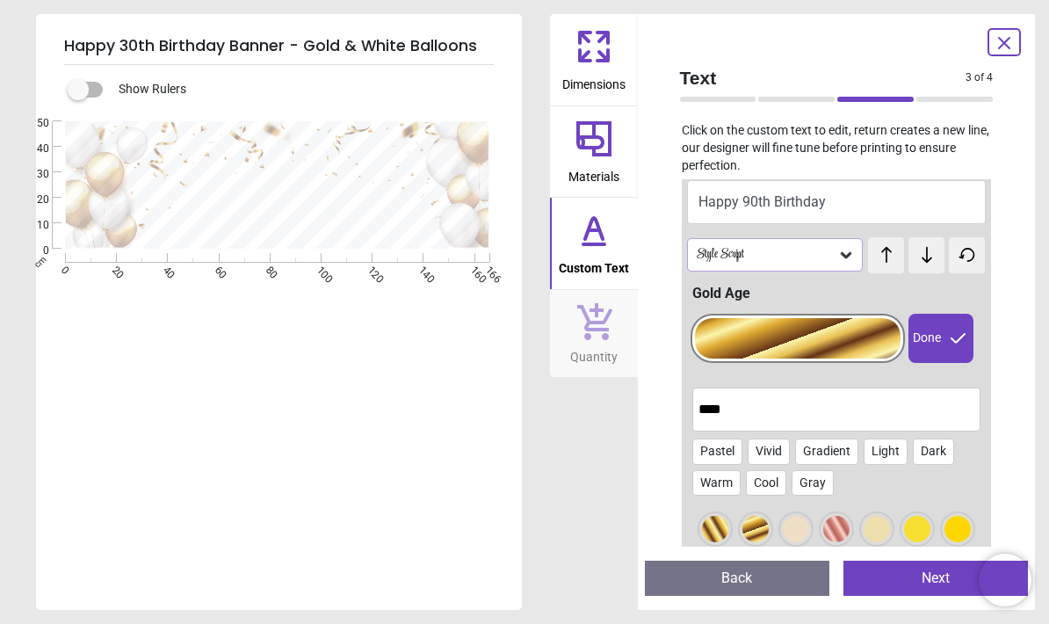
click at [833, 336] on div at bounding box center [798, 338] width 207 height 40
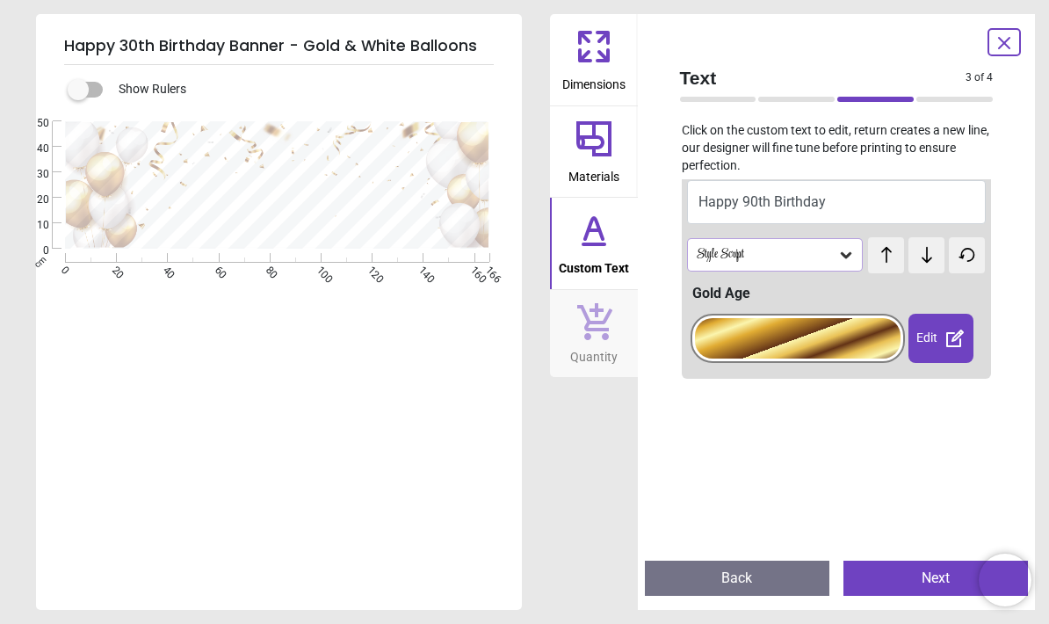
click at [933, 339] on div "Edit" at bounding box center [941, 338] width 64 height 49
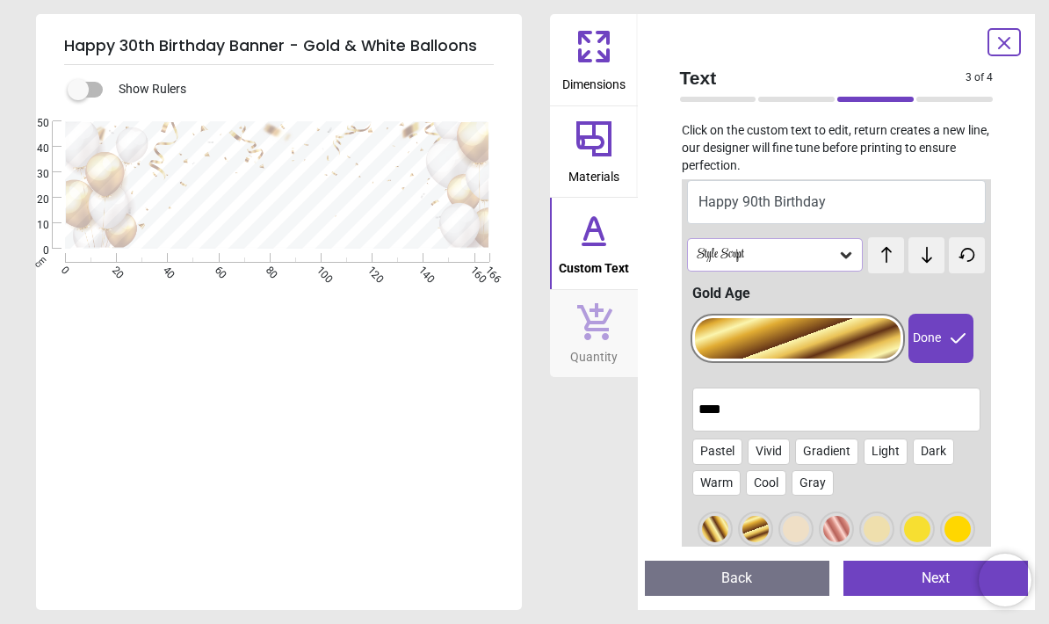
click at [711, 527] on div at bounding box center [715, 529] width 26 height 26
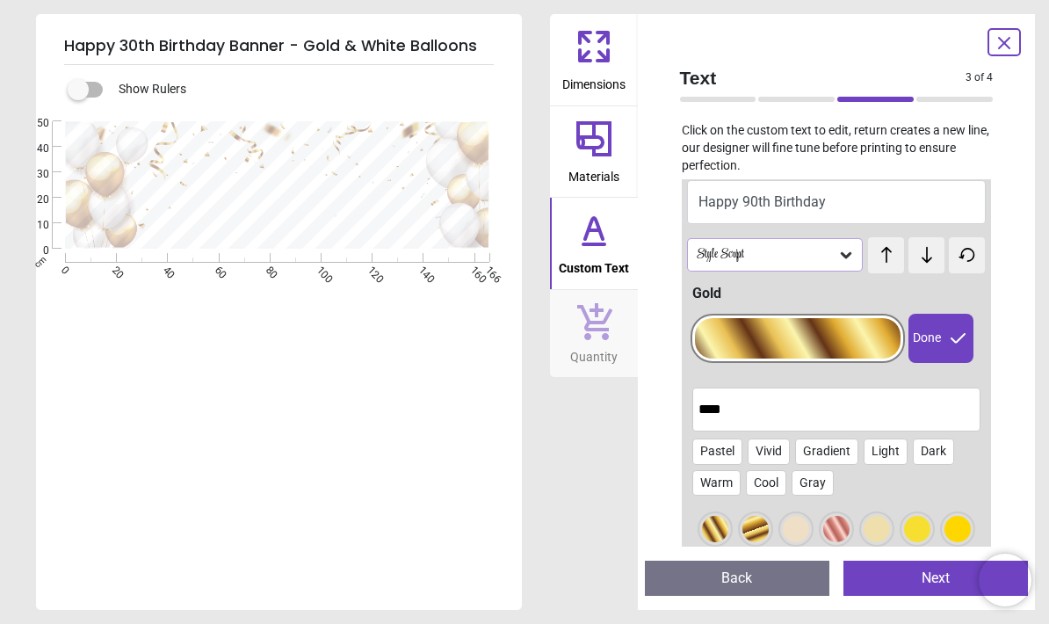
click at [766, 265] on div "Style Script" at bounding box center [775, 254] width 177 height 33
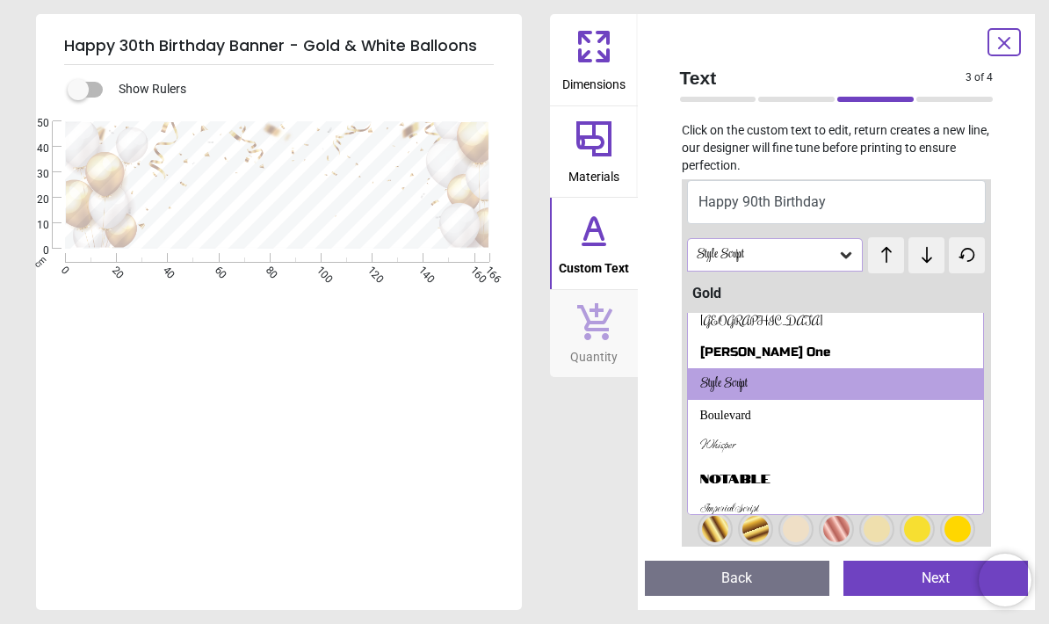
scroll to position [444, 0]
click at [698, 401] on div "Boulevard" at bounding box center [836, 417] width 296 height 32
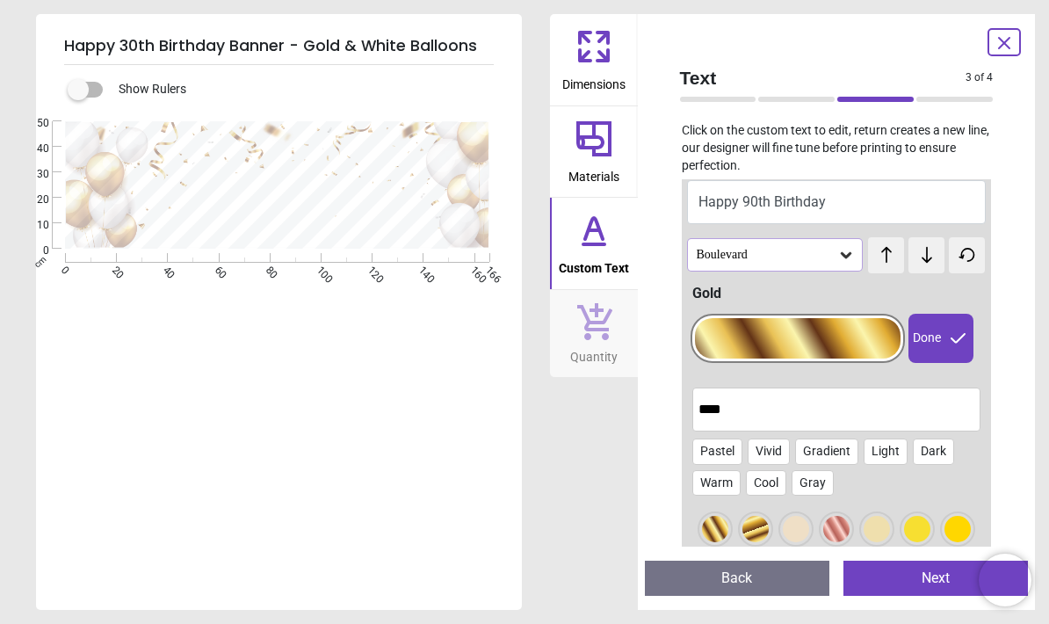
click at [751, 250] on div "Boulevard" at bounding box center [766, 255] width 143 height 15
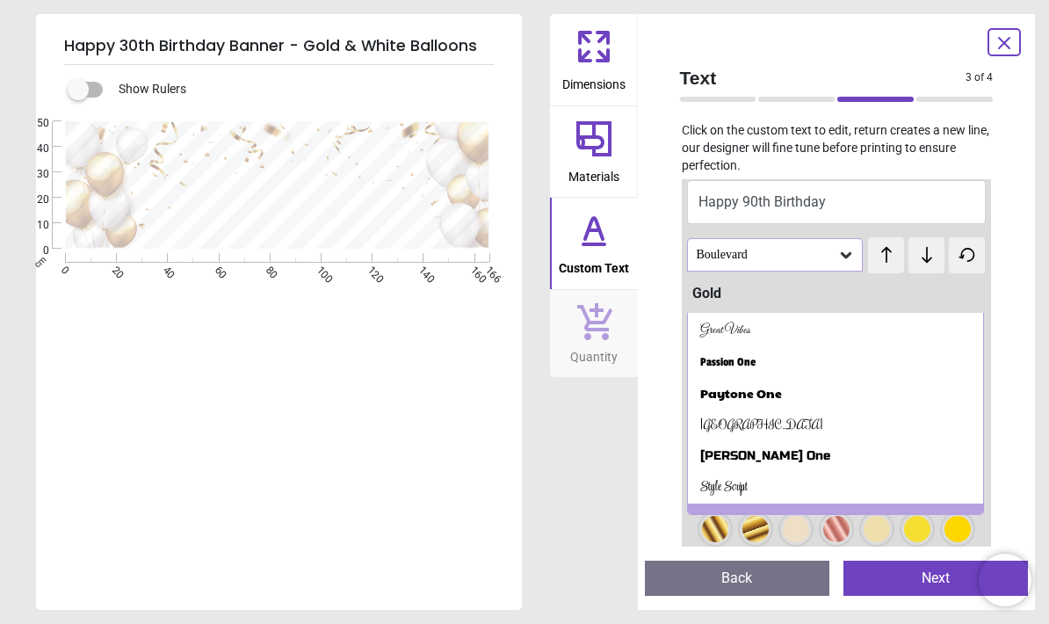
scroll to position [352, 0]
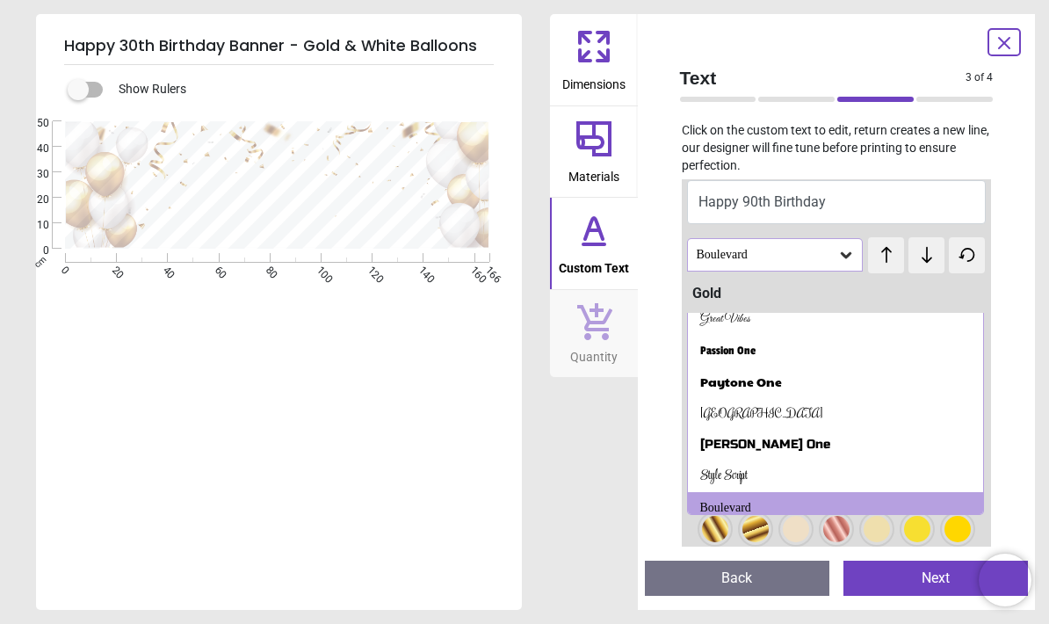
click at [617, 413] on div "Dimensions Materials Custom Text Quantity" at bounding box center [594, 312] width 88 height 596
click at [655, 497] on div "Text 3 of 4 3 of 5 Click on the custom text to edit, return creates a new line,…" at bounding box center [837, 312] width 398 height 596
click at [827, 248] on div "Boulevard" at bounding box center [766, 255] width 143 height 15
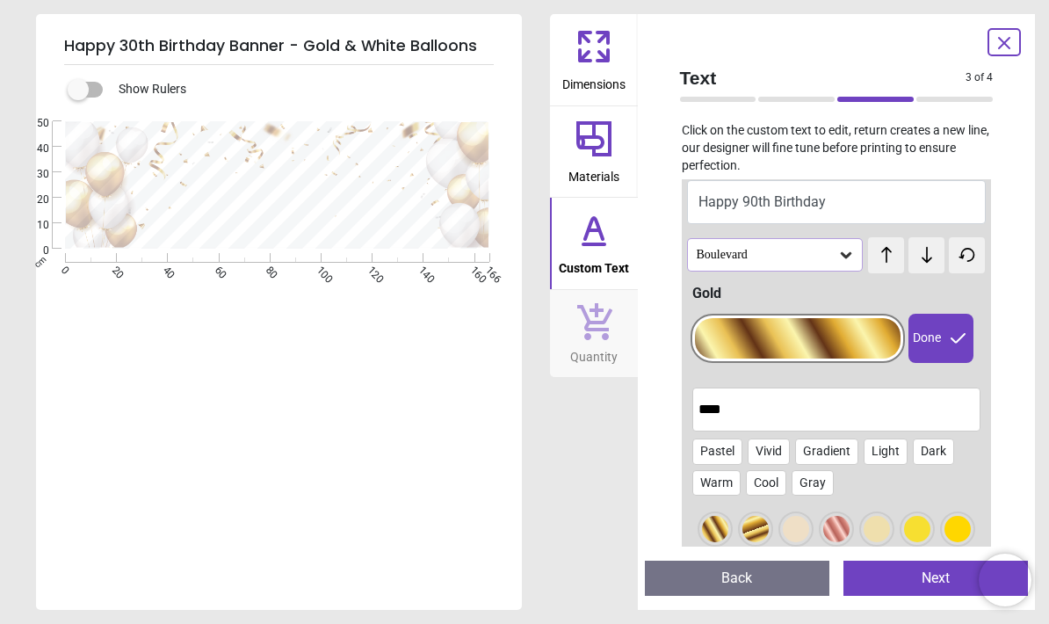
click at [844, 249] on icon at bounding box center [847, 255] width 18 height 18
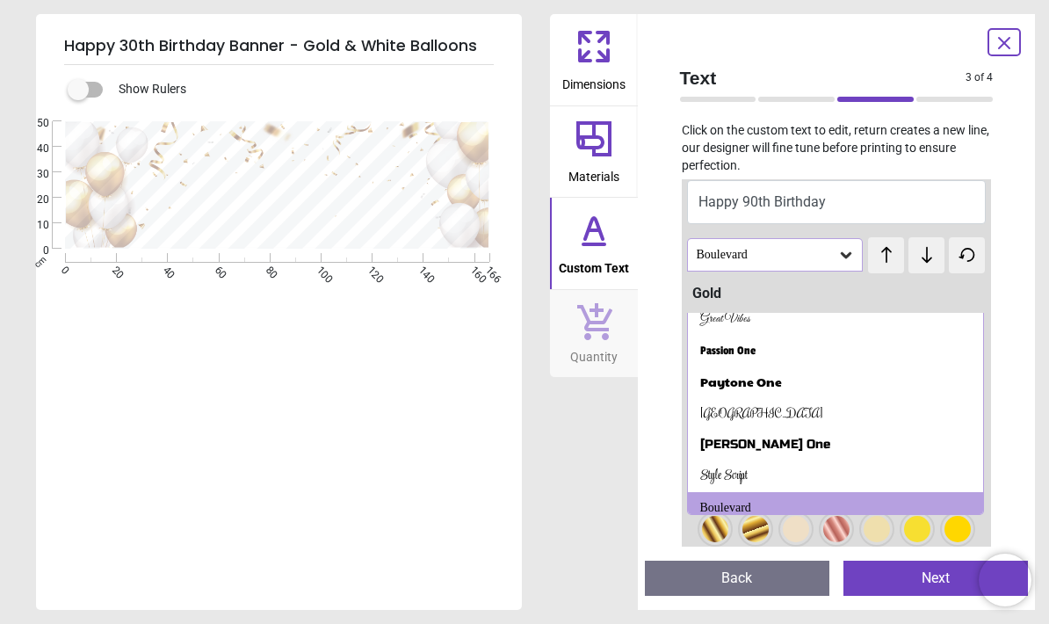
click at [846, 250] on icon at bounding box center [847, 255] width 18 height 18
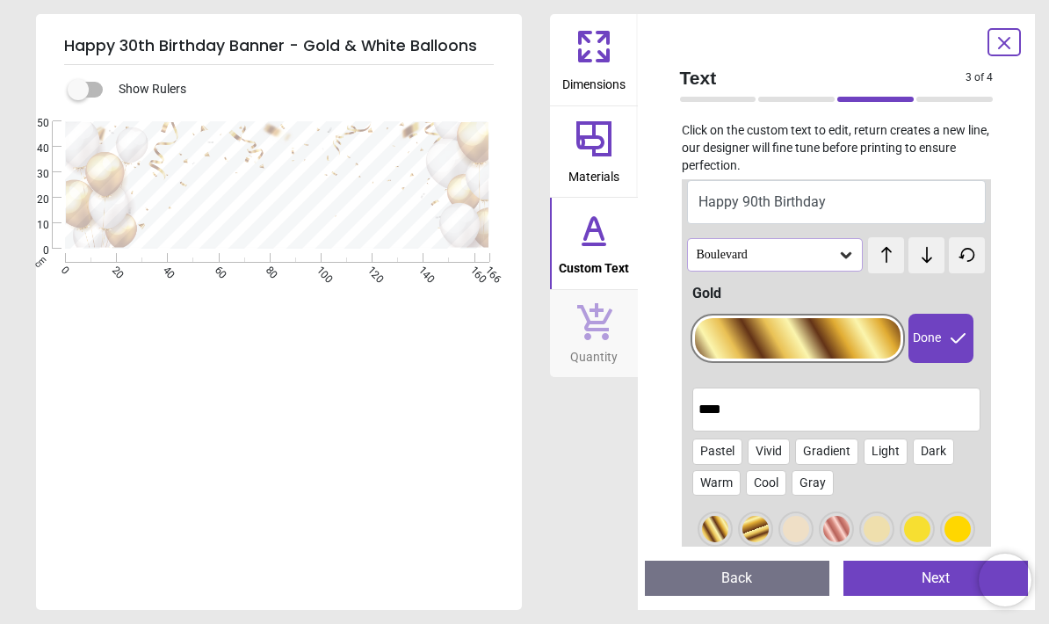
click at [805, 337] on div at bounding box center [798, 338] width 207 height 40
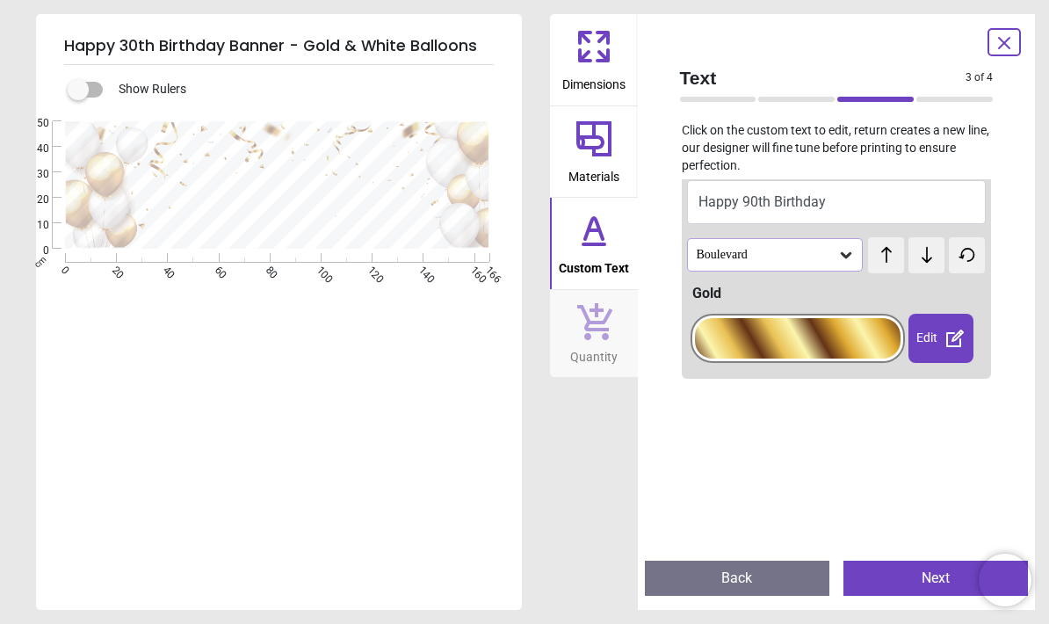
click at [925, 337] on div "Edit" at bounding box center [941, 338] width 64 height 49
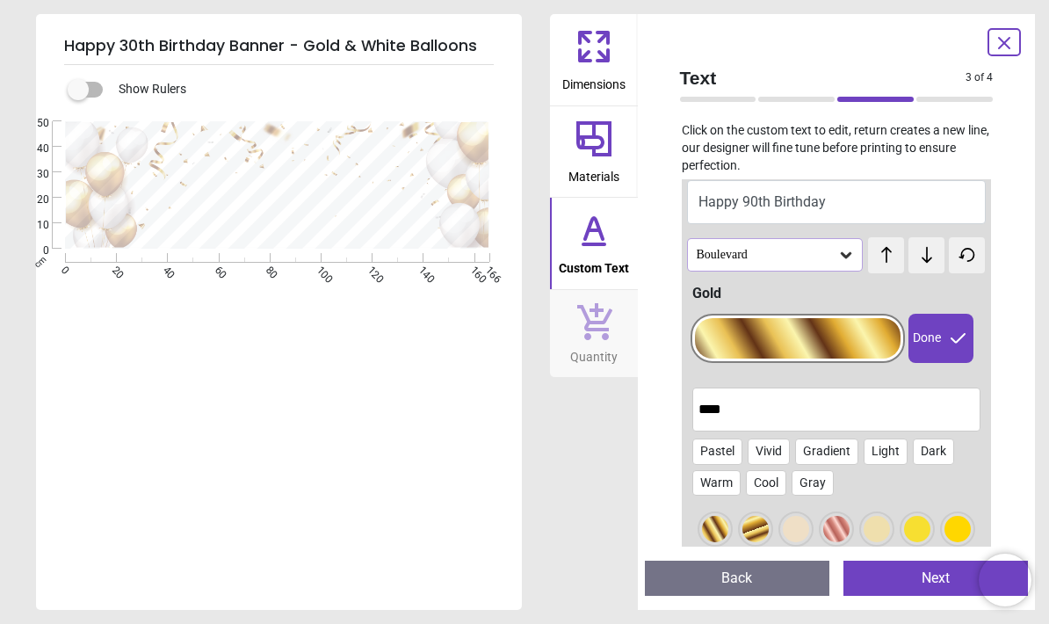
click at [743, 526] on div at bounding box center [756, 529] width 26 height 26
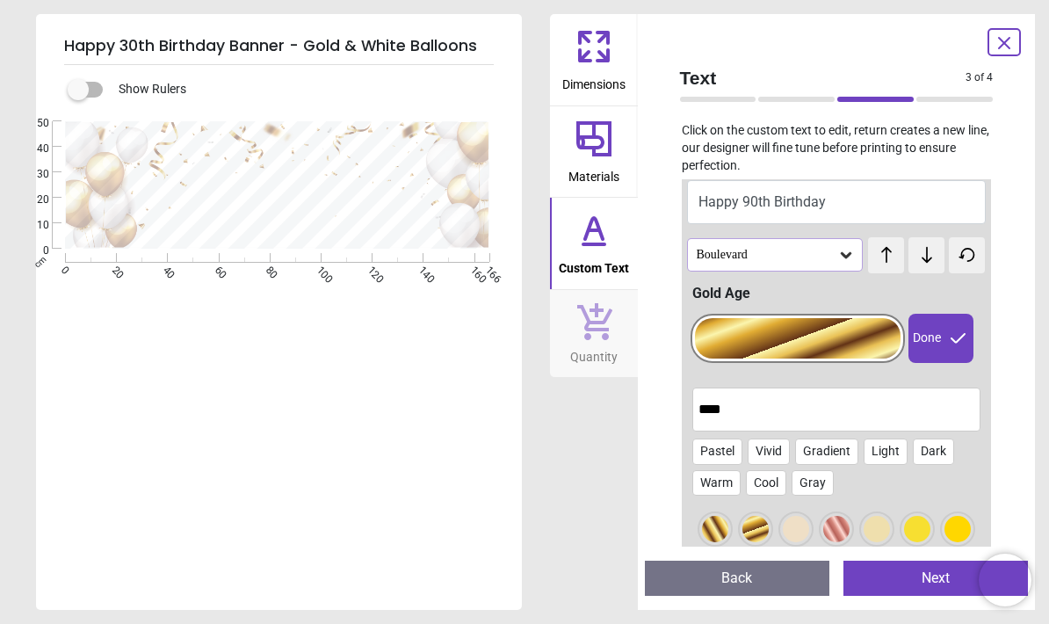
click at [725, 520] on div at bounding box center [715, 529] width 26 height 26
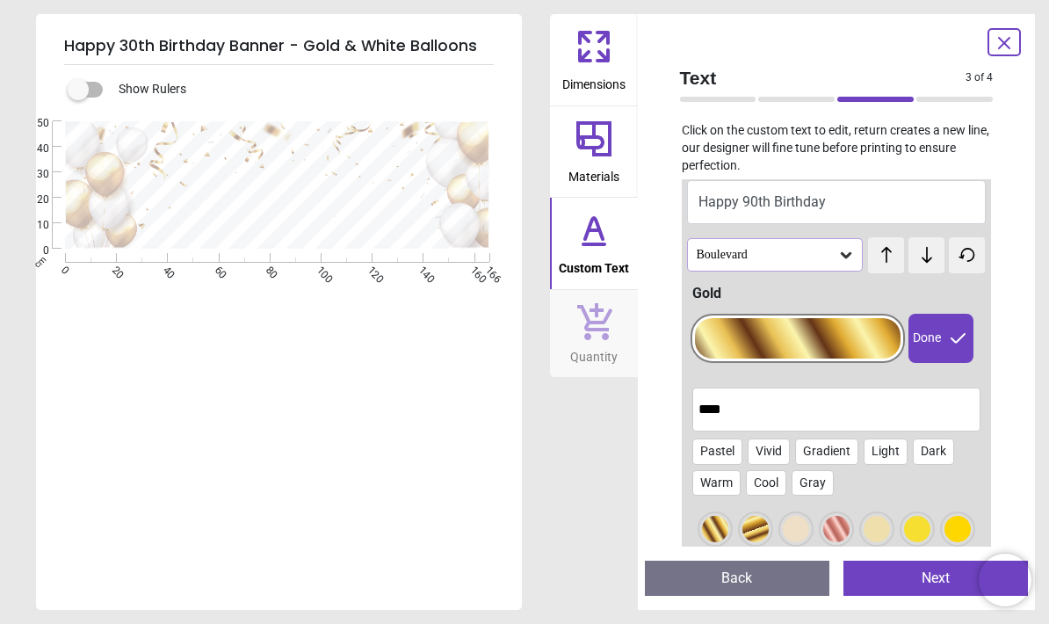
click at [758, 519] on div at bounding box center [756, 529] width 26 height 26
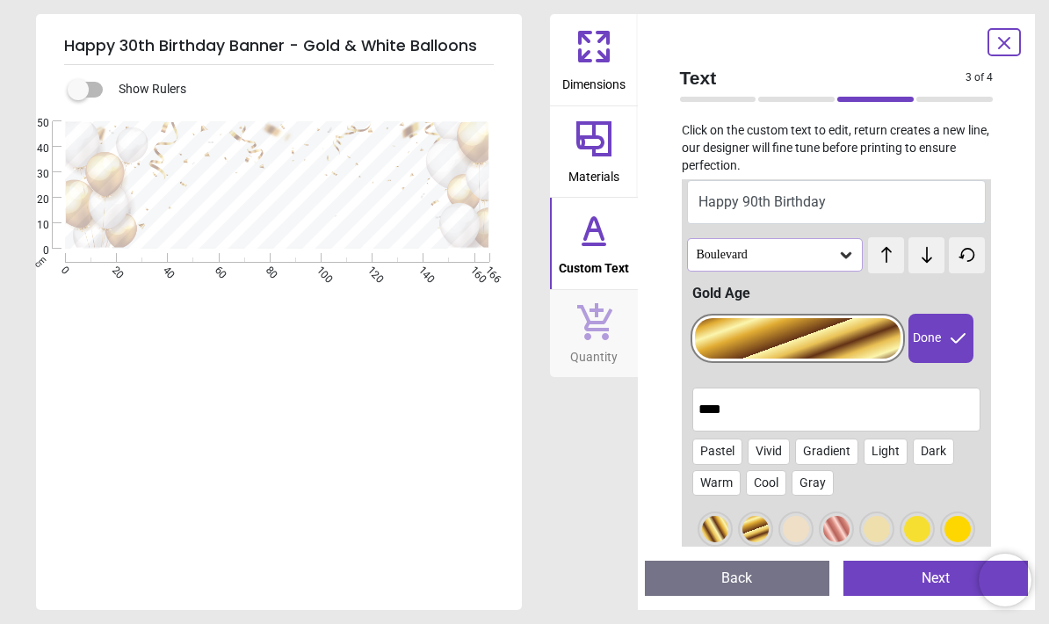
click at [740, 250] on div "Boulevard" at bounding box center [766, 255] width 143 height 15
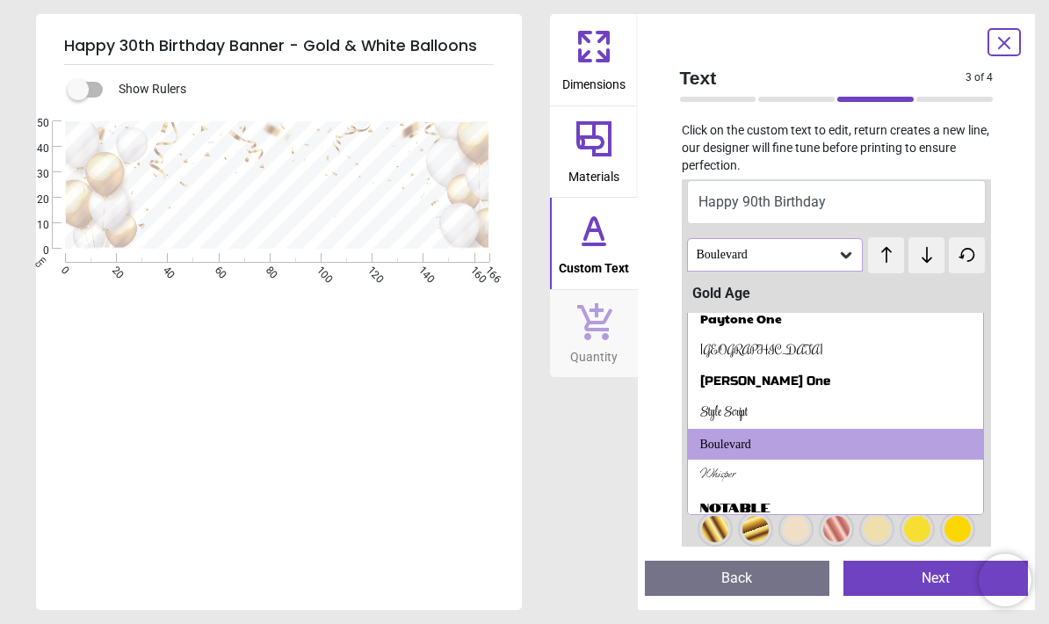
scroll to position [416, 0]
click at [710, 404] on div "Style Script" at bounding box center [723, 413] width 47 height 18
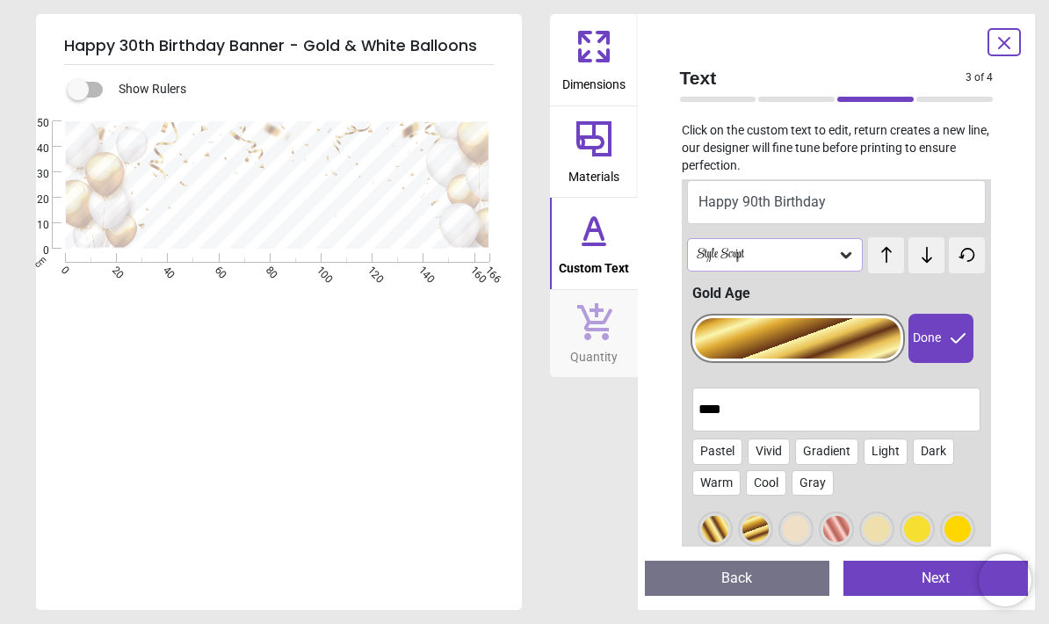
click at [709, 249] on div "Style Script" at bounding box center [766, 255] width 143 height 15
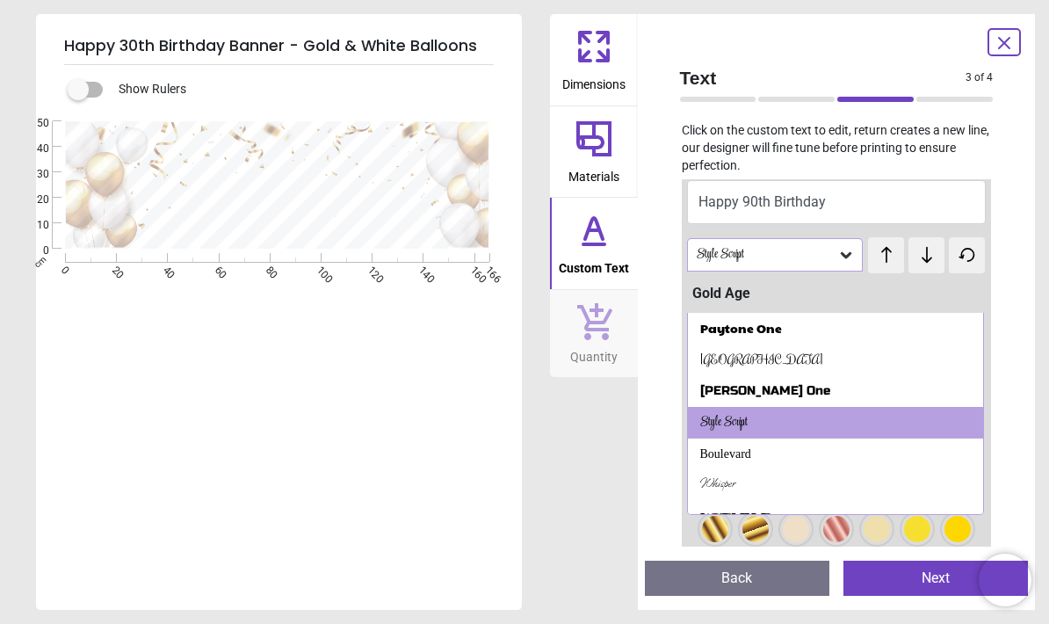
scroll to position [408, 0]
click at [700, 451] on div "Boulevard" at bounding box center [836, 453] width 296 height 32
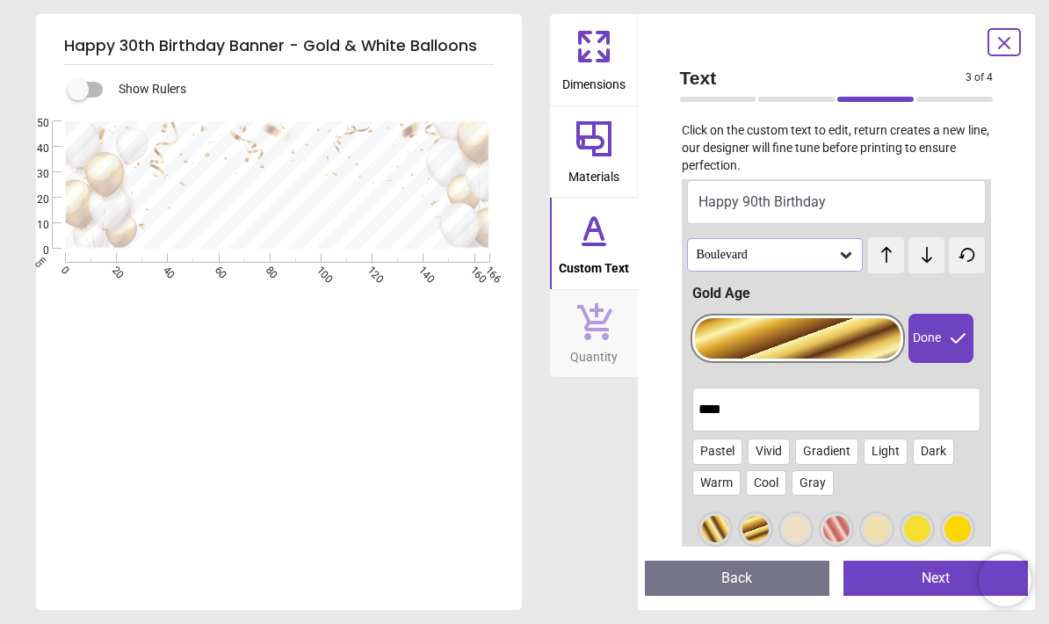
click at [706, 258] on div "Boulevard" at bounding box center [766, 255] width 143 height 15
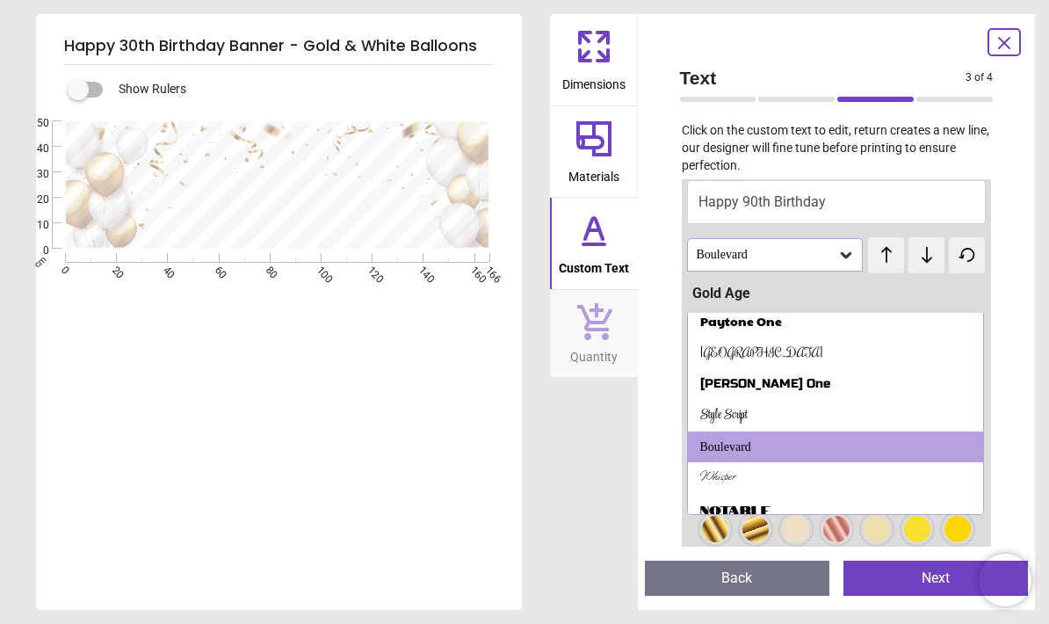
scroll to position [413, 0]
click at [698, 476] on div "Whisper" at bounding box center [836, 478] width 296 height 32
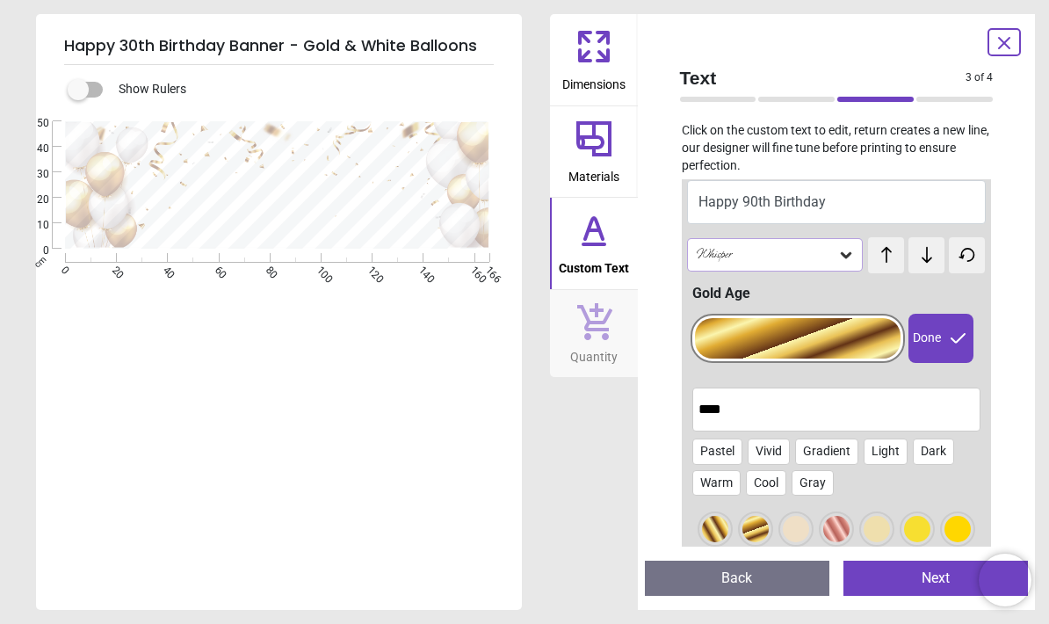
click at [719, 269] on div "Whisper" at bounding box center [775, 254] width 177 height 33
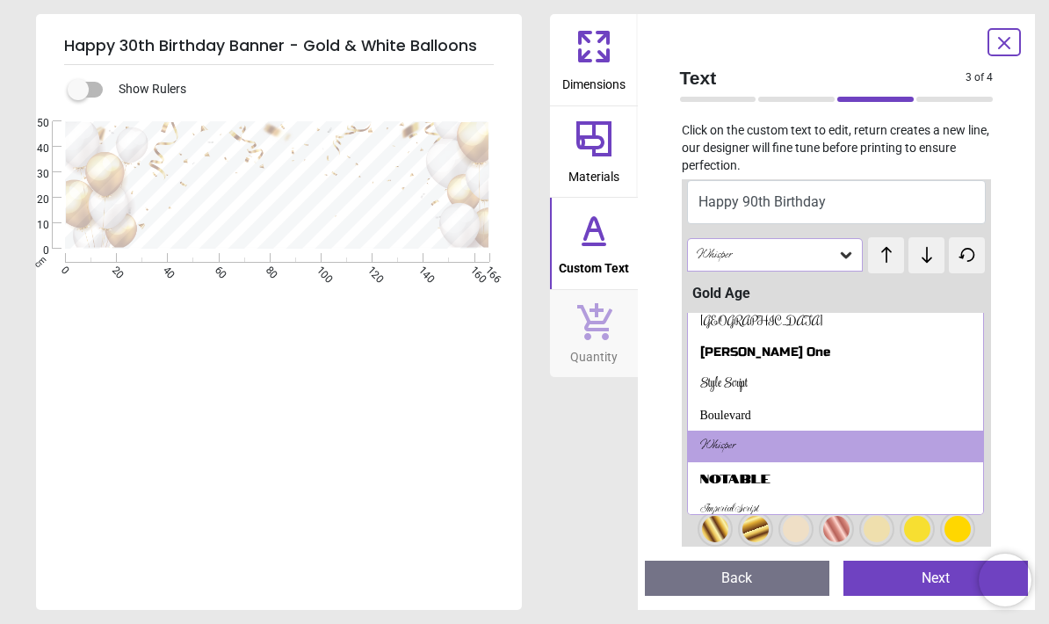
scroll to position [444, 0]
click at [705, 506] on div "Imperial Script" at bounding box center [836, 510] width 296 height 32
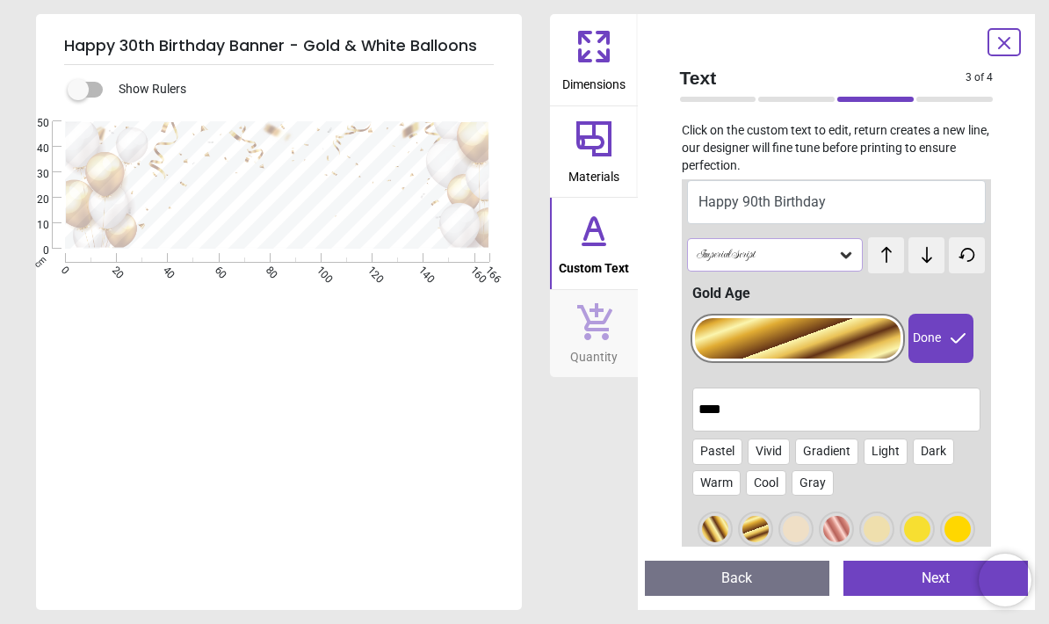
click at [817, 337] on div at bounding box center [798, 338] width 207 height 40
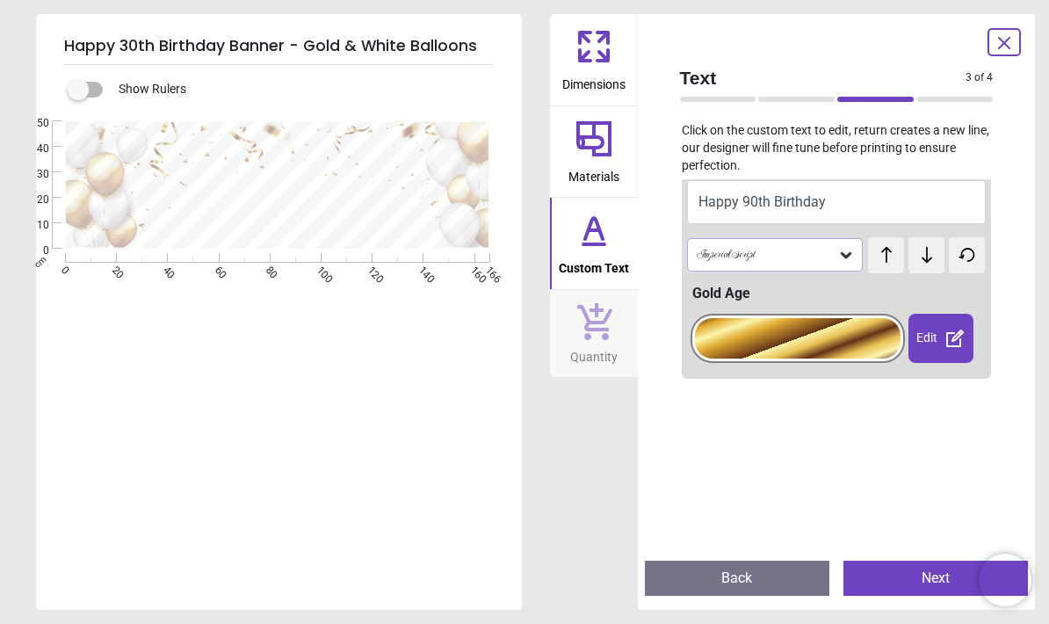
click at [954, 342] on icon at bounding box center [955, 338] width 21 height 21
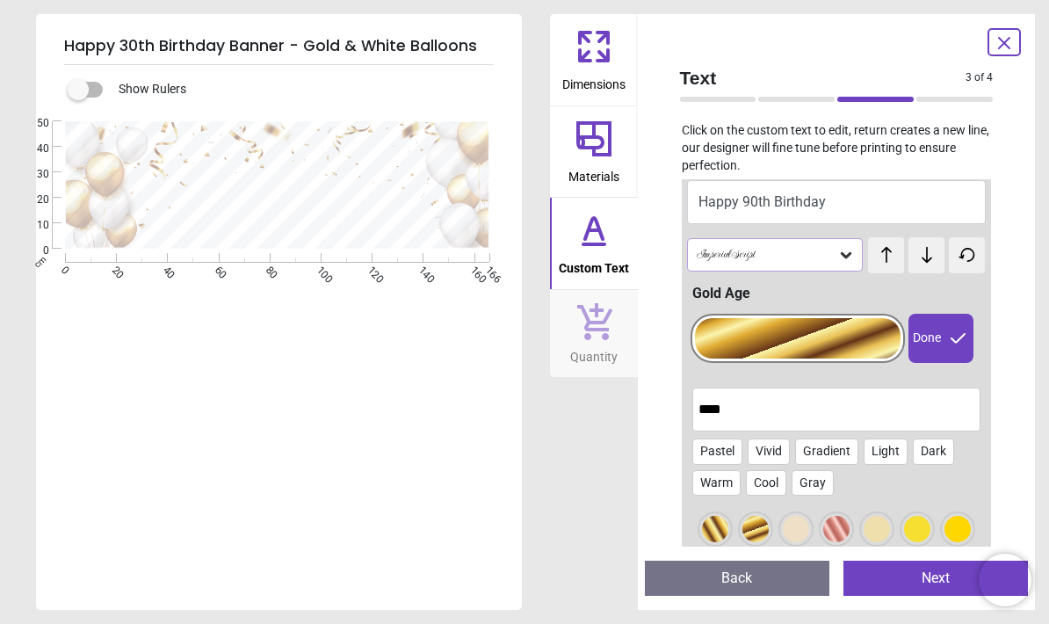
click at [715, 532] on div at bounding box center [715, 529] width 26 height 26
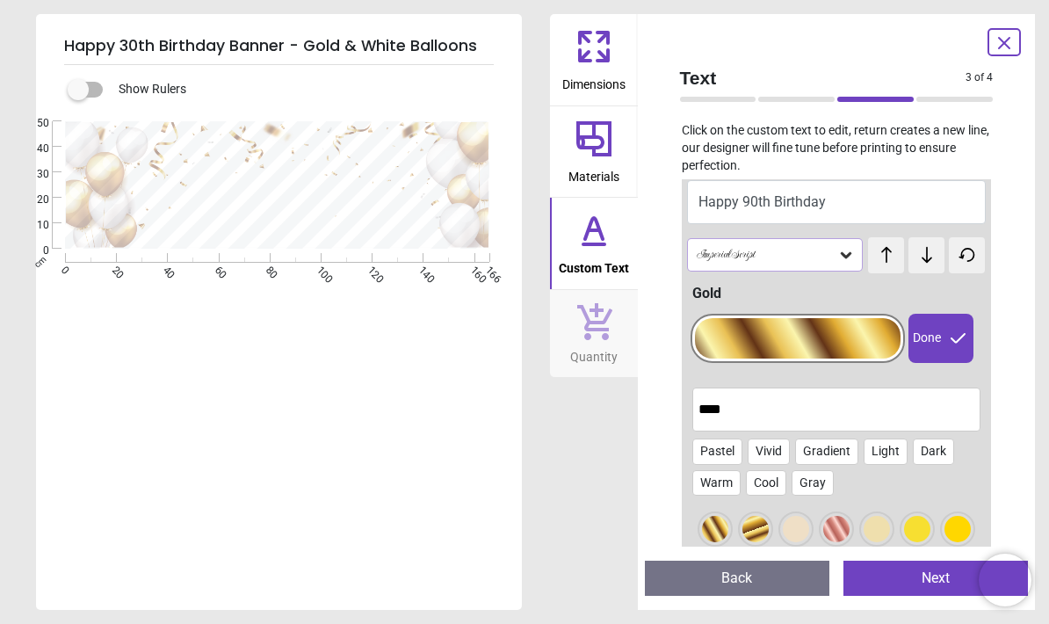
click at [722, 248] on div "Imperial Script" at bounding box center [766, 255] width 143 height 15
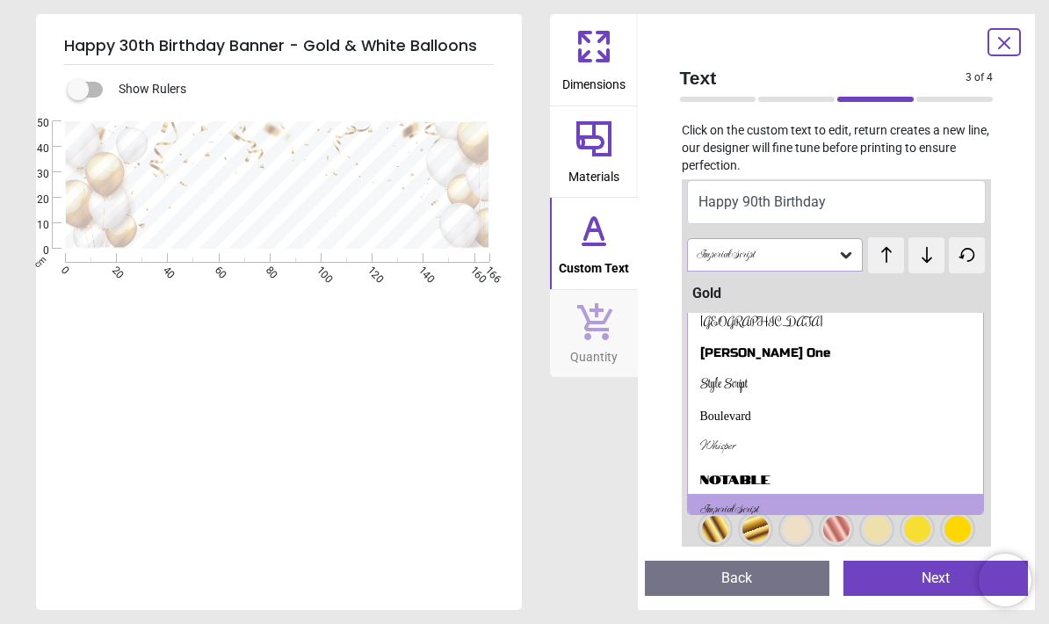
click at [611, 423] on div "Dimensions Materials Custom Text Quantity" at bounding box center [594, 312] width 88 height 596
click at [639, 473] on div "Text 3 of 4 3 of 5 Click on the custom text to edit, return creates a new line,…" at bounding box center [837, 312] width 398 height 596
click at [657, 451] on div "Text 3 of 4 3 of 5 Click on the custom text to edit, return creates a new line,…" at bounding box center [837, 312] width 398 height 596
click at [715, 260] on div "Imperial Script" at bounding box center [775, 254] width 177 height 33
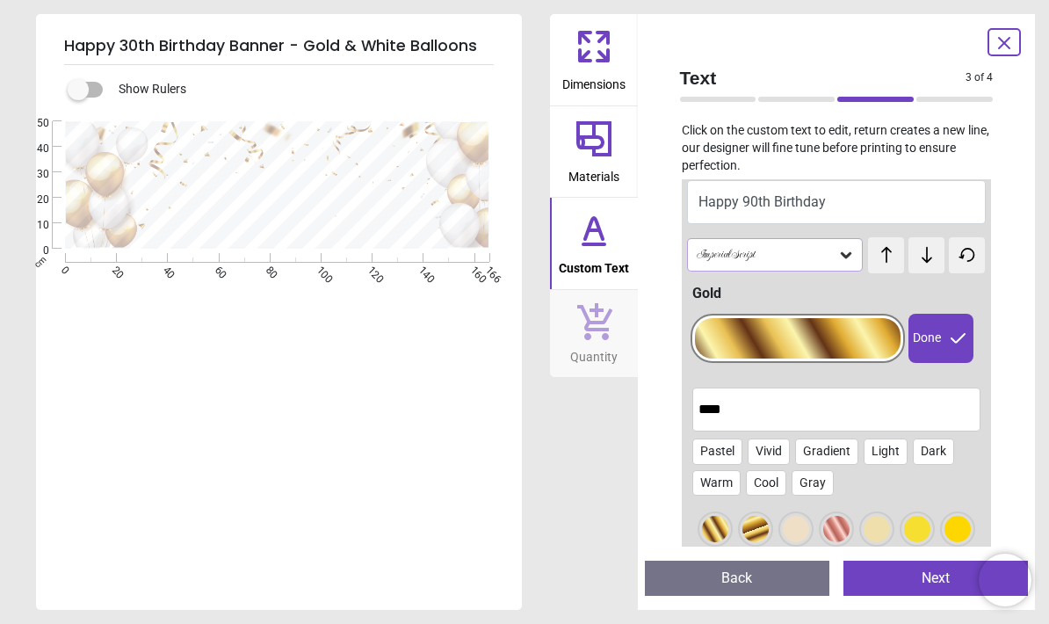
click at [809, 337] on div at bounding box center [798, 338] width 207 height 40
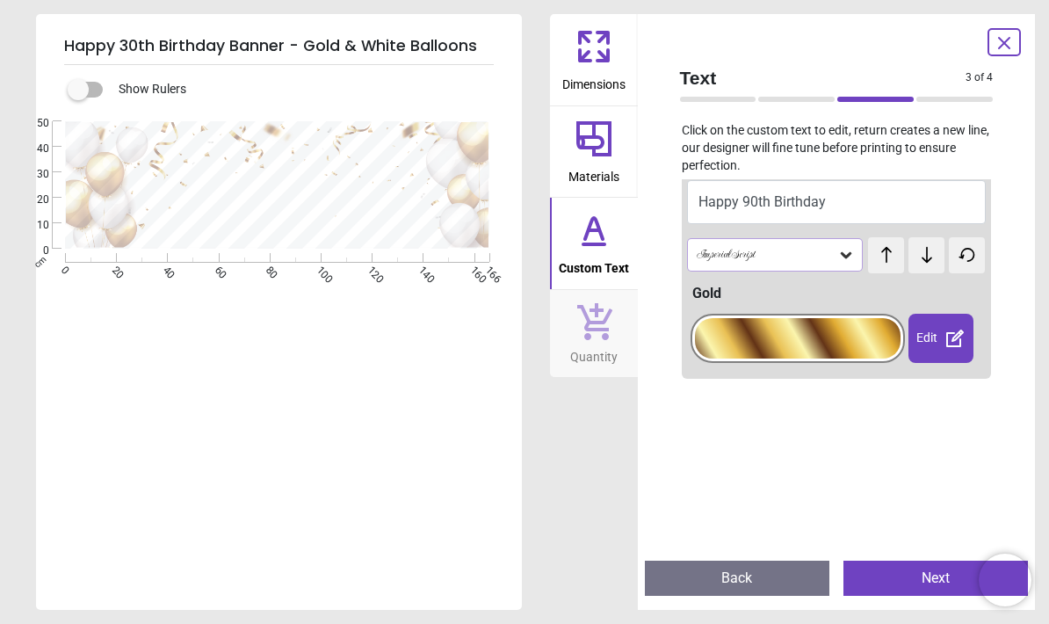
click at [742, 341] on div at bounding box center [798, 338] width 207 height 40
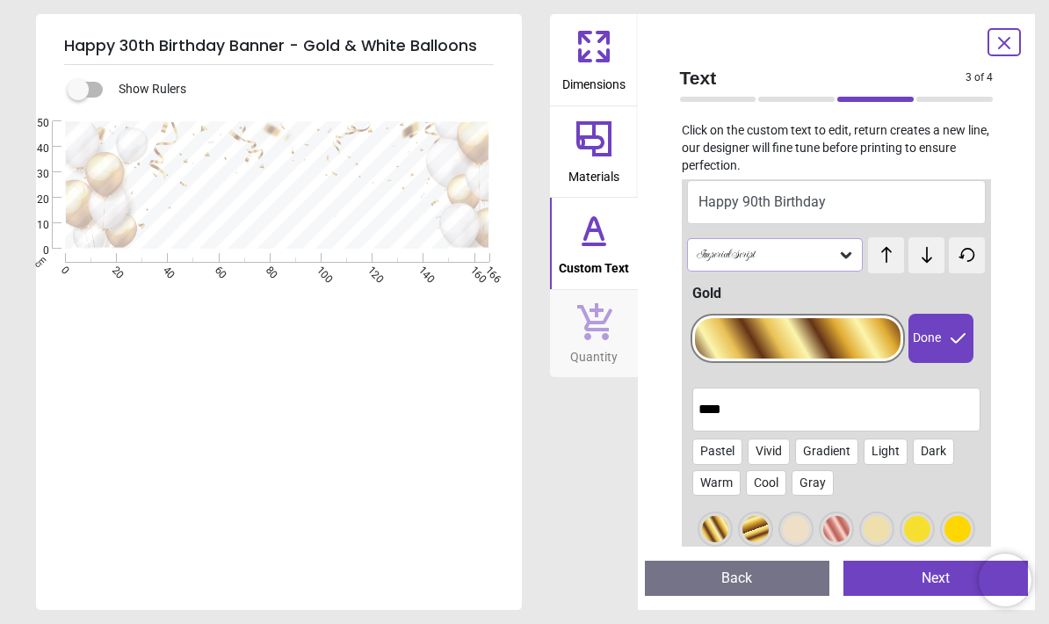
click at [710, 539] on div at bounding box center [715, 529] width 26 height 26
click at [748, 520] on div at bounding box center [756, 529] width 26 height 26
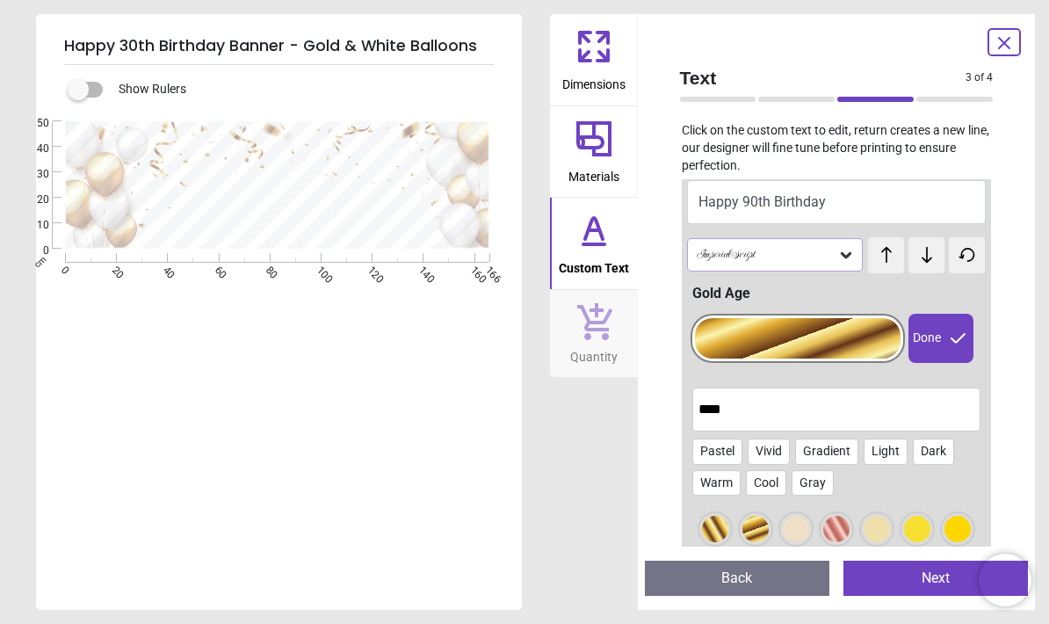
click at [715, 258] on div "Imperial Script" at bounding box center [766, 255] width 143 height 15
